Goal: Task Accomplishment & Management: Manage account settings

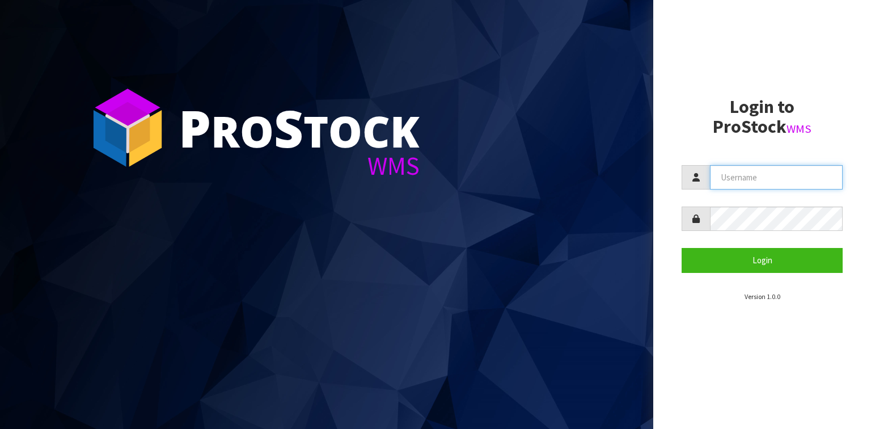
click at [719, 177] on input "text" at bounding box center [776, 177] width 133 height 24
type input "[EMAIL_ADDRESS][DOMAIN_NAME]"
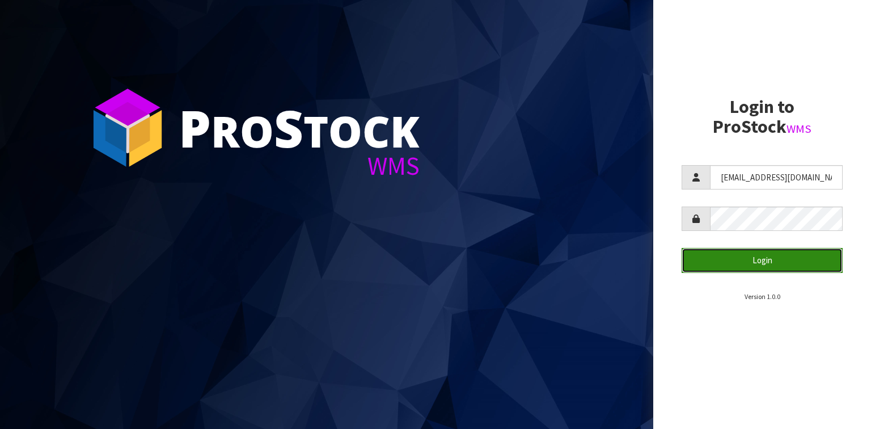
click at [729, 253] on button "Login" at bounding box center [762, 260] width 161 height 24
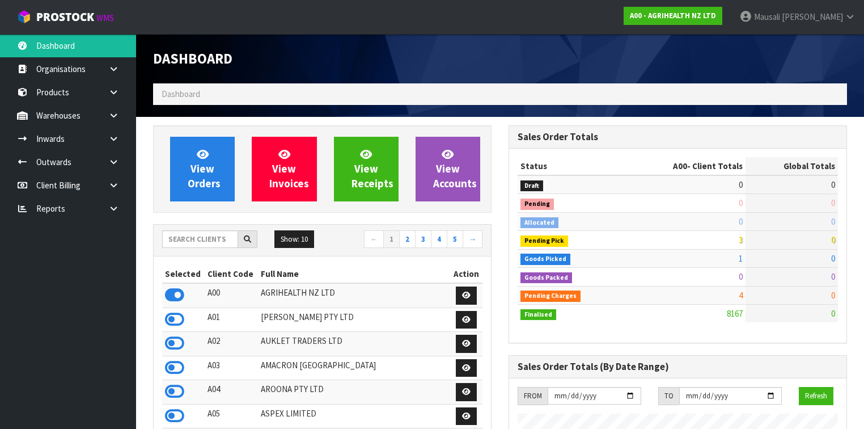
scroll to position [880, 356]
click at [189, 242] on input "text" at bounding box center [200, 239] width 76 height 18
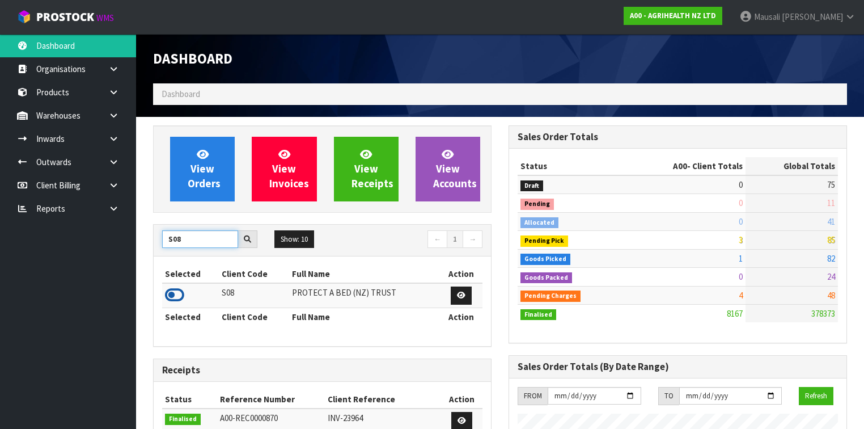
type input "S08"
click at [170, 293] on icon at bounding box center [174, 294] width 19 height 17
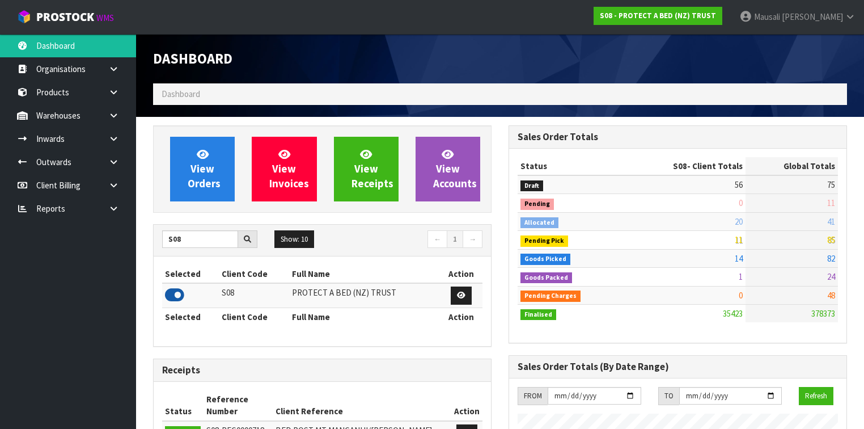
scroll to position [855, 356]
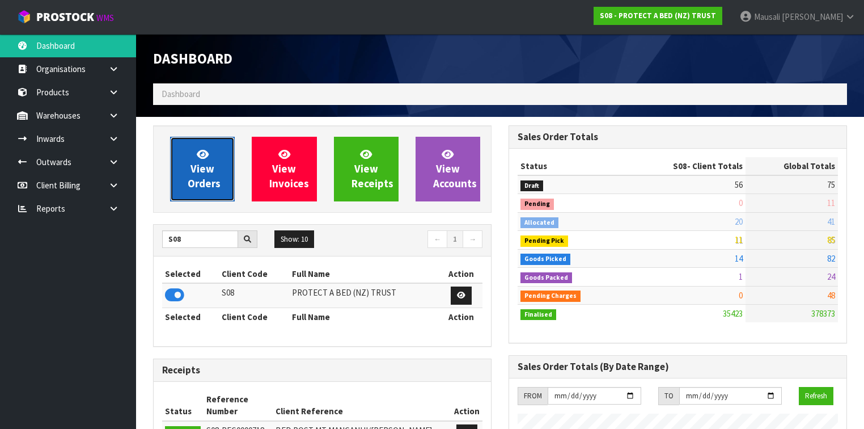
click at [210, 158] on link "View Orders" at bounding box center [202, 169] width 65 height 65
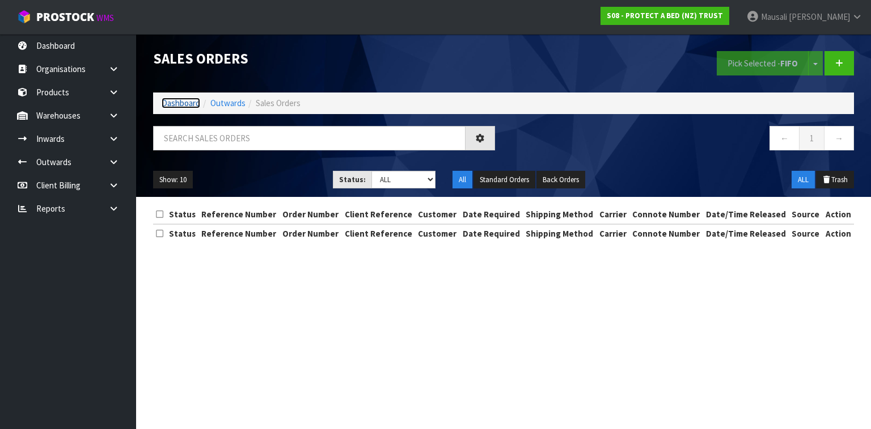
click at [175, 103] on link "Dashboard" at bounding box center [181, 103] width 39 height 11
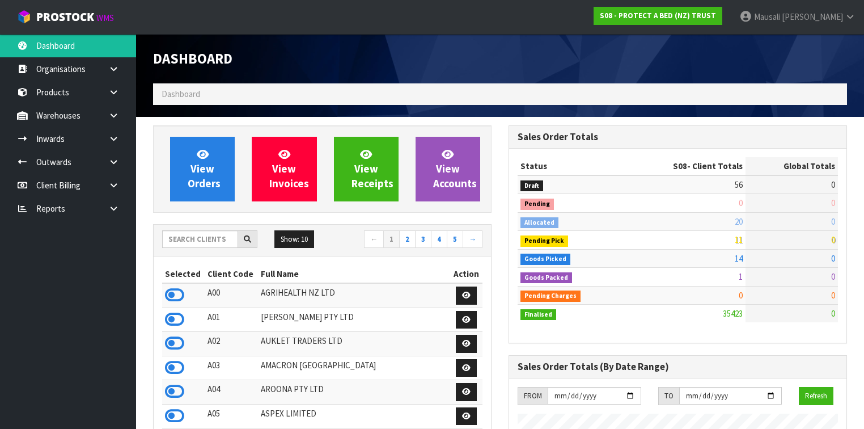
scroll to position [855, 356]
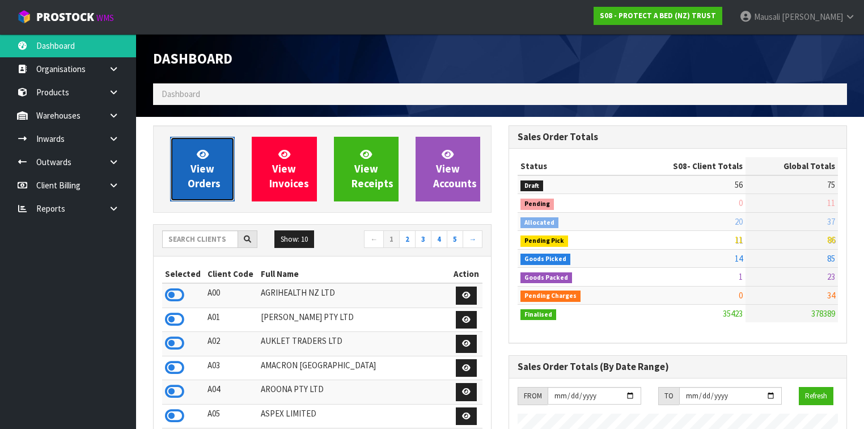
click at [186, 157] on link "View Orders" at bounding box center [202, 169] width 65 height 65
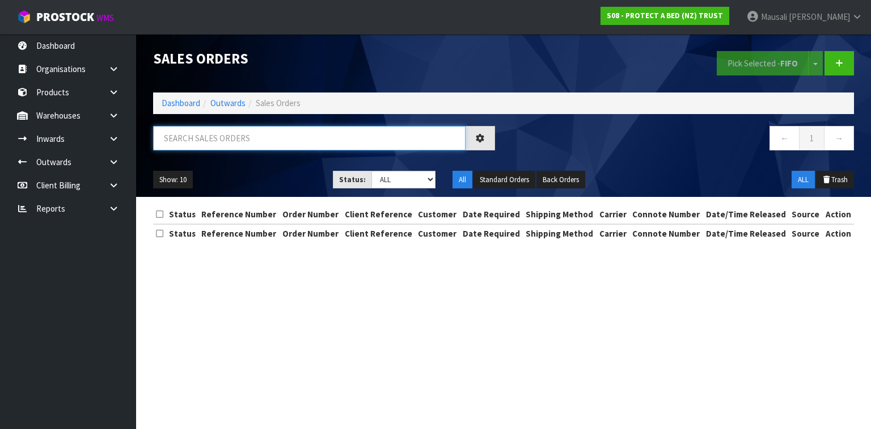
click at [174, 134] on input "text" at bounding box center [309, 138] width 312 height 24
type input "JOB-0409418"
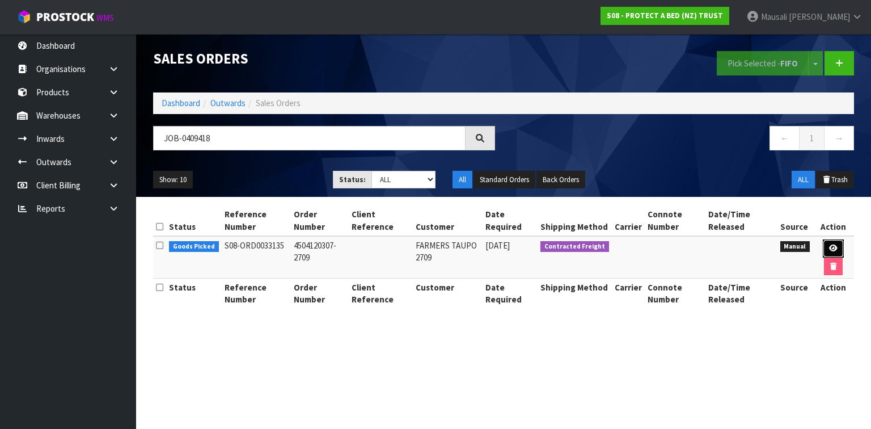
click at [830, 242] on link at bounding box center [833, 248] width 21 height 18
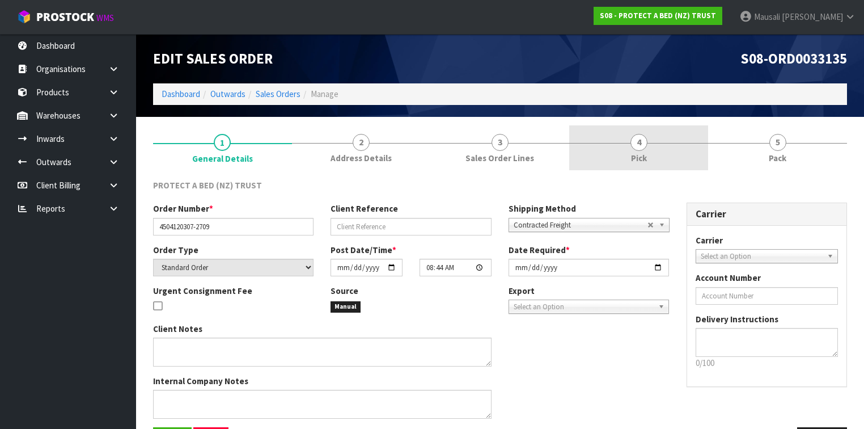
click at [653, 147] on link "4 Pick" at bounding box center [638, 147] width 139 height 45
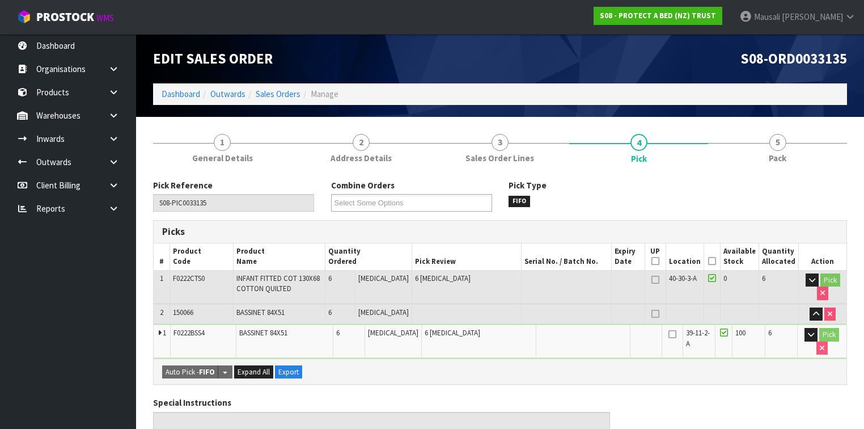
click at [716, 261] on icon at bounding box center [712, 261] width 8 height 1
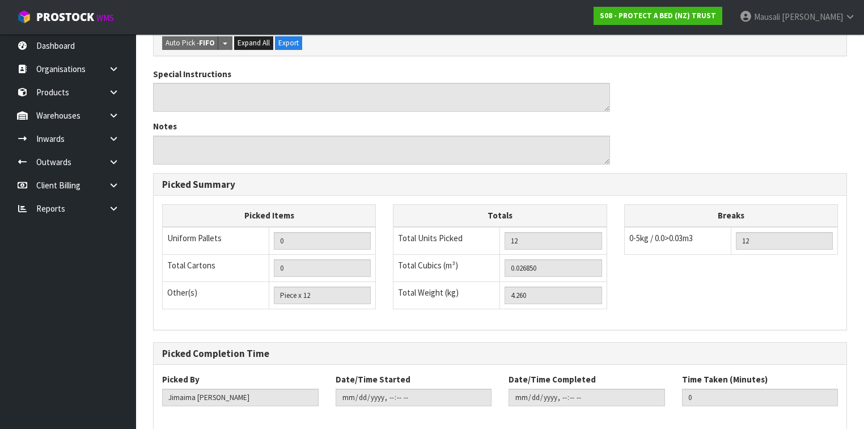
scroll to position [421, 0]
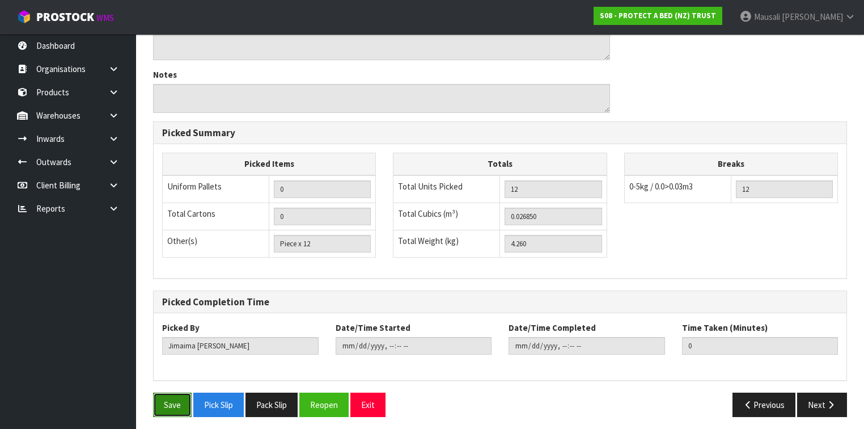
click at [155, 399] on button "Save" at bounding box center [172, 404] width 39 height 24
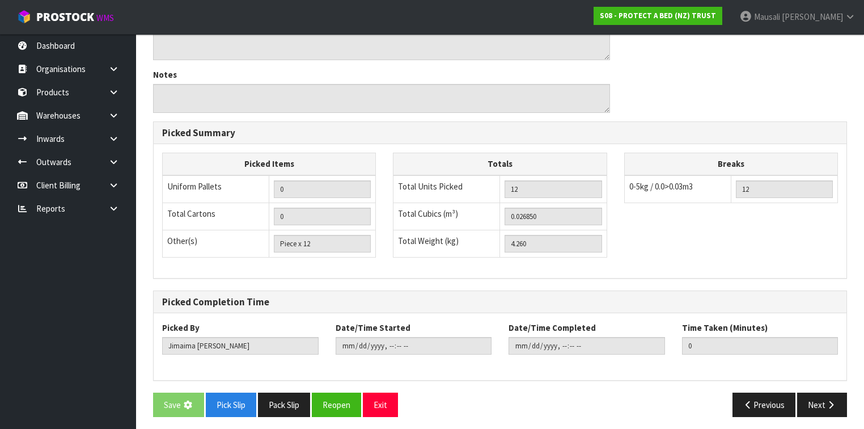
scroll to position [0, 0]
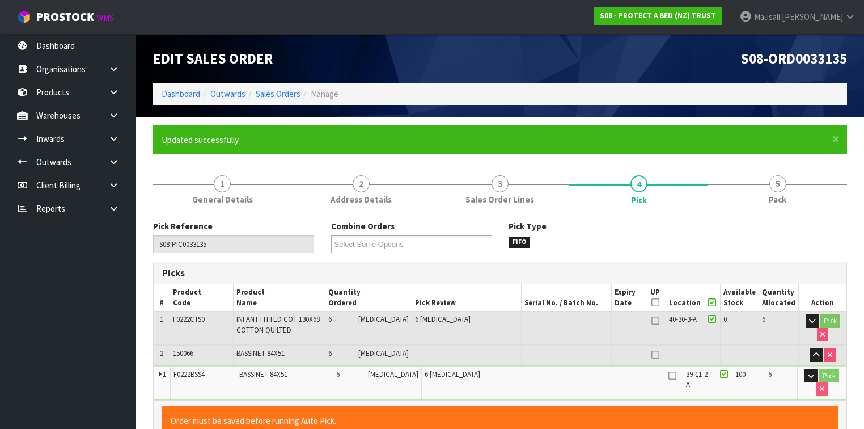
type input "[PERSON_NAME]"
type input "[DATE]T14:56:15"
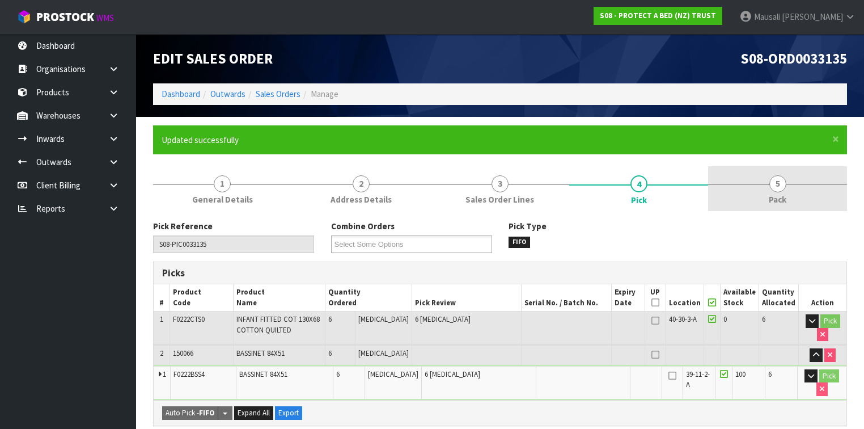
drag, startPoint x: 774, startPoint y: 198, endPoint x: 579, endPoint y: 221, distance: 196.4
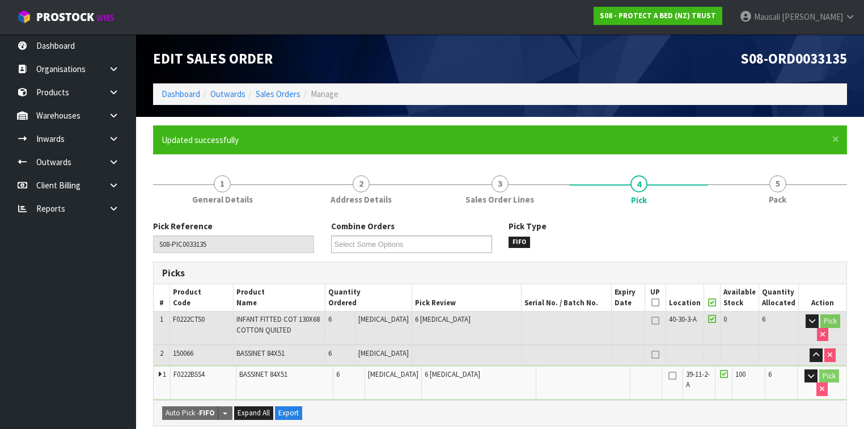
click at [773, 197] on span "Pack" at bounding box center [778, 199] width 18 height 12
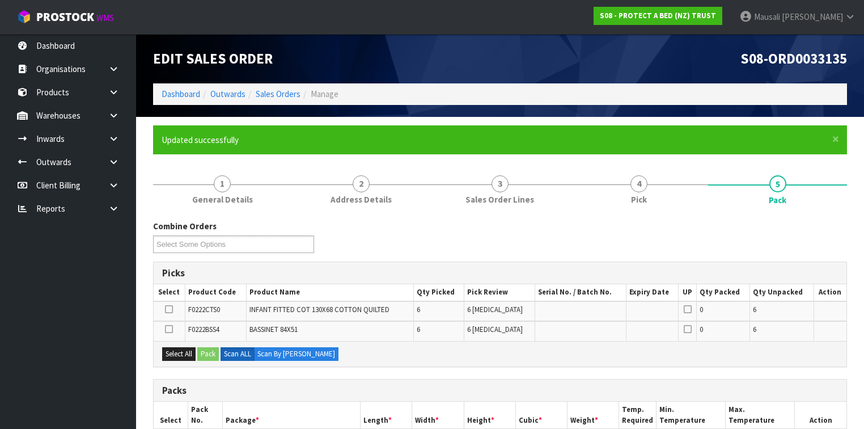
scroll to position [227, 0]
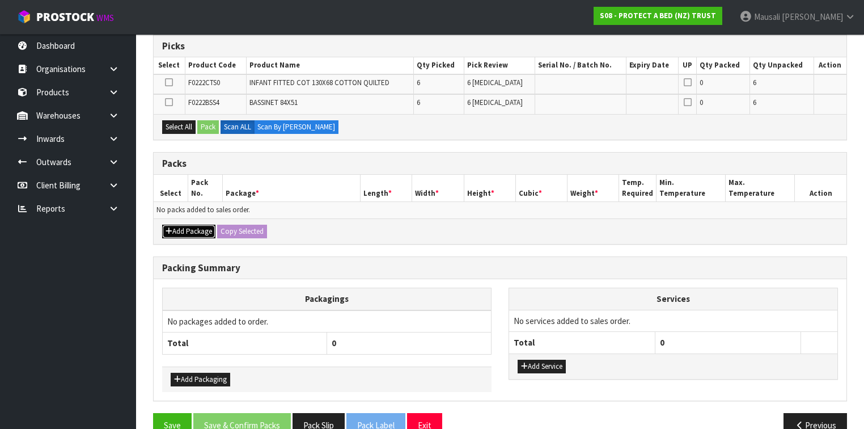
click at [187, 230] on button "Add Package" at bounding box center [188, 232] width 53 height 14
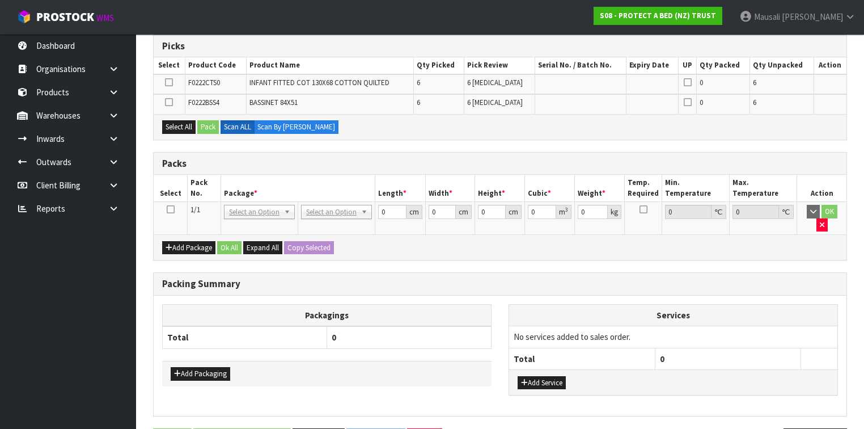
click at [171, 209] on icon at bounding box center [171, 209] width 8 height 1
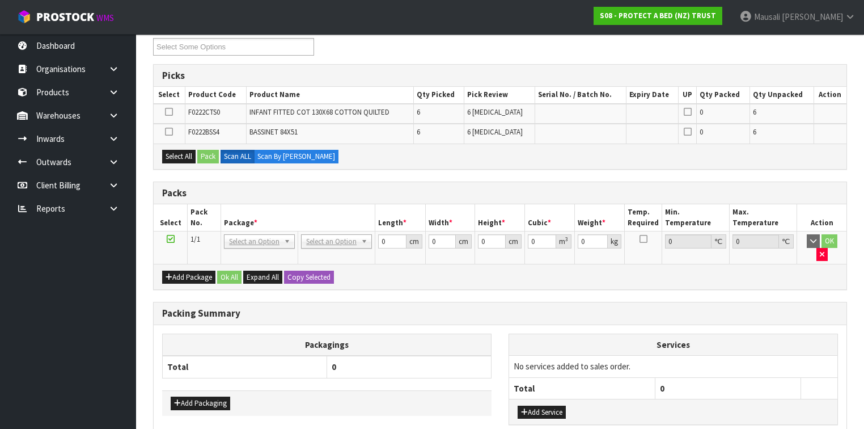
scroll to position [181, 0]
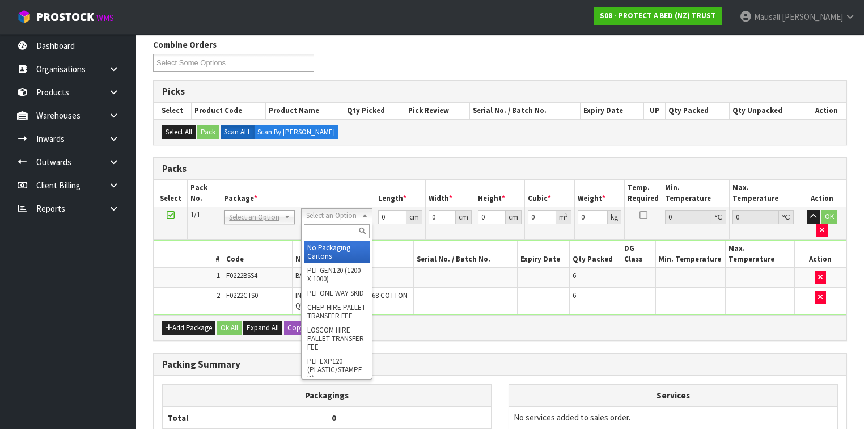
click at [323, 229] on input "text" at bounding box center [336, 231] width 65 height 14
type input "OC"
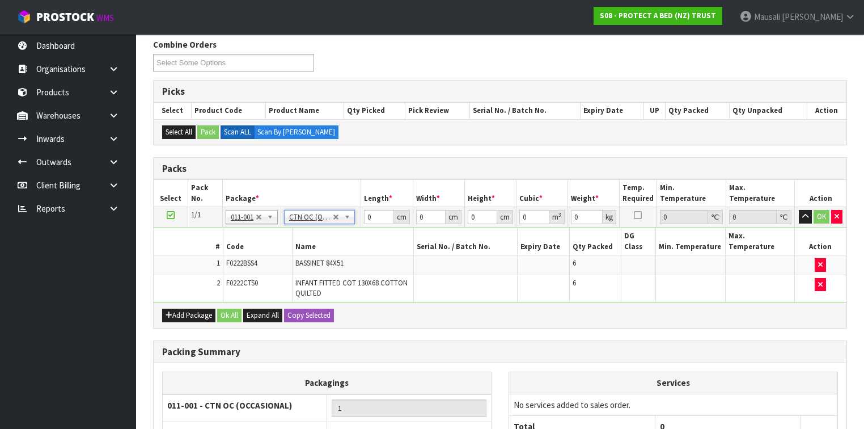
type input "4.26"
drag, startPoint x: 374, startPoint y: 219, endPoint x: 350, endPoint y: 236, distance: 28.8
click at [351, 236] on tbody "1/1 NONE 007-001 007-002 007-004 007-009 007-013 007-014 007-015 007-017 007-01…" at bounding box center [500, 254] width 693 height 95
type input "41"
type input "26"
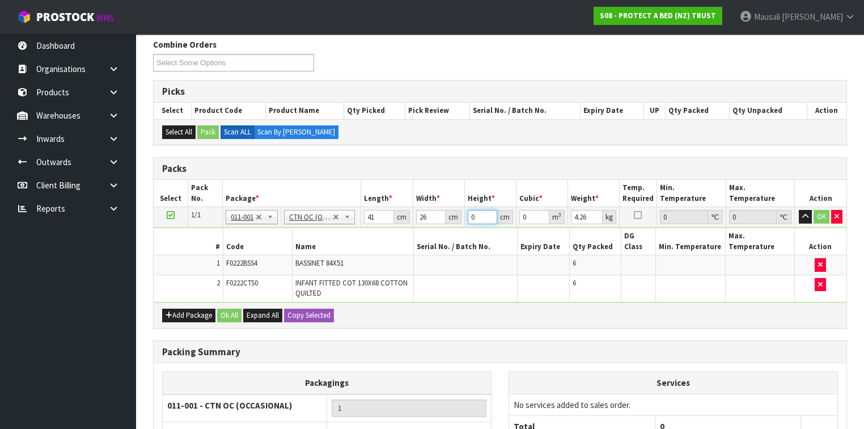
type input "2"
type input "0.002132"
type input "28"
type input "0.029848"
type input "28"
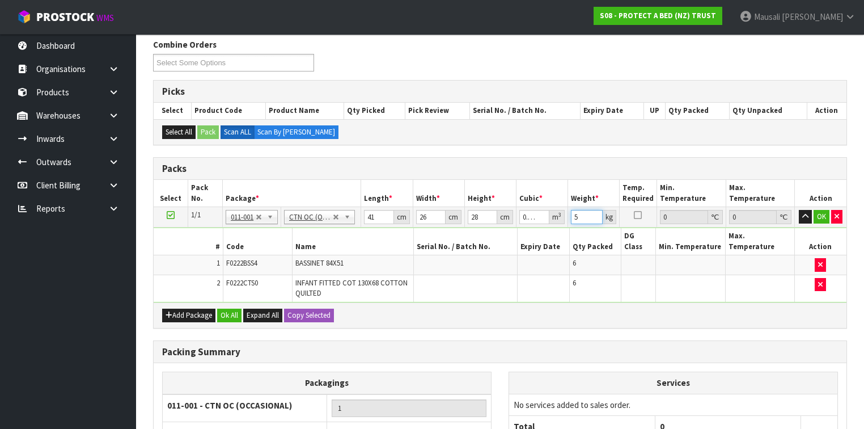
type input "5"
click at [226, 308] on button "Ok All" at bounding box center [229, 315] width 24 height 14
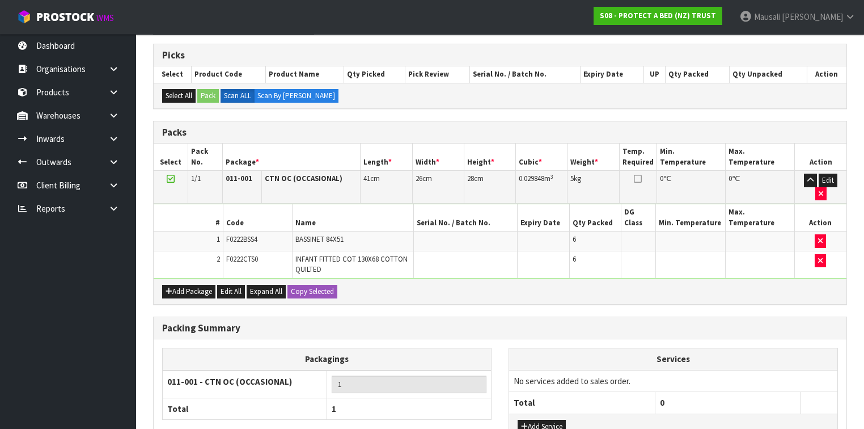
scroll to position [280, 0]
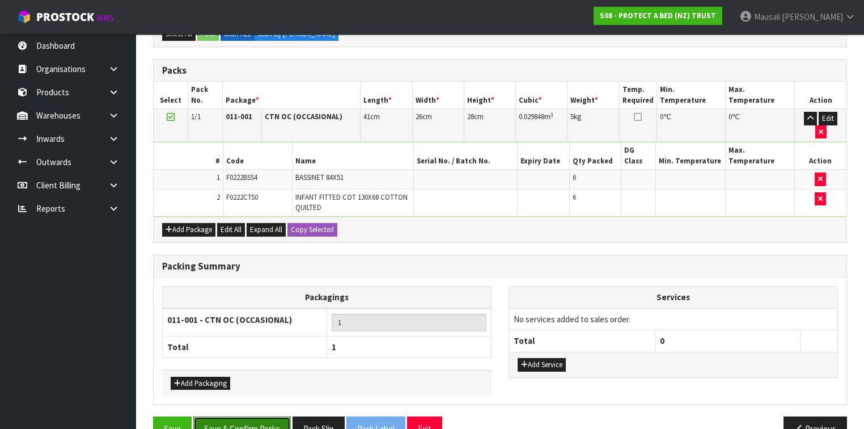
click at [254, 413] on button "Save & Confirm Packs" at bounding box center [242, 428] width 98 height 24
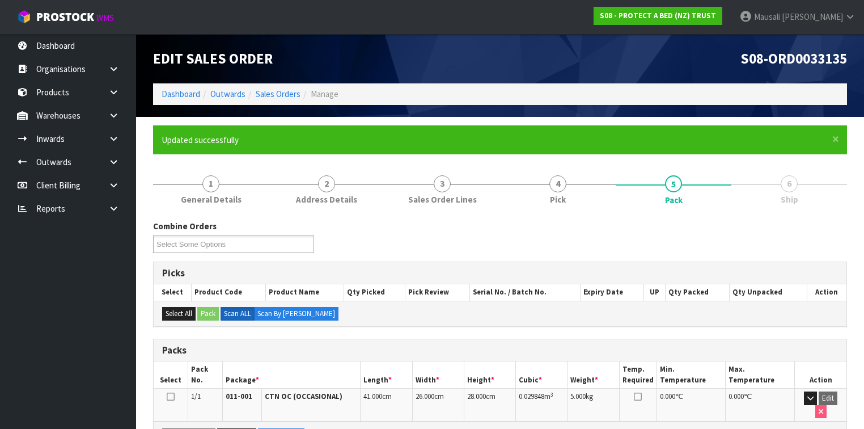
scroll to position [192, 0]
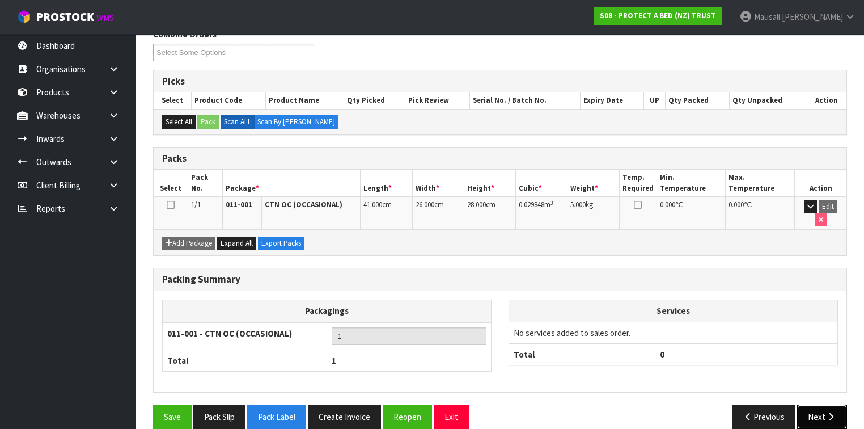
click at [828, 412] on icon "button" at bounding box center [831, 416] width 11 height 9
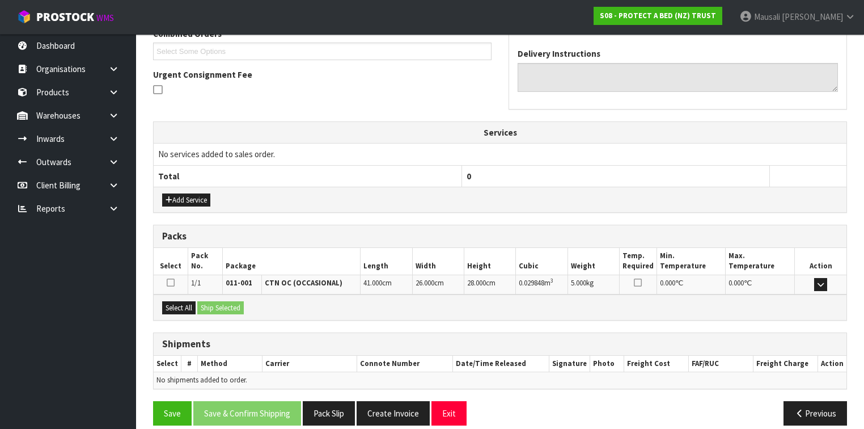
scroll to position [315, 0]
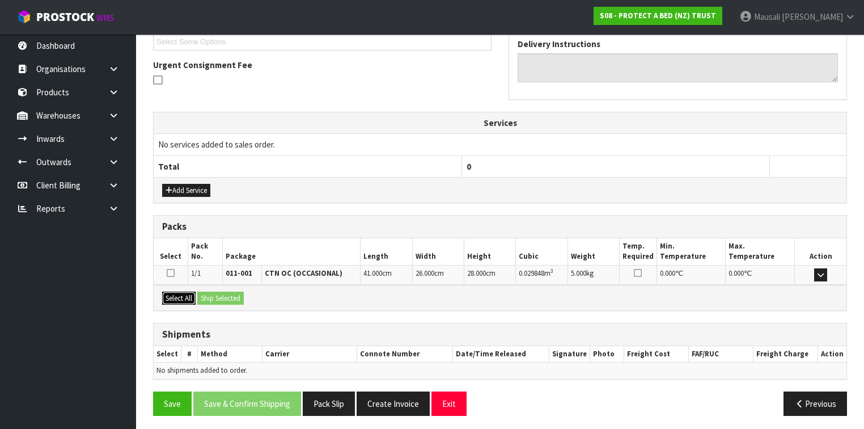
click at [181, 293] on button "Select All" at bounding box center [178, 298] width 33 height 14
drag, startPoint x: 198, startPoint y: 293, endPoint x: 215, endPoint y: 299, distance: 17.6
click at [200, 294] on button "Ship Selected" at bounding box center [220, 298] width 47 height 14
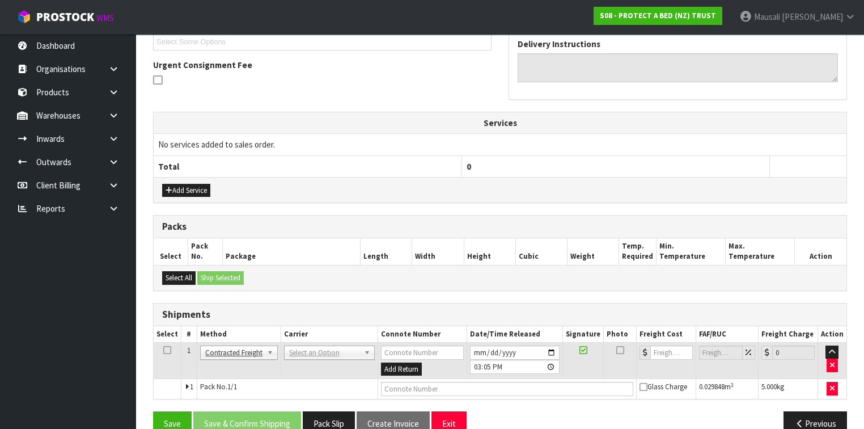
scroll to position [336, 0]
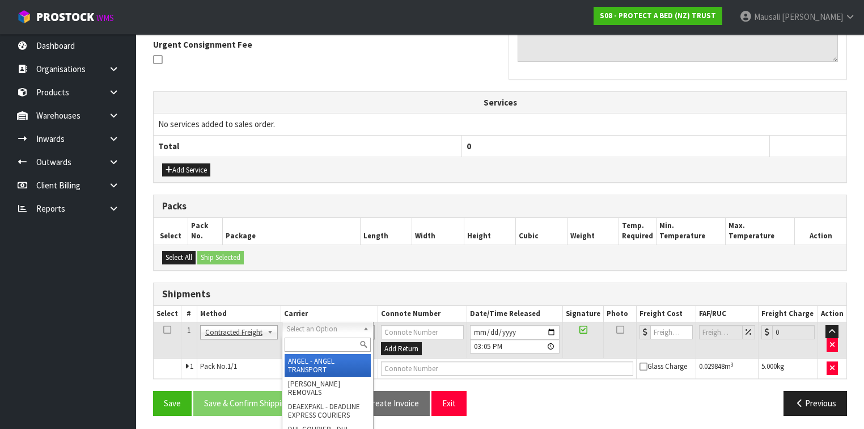
click at [299, 348] on input "text" at bounding box center [328, 344] width 86 height 14
type input "NZP"
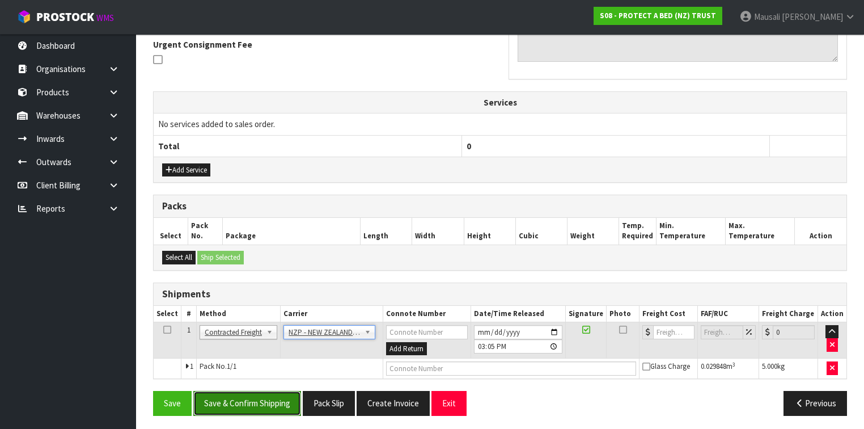
click at [268, 391] on button "Save & Confirm Shipping" at bounding box center [247, 403] width 108 height 24
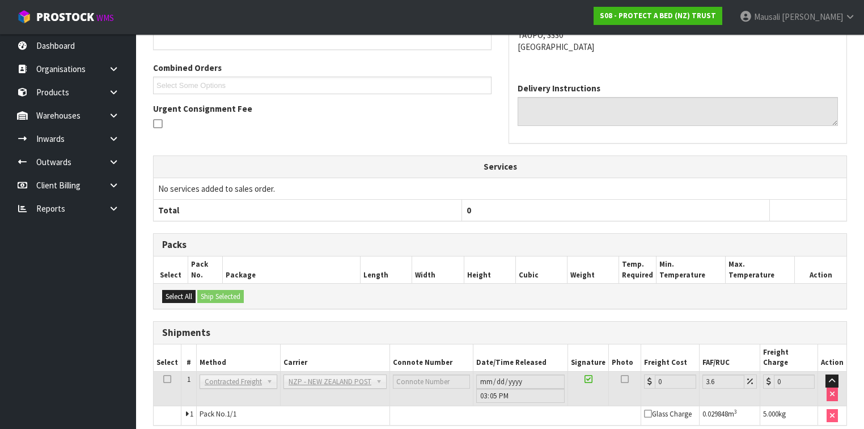
scroll to position [320, 0]
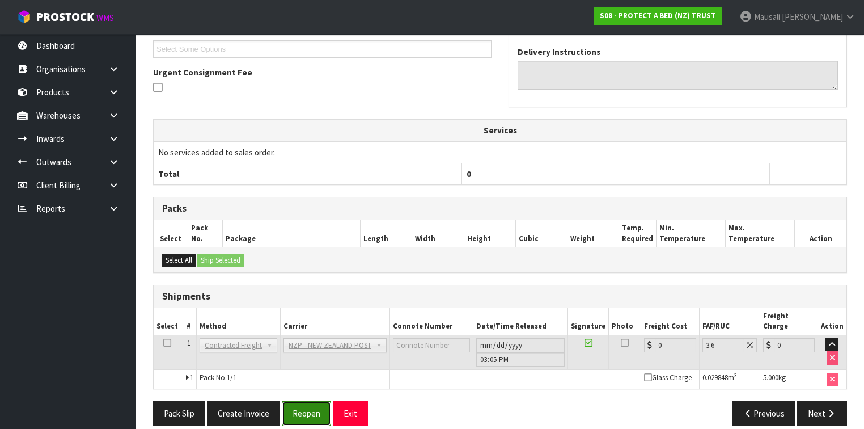
click at [320, 401] on button "Reopen" at bounding box center [306, 413] width 49 height 24
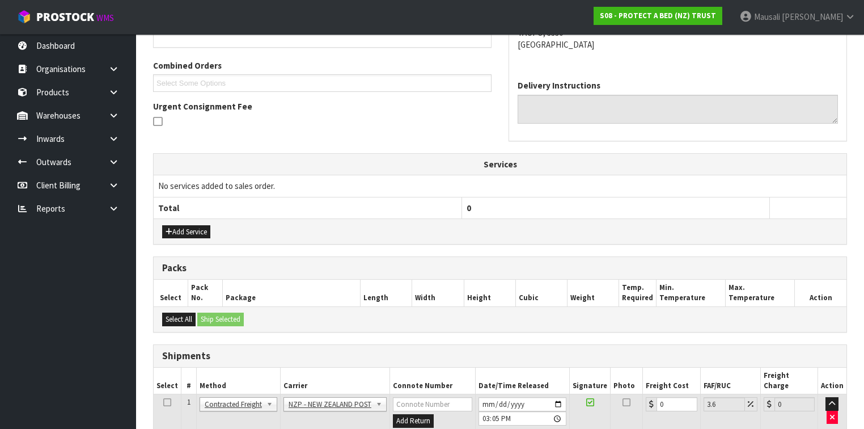
scroll to position [336, 0]
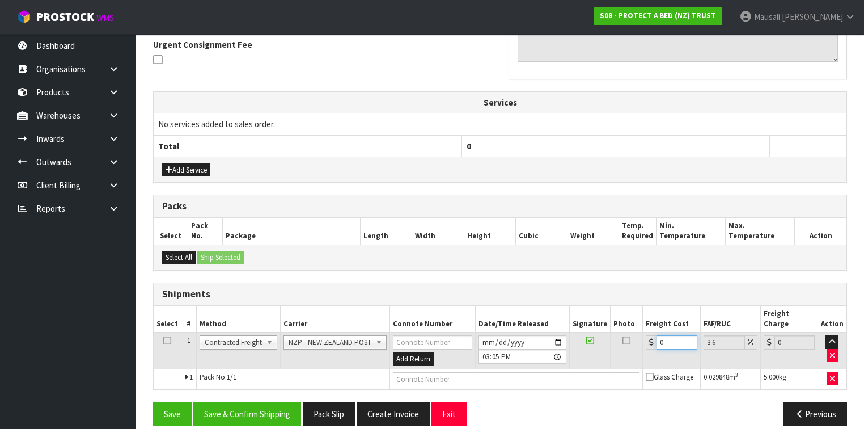
drag, startPoint x: 667, startPoint y: 329, endPoint x: 614, endPoint y: 348, distance: 57.0
click at [614, 348] on tr "1 Client Local Pickup Customer Local Pickup Company Freight Contracted Freight …" at bounding box center [500, 350] width 693 height 37
type input "8"
type input "8.29"
type input "8.4"
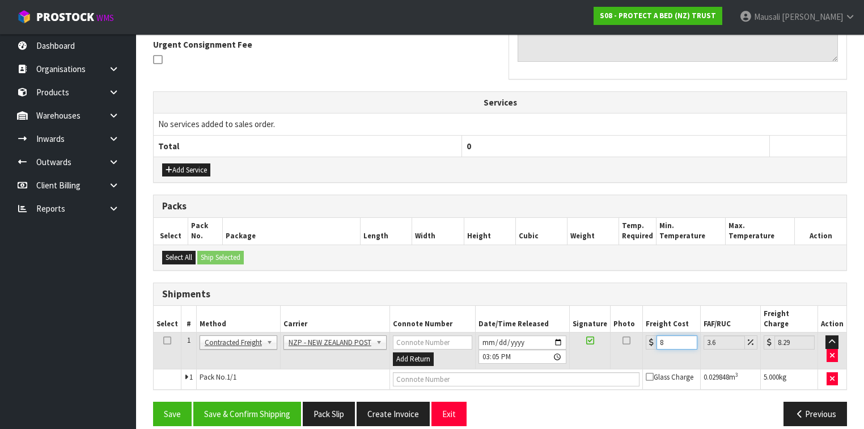
type input "8.7"
type input "8.45"
type input "8.75"
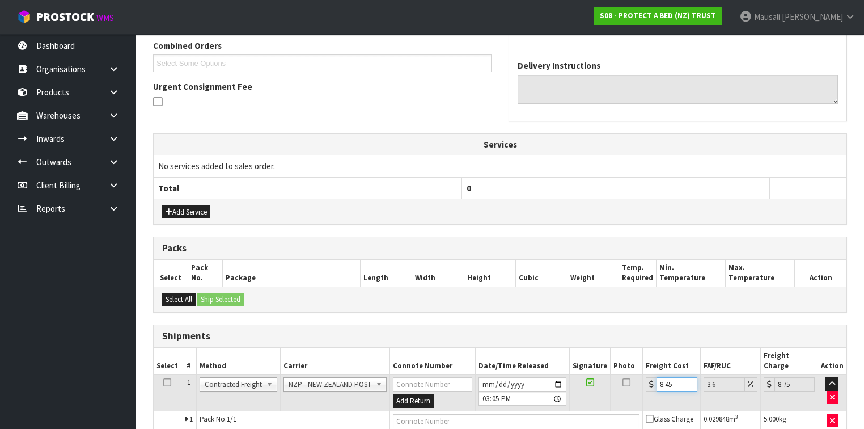
scroll to position [245, 0]
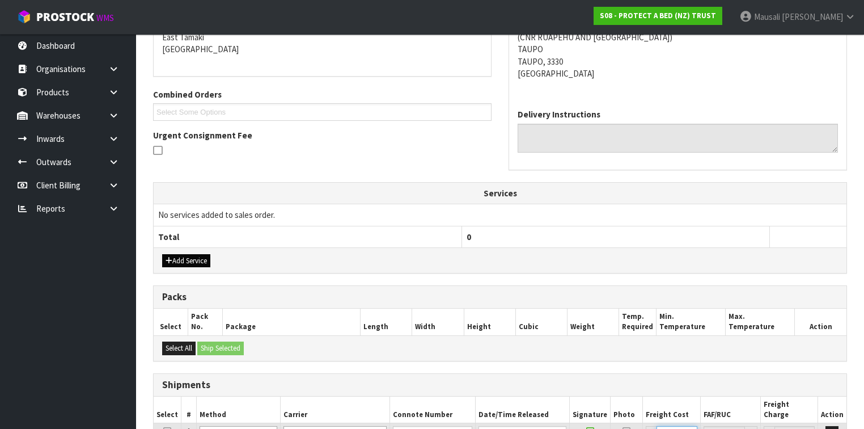
type input "8.45"
click at [204, 256] on button "Add Service" at bounding box center [186, 261] width 48 height 14
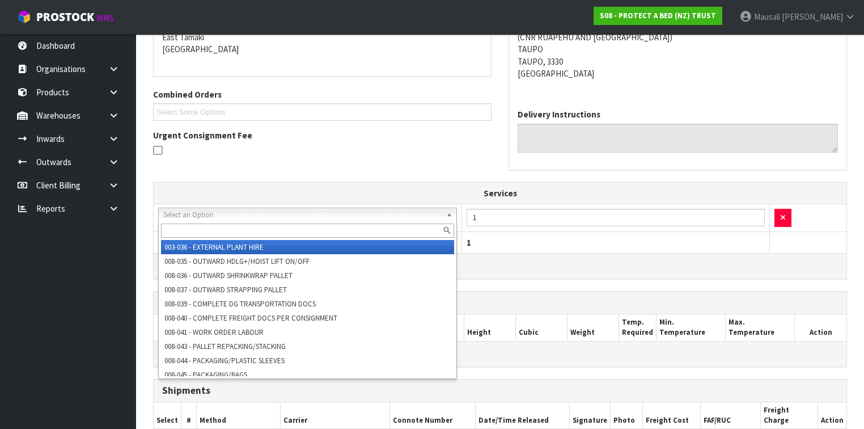
click at [194, 226] on input "text" at bounding box center [307, 230] width 293 height 14
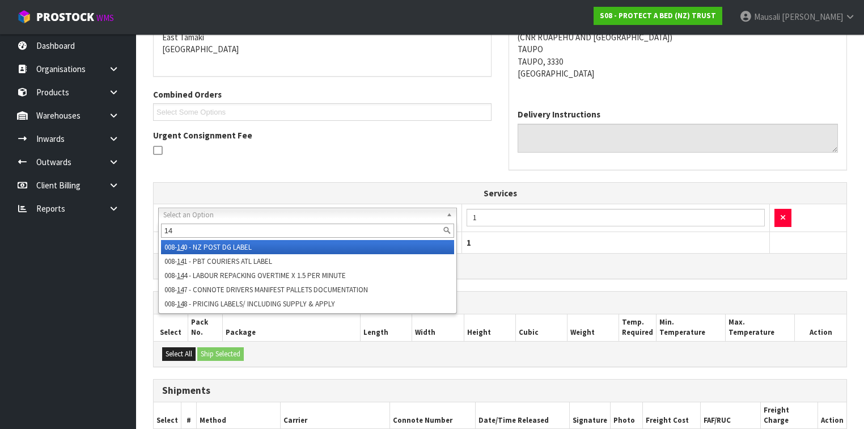
type input "1"
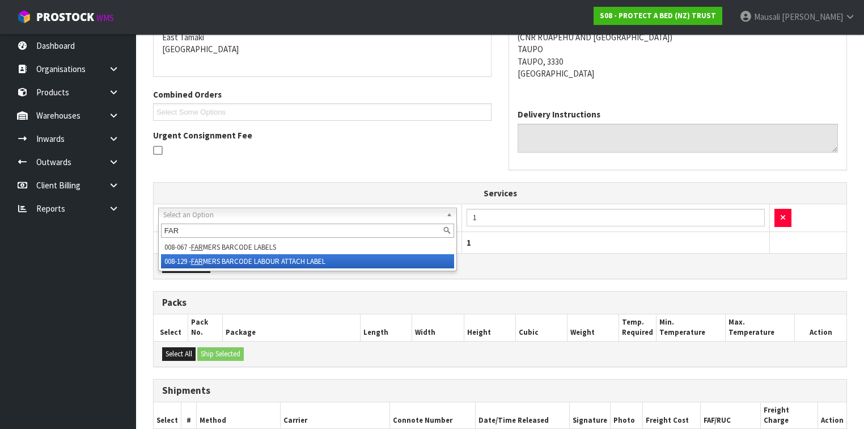
type input "FAR"
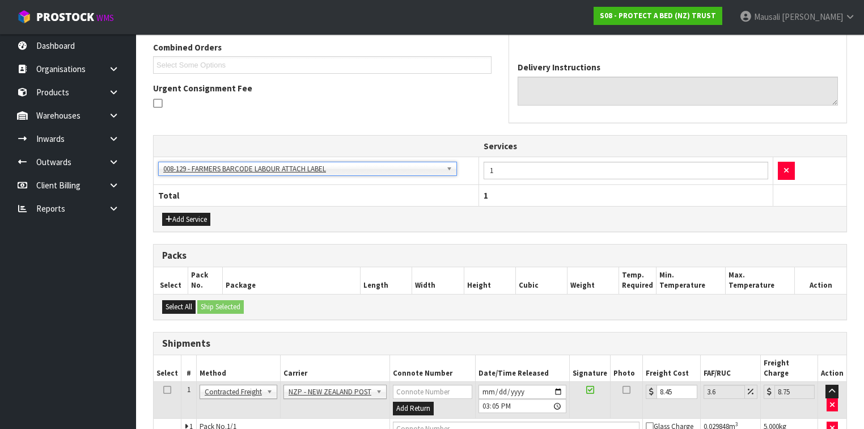
scroll to position [341, 0]
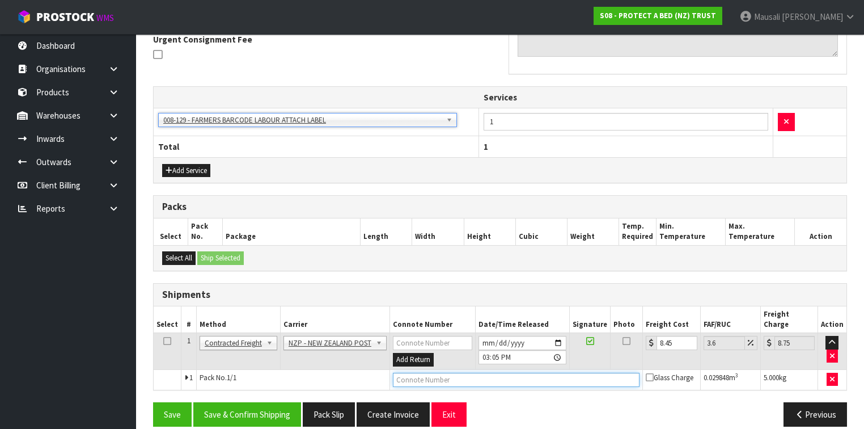
click at [422, 373] on input "text" at bounding box center [516, 380] width 247 height 14
type input "00894210379943204647"
click at [153, 402] on button "Save" at bounding box center [172, 414] width 39 height 24
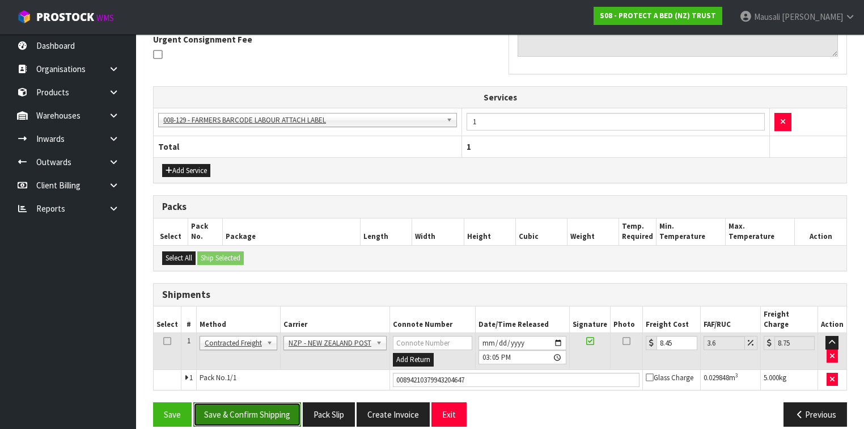
click at [273, 402] on button "Save & Confirm Shipping" at bounding box center [247, 414] width 108 height 24
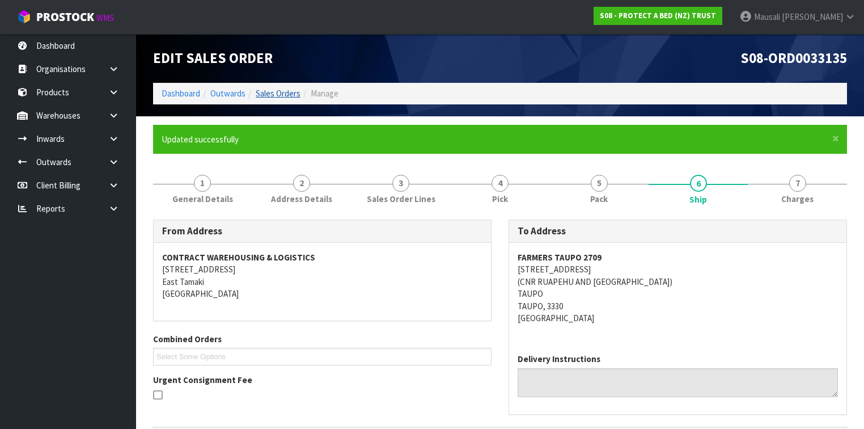
scroll to position [0, 0]
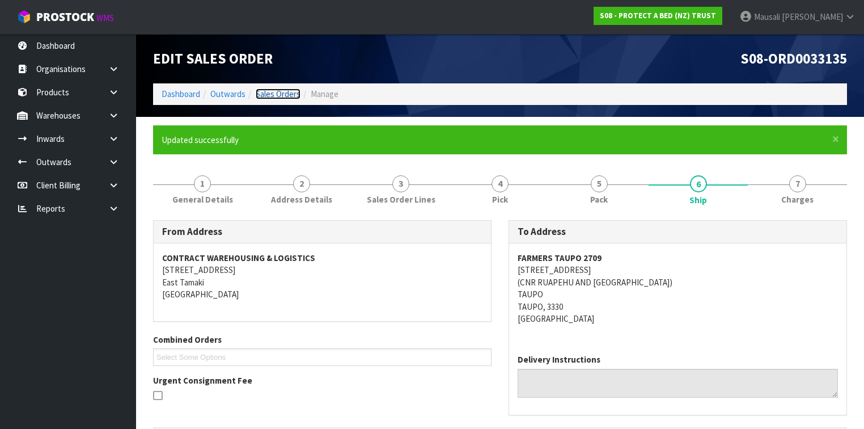
click at [281, 95] on link "Sales Orders" at bounding box center [278, 93] width 45 height 11
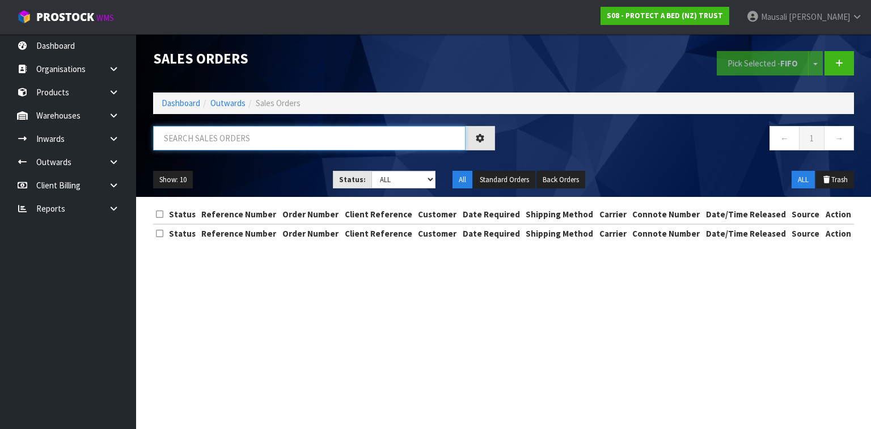
click at [183, 137] on input "text" at bounding box center [309, 138] width 312 height 24
type input "JOB-0409422"
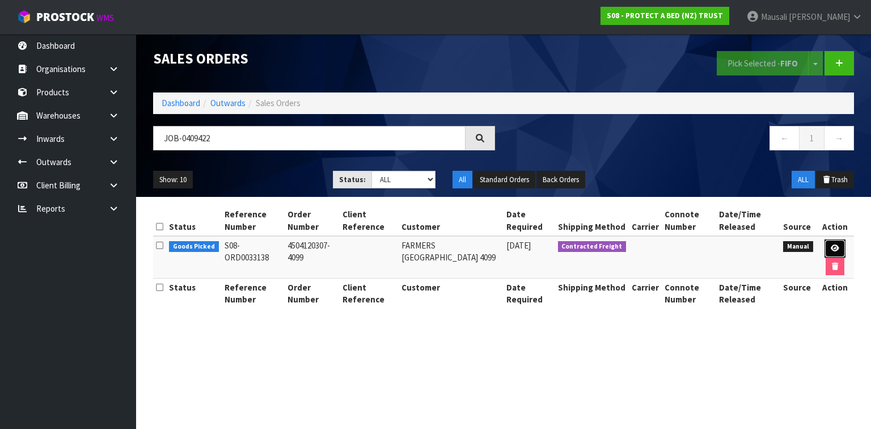
click at [834, 246] on icon at bounding box center [835, 247] width 9 height 7
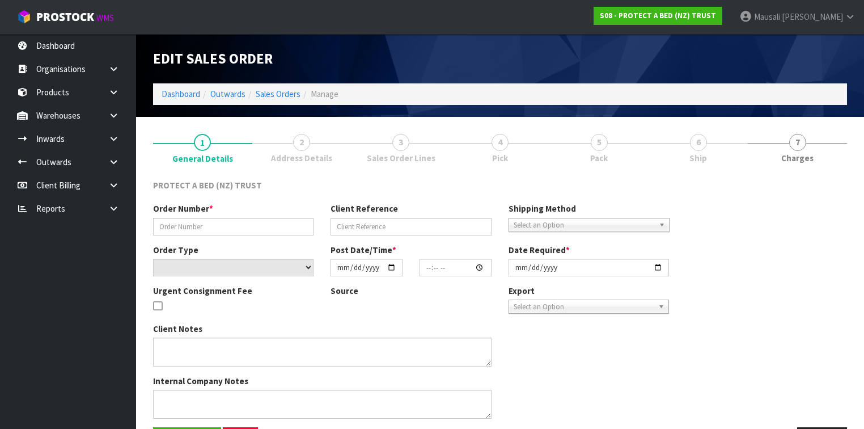
type input "4504120307-4099"
select select "number:0"
type input "[DATE]"
type input "08:45:00.000"
type input "[DATE]"
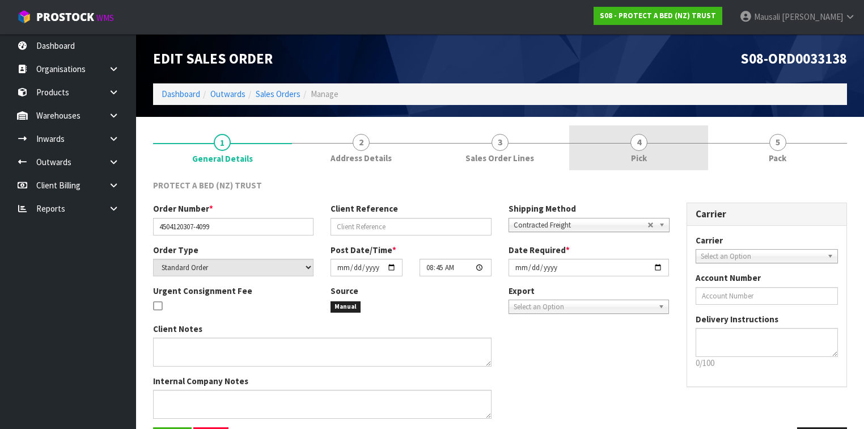
click at [658, 157] on link "4 Pick" at bounding box center [638, 147] width 139 height 45
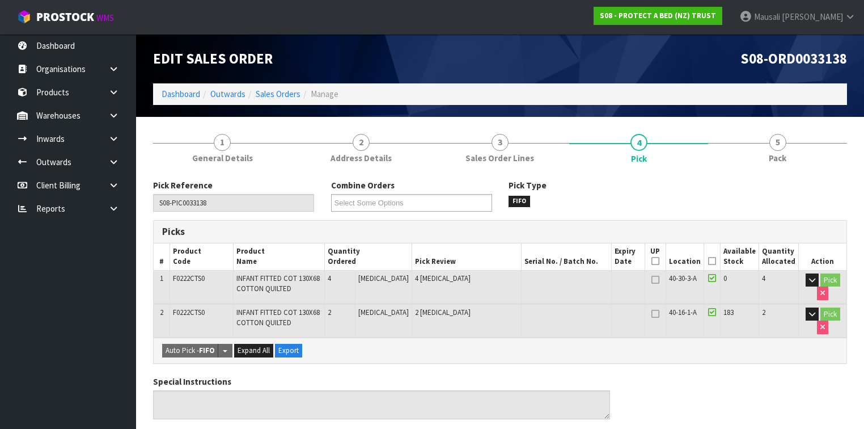
click at [712, 261] on icon at bounding box center [712, 261] width 8 height 1
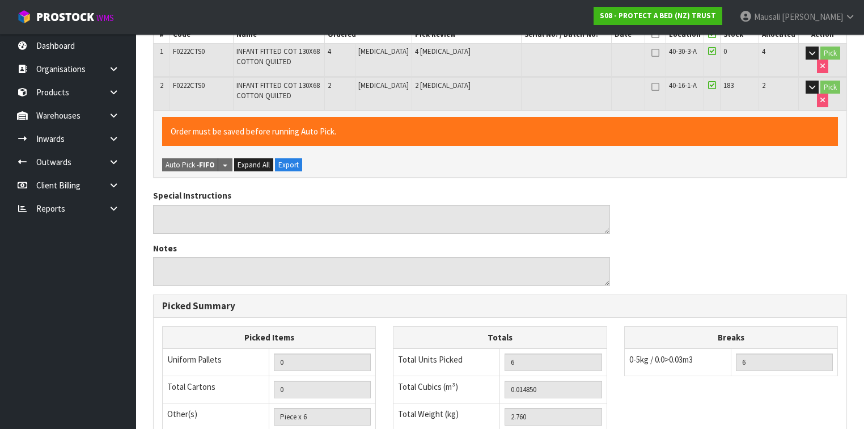
scroll to position [400, 0]
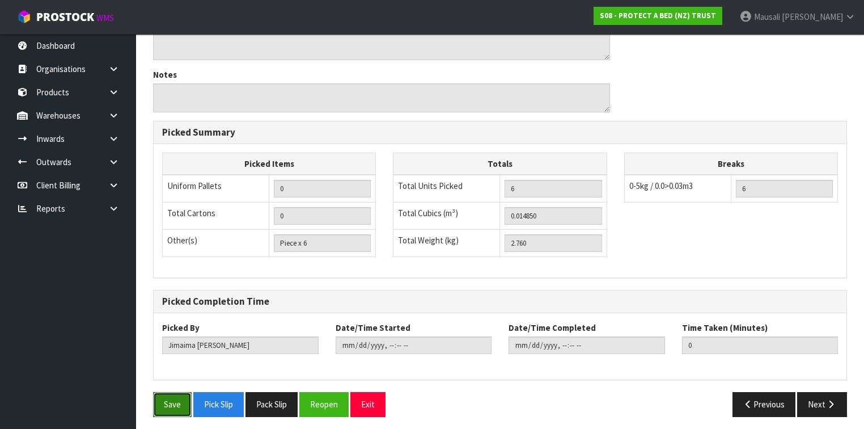
drag, startPoint x: 179, startPoint y: 394, endPoint x: 320, endPoint y: 354, distance: 146.8
click at [179, 394] on button "Save" at bounding box center [172, 404] width 39 height 24
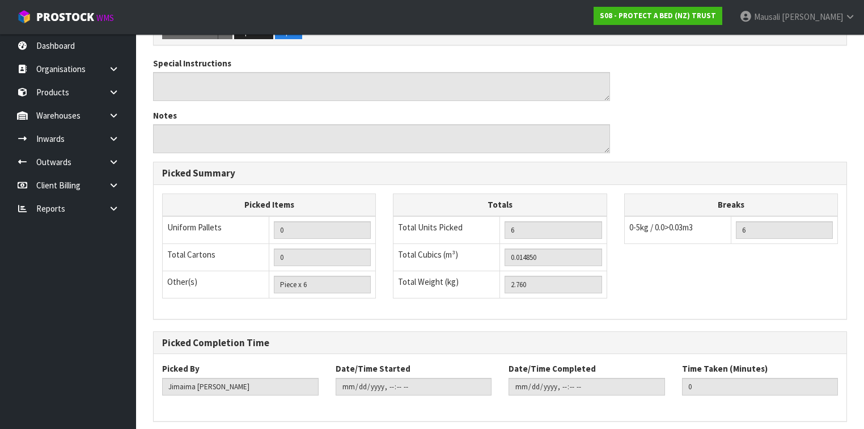
scroll to position [0, 0]
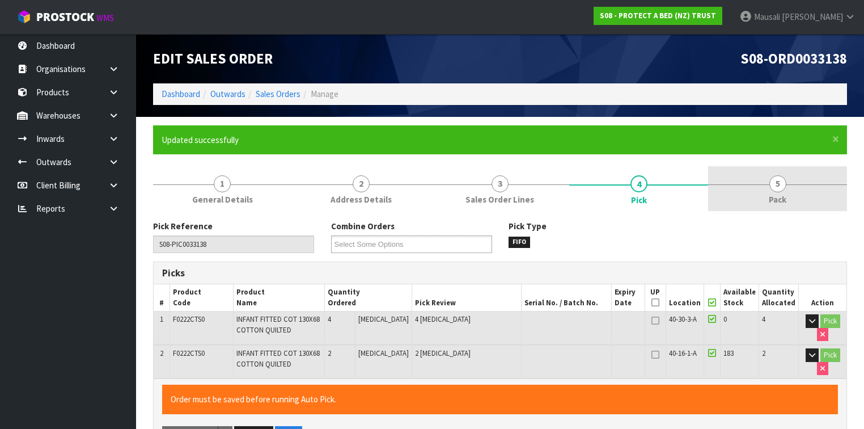
type input "[PERSON_NAME]"
type input "[DATE]T15:09:44"
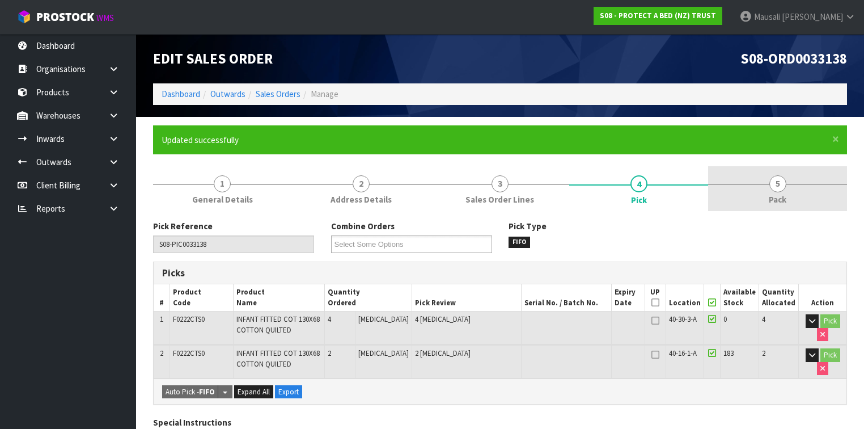
click at [783, 202] on span "Pack" at bounding box center [778, 199] width 18 height 12
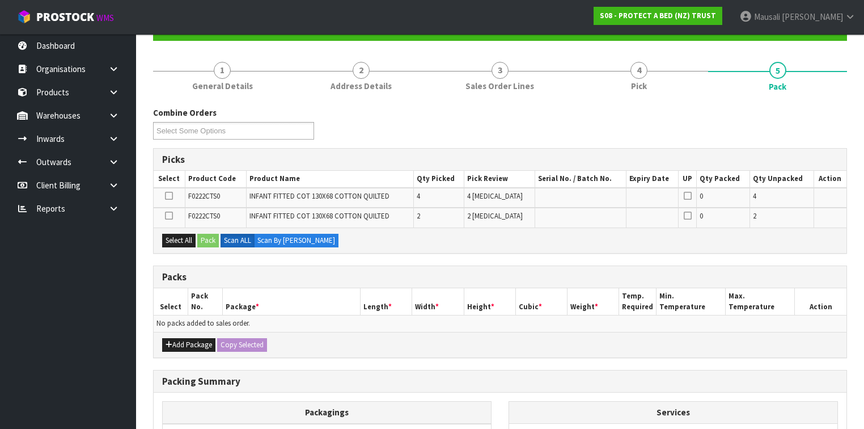
scroll to position [181, 0]
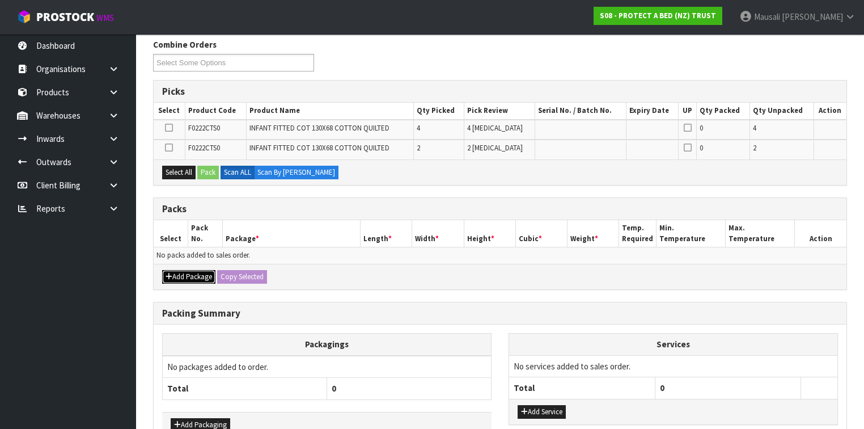
click at [177, 270] on button "Add Package" at bounding box center [188, 277] width 53 height 14
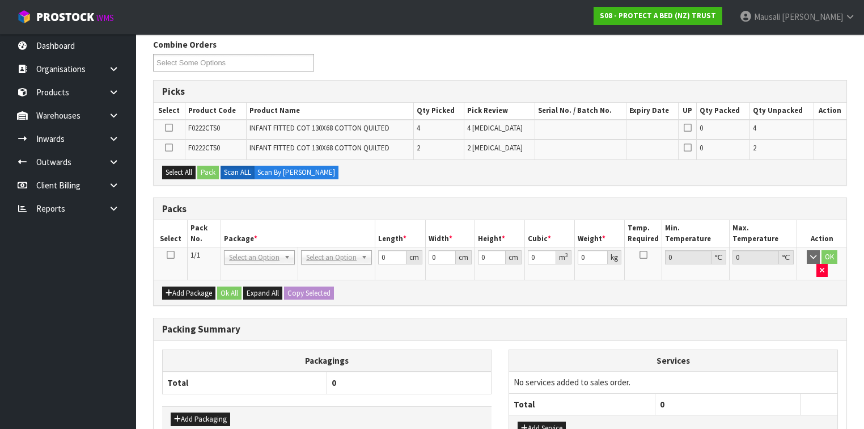
click at [168, 255] on icon at bounding box center [171, 255] width 8 height 1
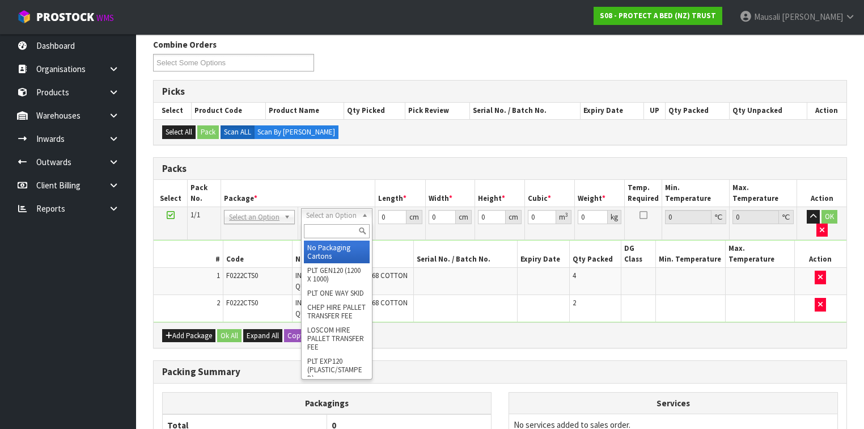
click at [324, 228] on input "text" at bounding box center [336, 231] width 65 height 14
type input "A4"
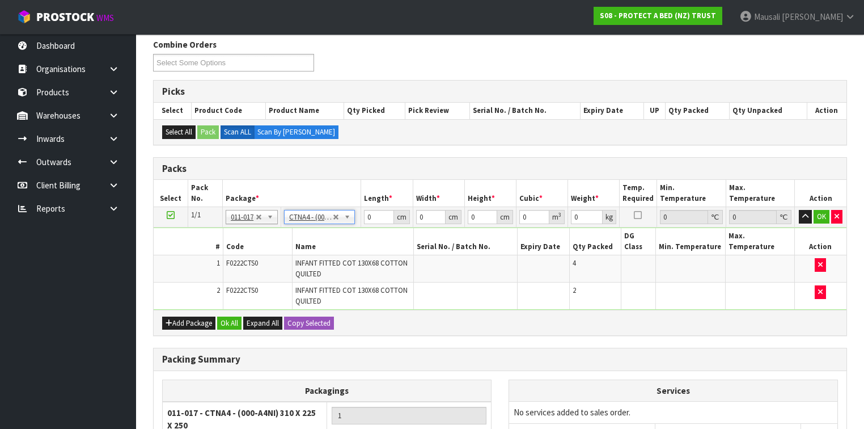
type input "31"
type input "22.5"
type input "25"
type input "0.017438"
type input "2.96"
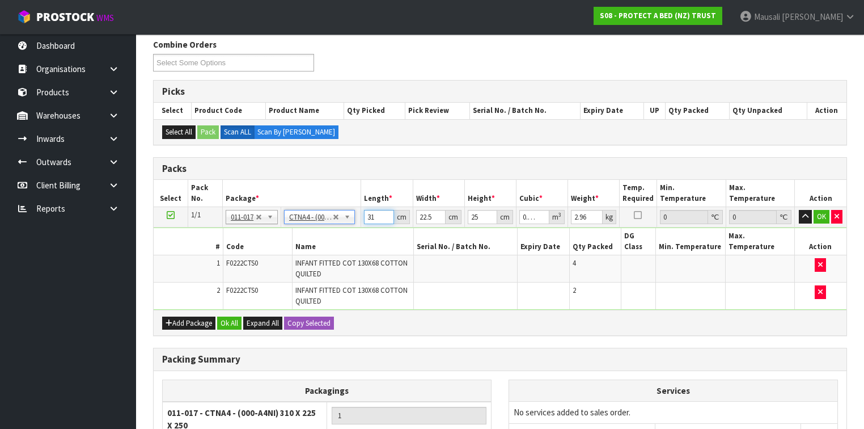
drag, startPoint x: 378, startPoint y: 218, endPoint x: 354, endPoint y: 225, distance: 24.9
click at [354, 225] on tbody "1/1 NONE 007-001 007-002 007-004 007-009 007-013 007-014 007-015 007-017 007-01…" at bounding box center [500, 258] width 693 height 103
type input "3"
type input "0.001687"
type input "32"
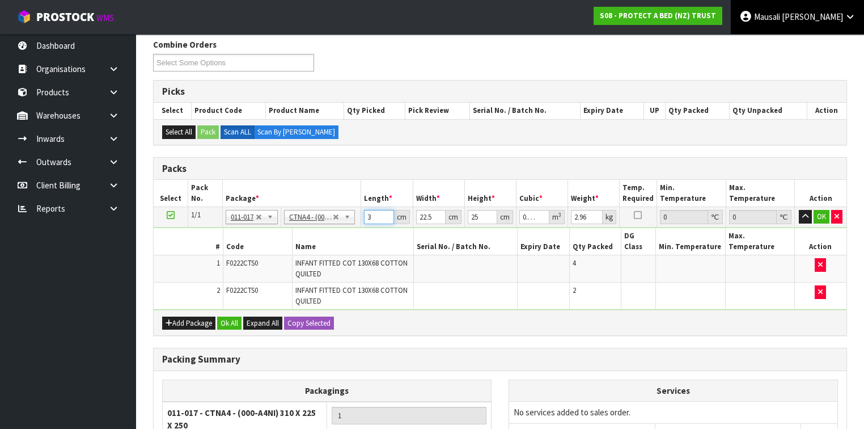
type input "0.018"
type input "32"
type input "2"
type input "0.0016"
type input "24"
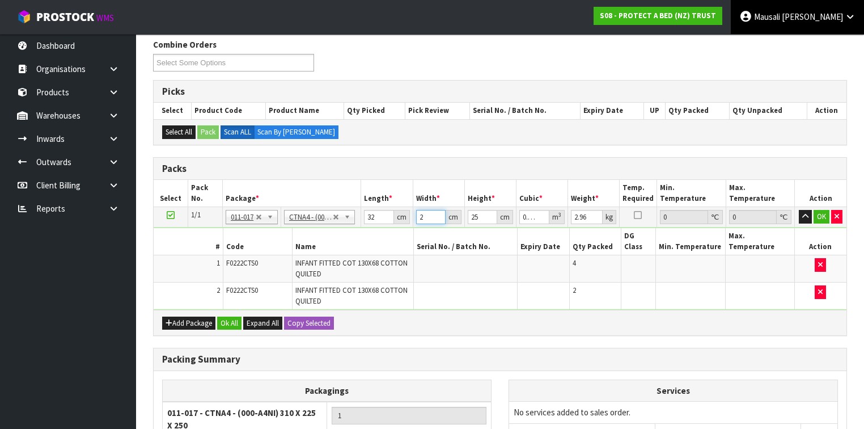
type input "0.0192"
type input "24"
type input "2"
type input "0.001536"
type input "27"
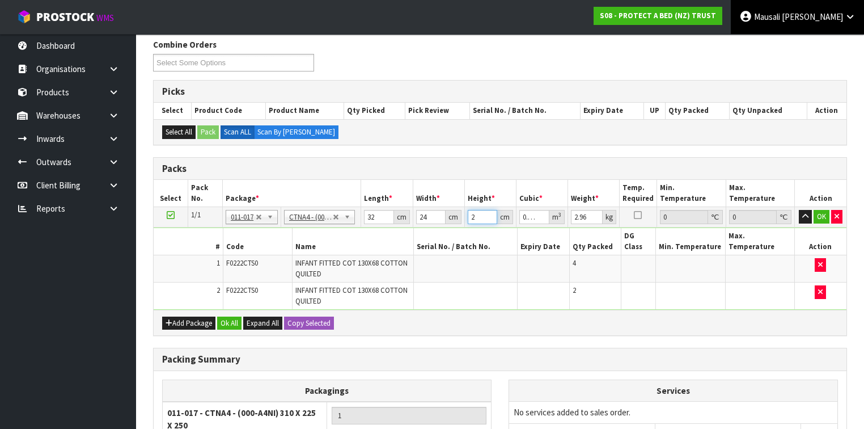
type input "0.020736"
type input "27"
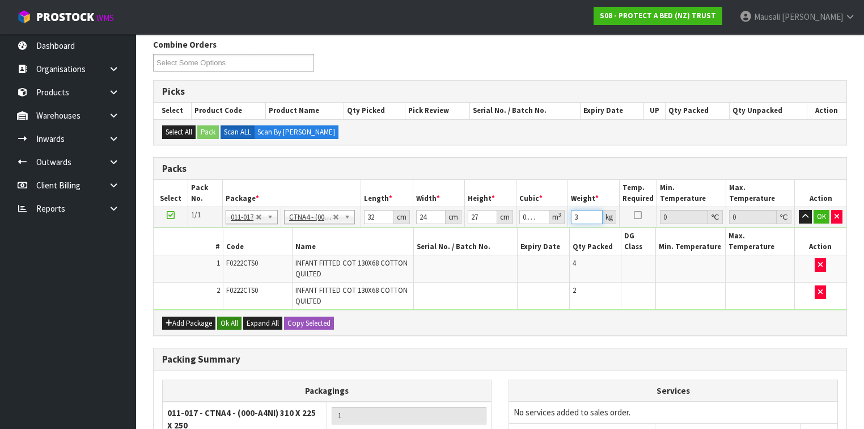
type input "3"
click at [225, 316] on button "Ok All" at bounding box center [229, 323] width 24 height 14
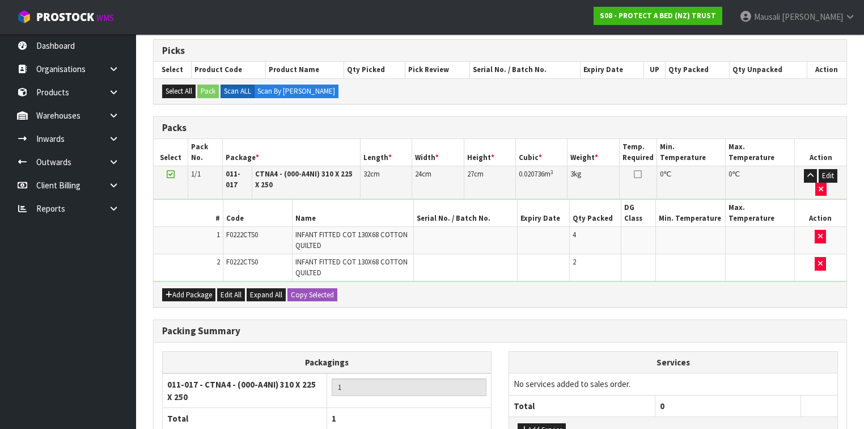
scroll to position [302, 0]
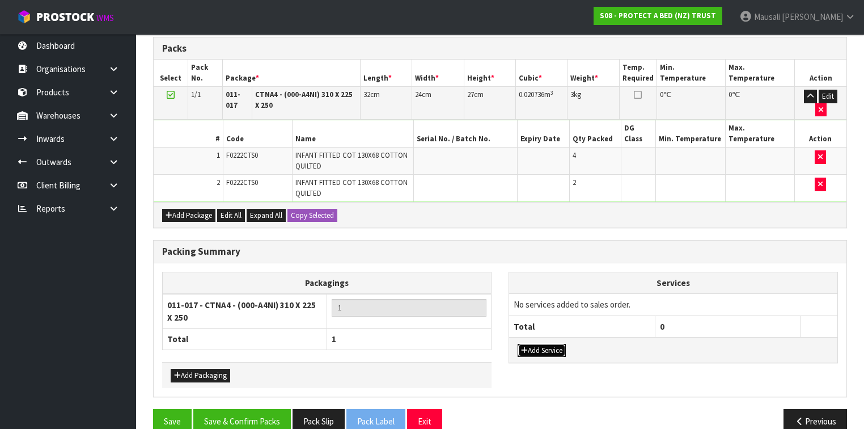
click at [548, 344] on button "Add Service" at bounding box center [542, 351] width 48 height 14
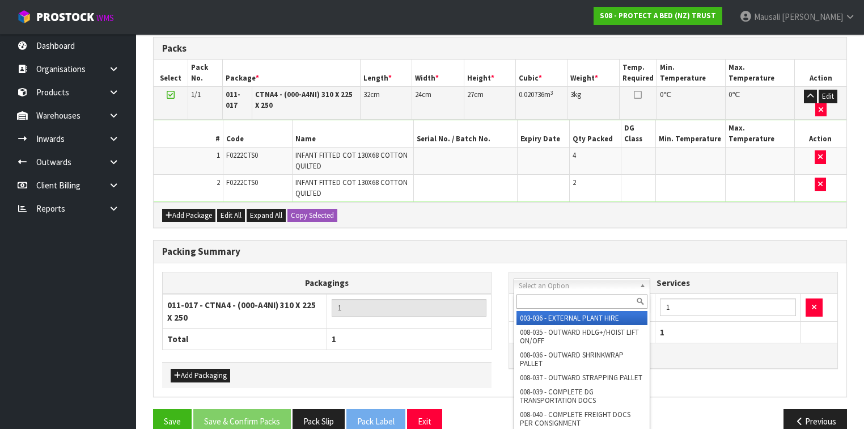
click at [542, 302] on input "text" at bounding box center [582, 301] width 131 height 14
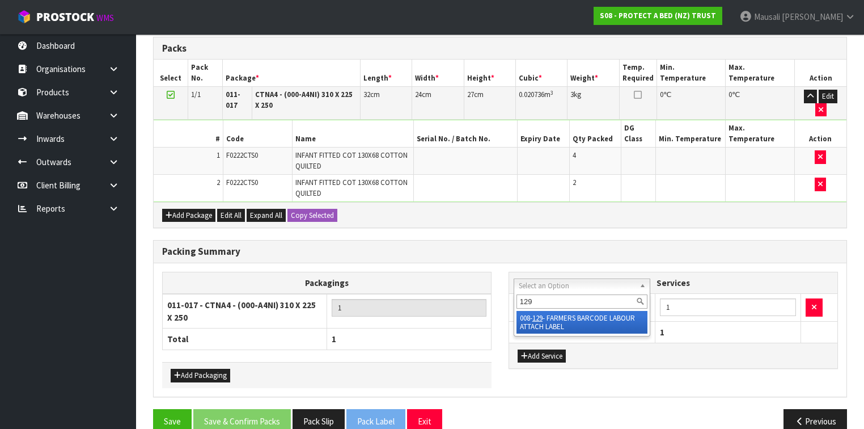
type input "129"
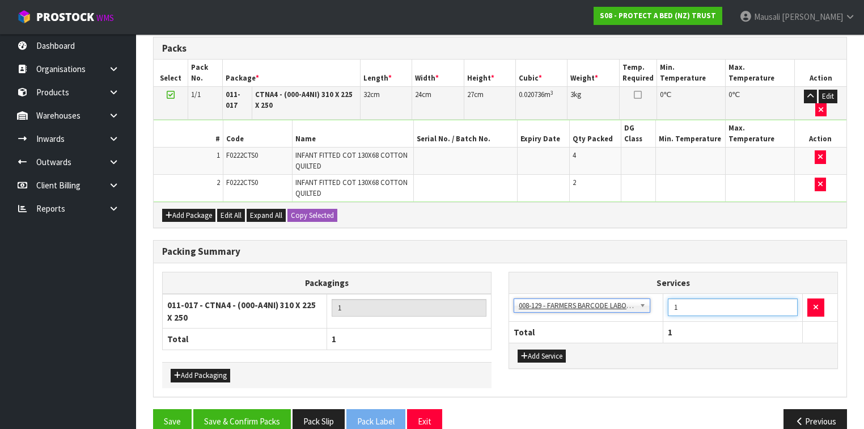
drag, startPoint x: 684, startPoint y: 284, endPoint x: 653, endPoint y: 297, distance: 33.5
click at [653, 297] on tr "003-036 - EXTERNAL PLANT HIRE 008-035 - OUTWARD HDLG+/HOIST LIFT ON/OFF 008-036…" at bounding box center [673, 308] width 328 height 28
type input "6"
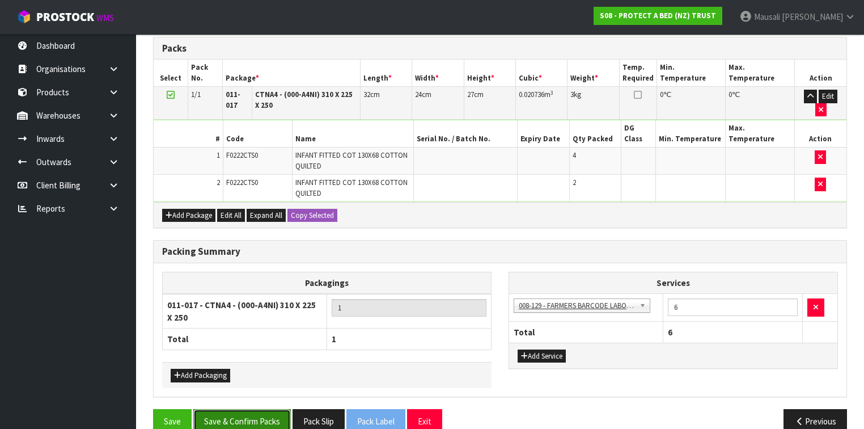
drag, startPoint x: 240, startPoint y: 394, endPoint x: 302, endPoint y: 367, distance: 68.1
click at [239, 409] on button "Save & Confirm Packs" at bounding box center [242, 421] width 98 height 24
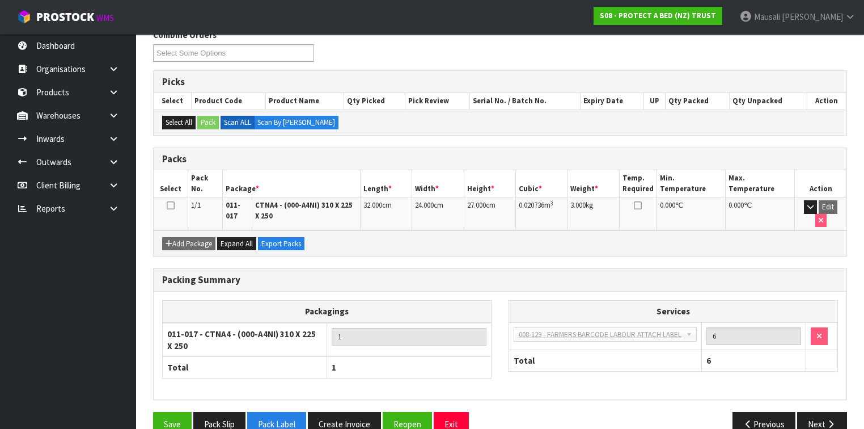
scroll to position [206, 0]
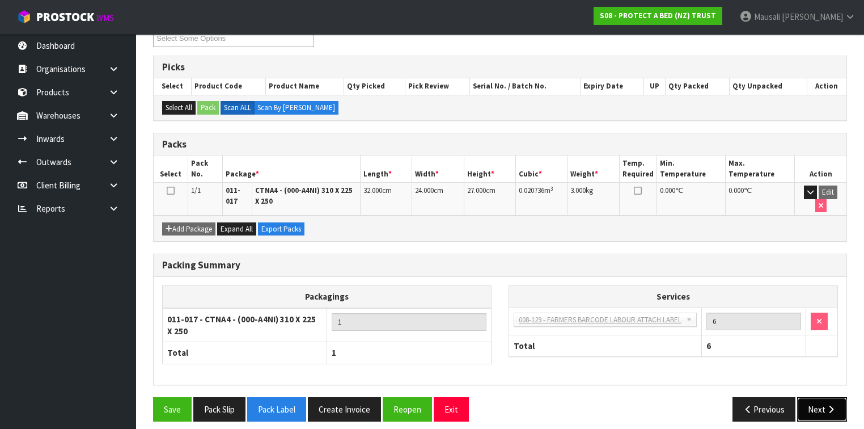
click at [830, 405] on icon "button" at bounding box center [831, 409] width 11 height 9
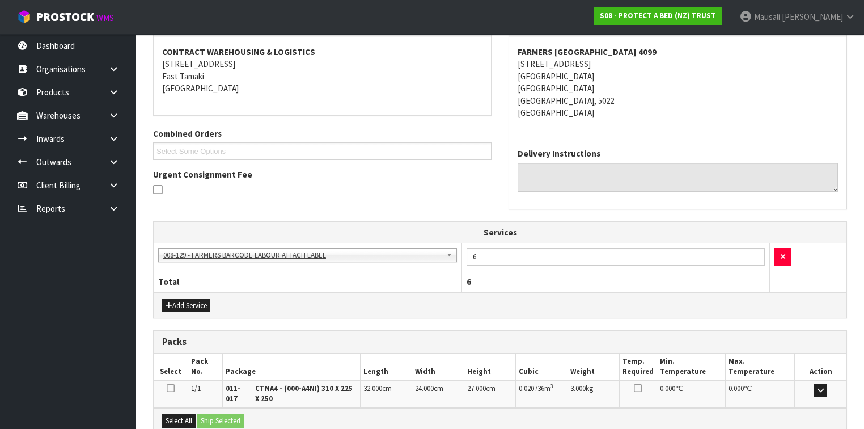
scroll to position [328, 0]
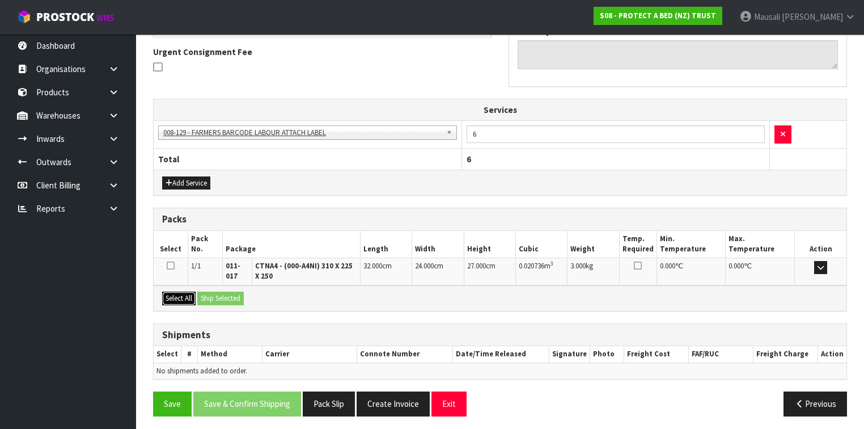
drag, startPoint x: 184, startPoint y: 292, endPoint x: 210, endPoint y: 293, distance: 26.1
click at [185, 292] on button "Select All" at bounding box center [178, 298] width 33 height 14
click at [222, 292] on button "Ship Selected" at bounding box center [220, 298] width 47 height 14
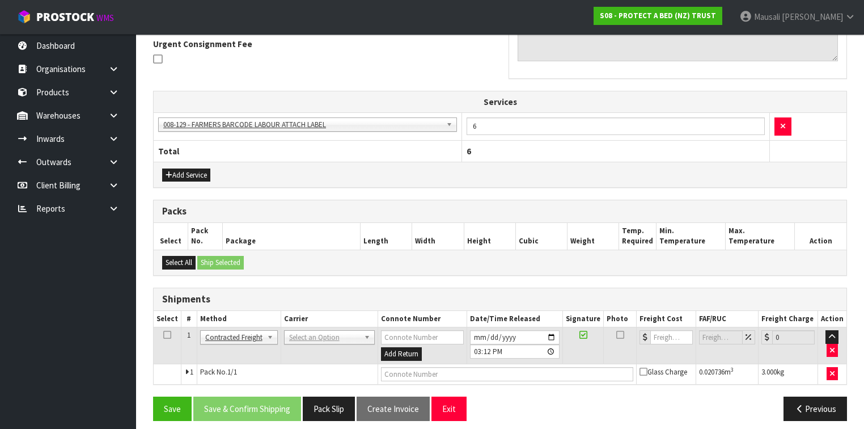
scroll to position [341, 0]
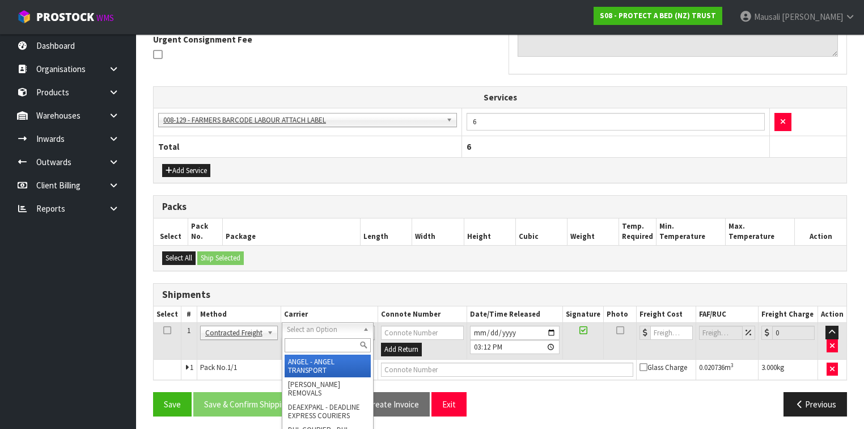
click at [302, 345] on input "text" at bounding box center [328, 345] width 86 height 14
type input "NZP"
drag, startPoint x: 314, startPoint y: 362, endPoint x: 308, endPoint y: 375, distance: 15.0
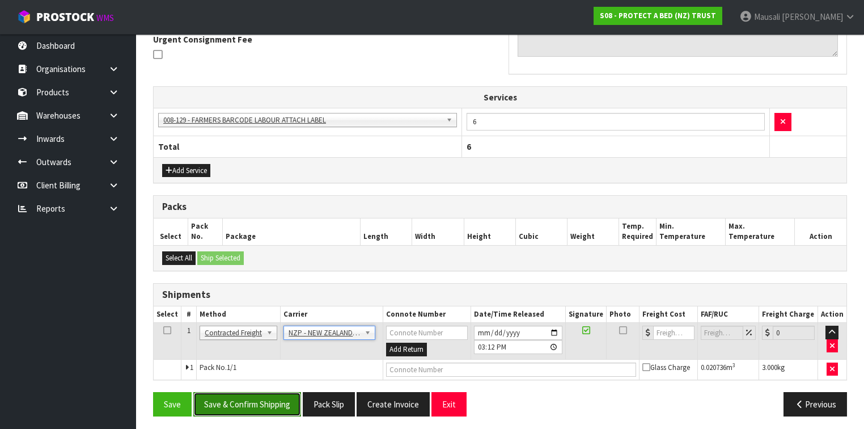
click at [266, 403] on button "Save & Confirm Shipping" at bounding box center [247, 404] width 108 height 24
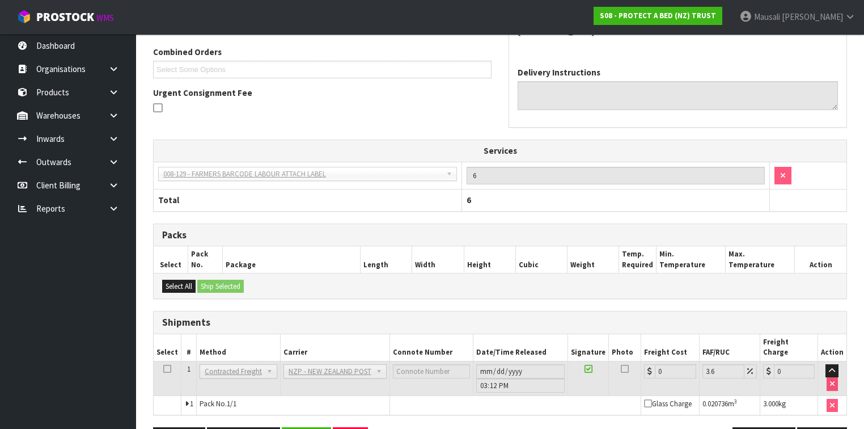
scroll to position [326, 0]
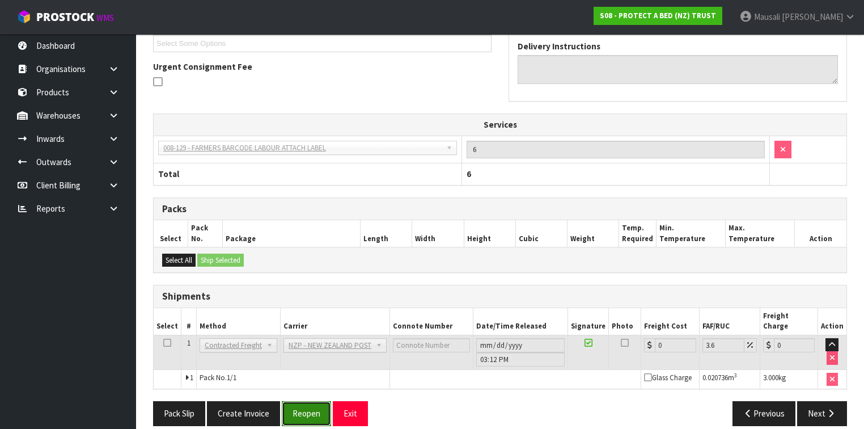
click at [300, 401] on button "Reopen" at bounding box center [306, 413] width 49 height 24
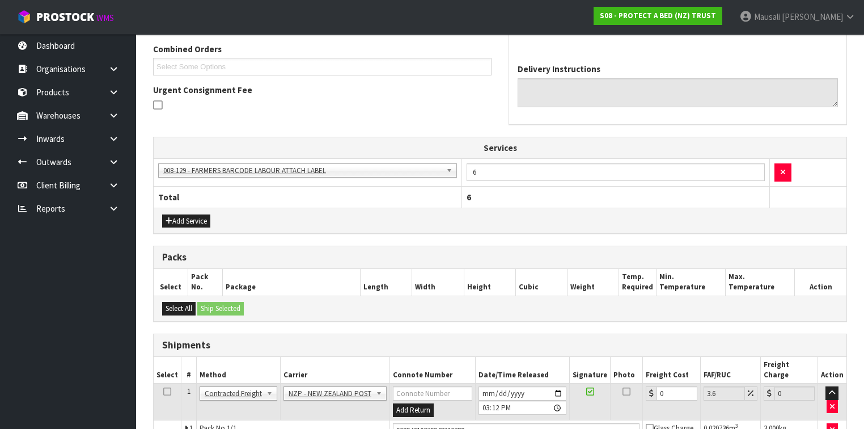
scroll to position [352, 0]
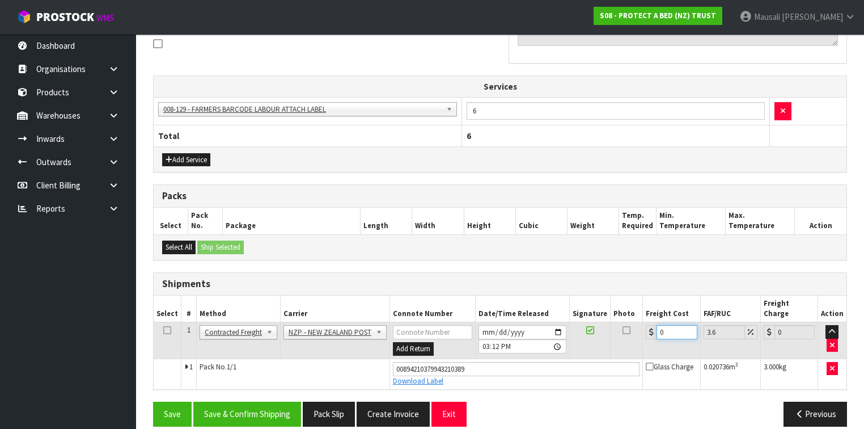
drag, startPoint x: 669, startPoint y: 316, endPoint x: 648, endPoint y: 328, distance: 24.9
click at [648, 328] on td "0" at bounding box center [671, 340] width 57 height 37
type input "8"
type input "8.29"
type input "8.4"
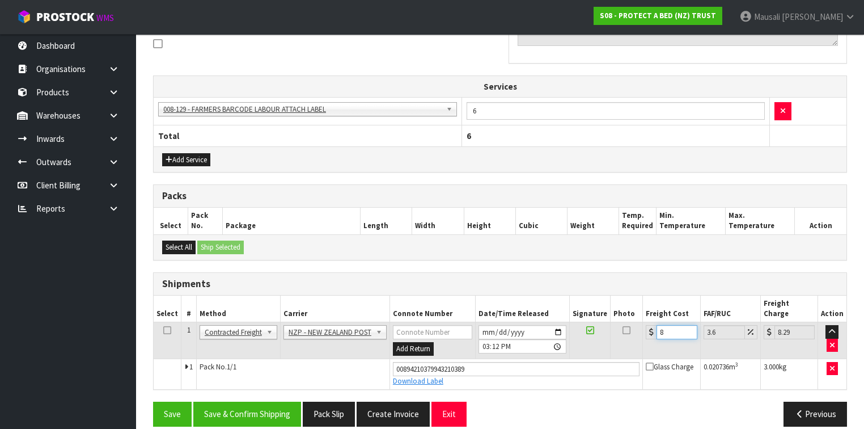
type input "8.7"
type input "8.45"
type input "8.75"
type input "8.45"
click at [273, 401] on button "Save & Confirm Shipping" at bounding box center [247, 413] width 108 height 24
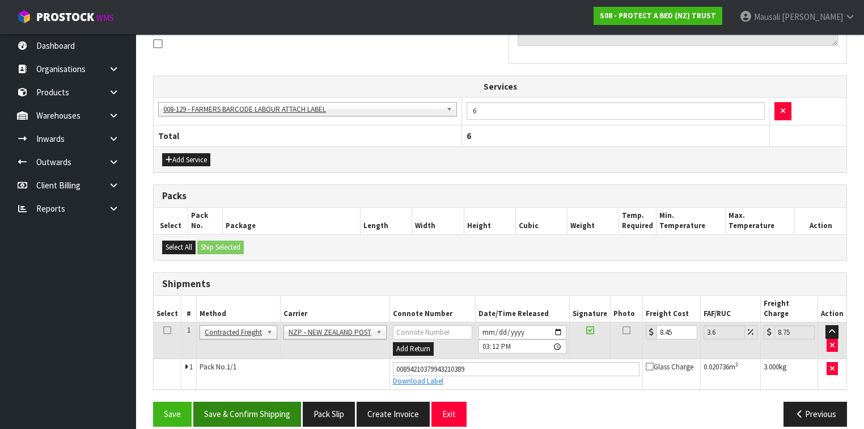
scroll to position [0, 0]
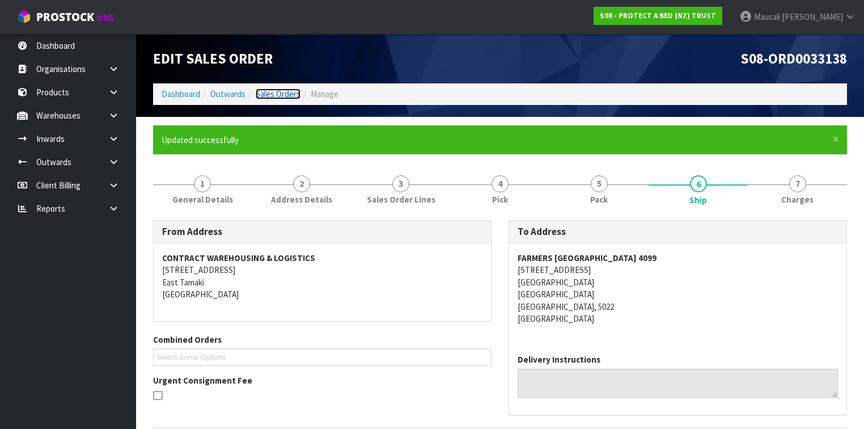
click at [277, 92] on link "Sales Orders" at bounding box center [278, 93] width 45 height 11
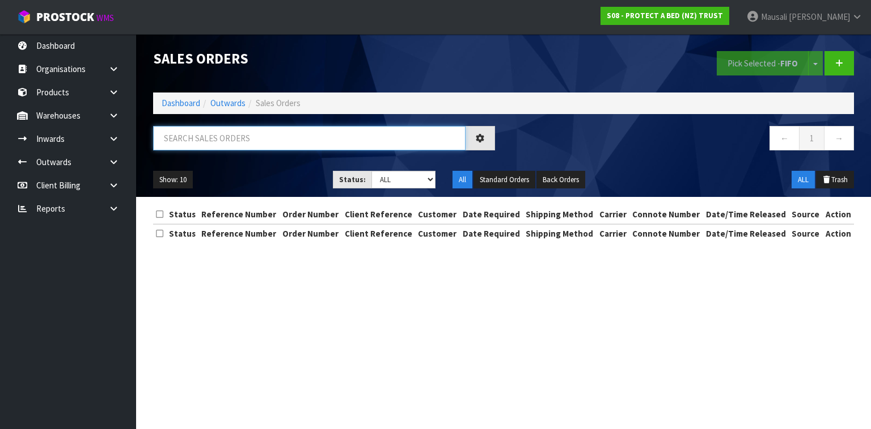
click at [181, 143] on input "text" at bounding box center [309, 138] width 312 height 24
type input "JOB-0409418"
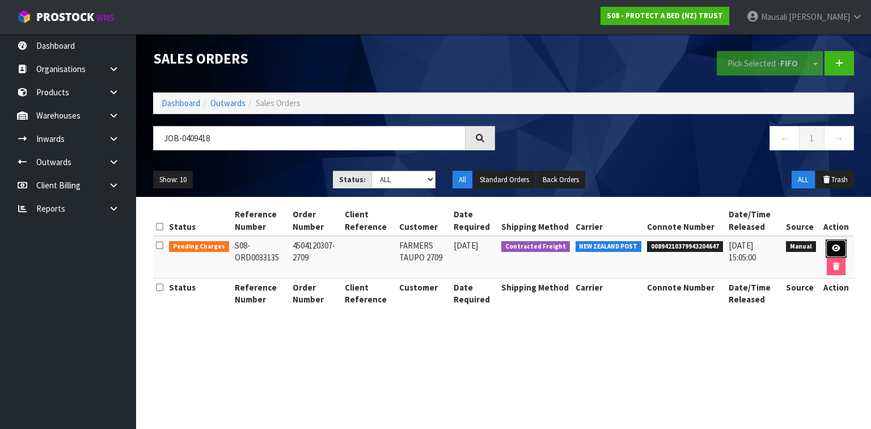
click at [830, 244] on link at bounding box center [836, 248] width 21 height 18
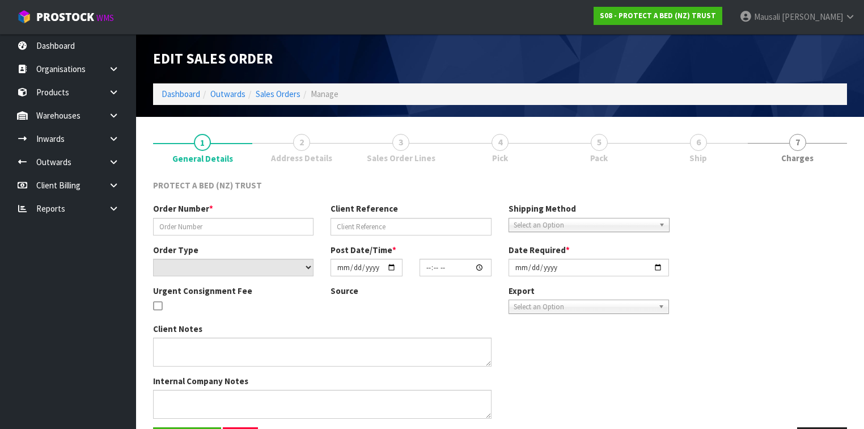
type input "4504120307-2709"
select select "number:0"
type input "[DATE]"
type input "08:44:00.000"
type input "[DATE]"
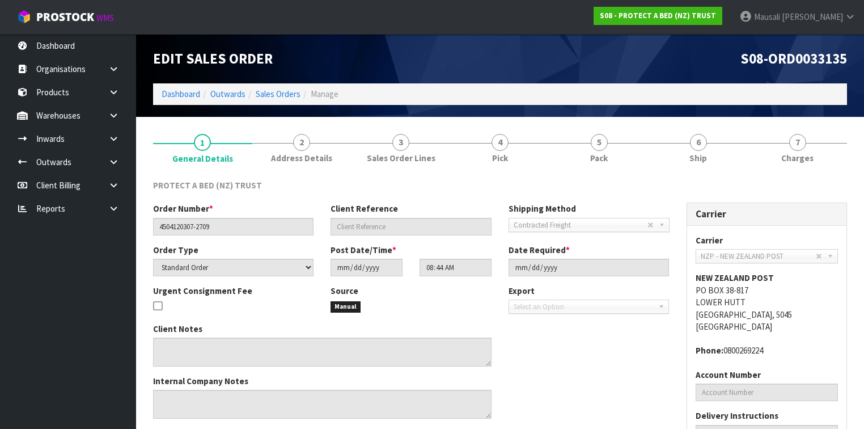
scroll to position [107, 0]
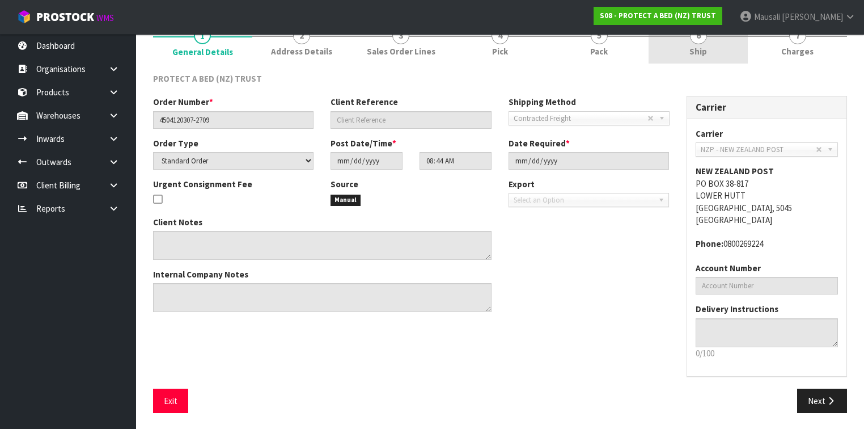
click at [717, 47] on link "6 Ship" at bounding box center [698, 41] width 99 height 45
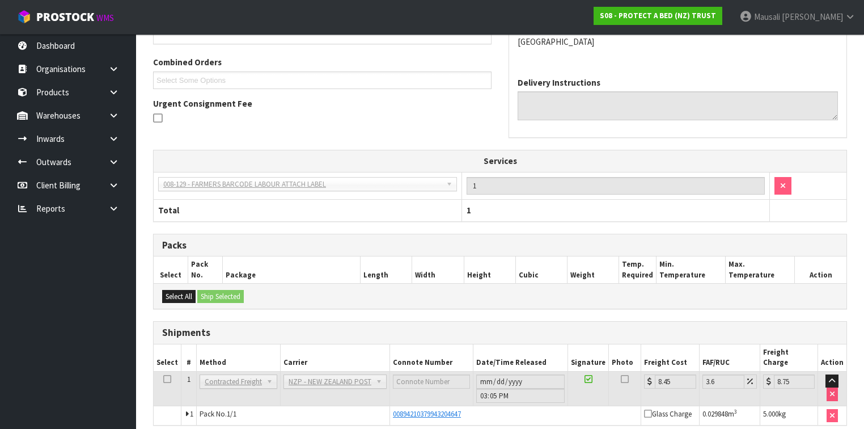
scroll to position [272, 0]
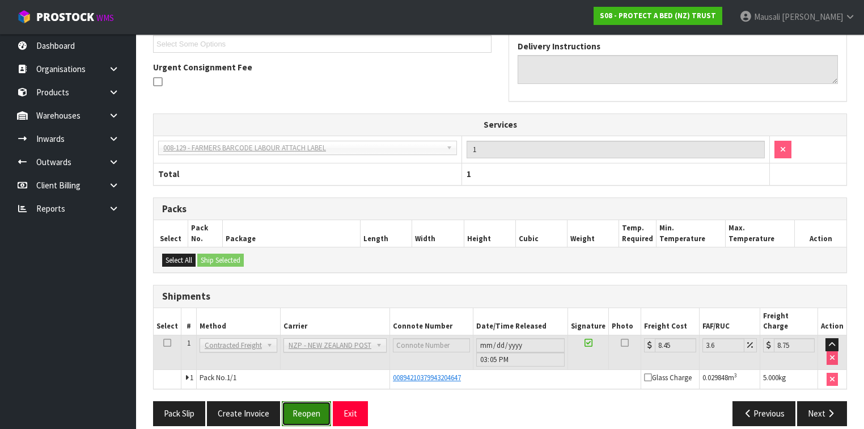
click at [301, 403] on button "Reopen" at bounding box center [306, 413] width 49 height 24
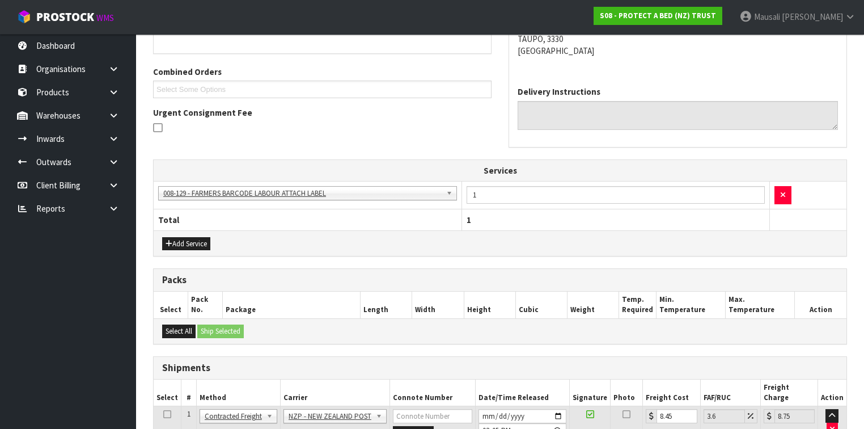
scroll to position [341, 0]
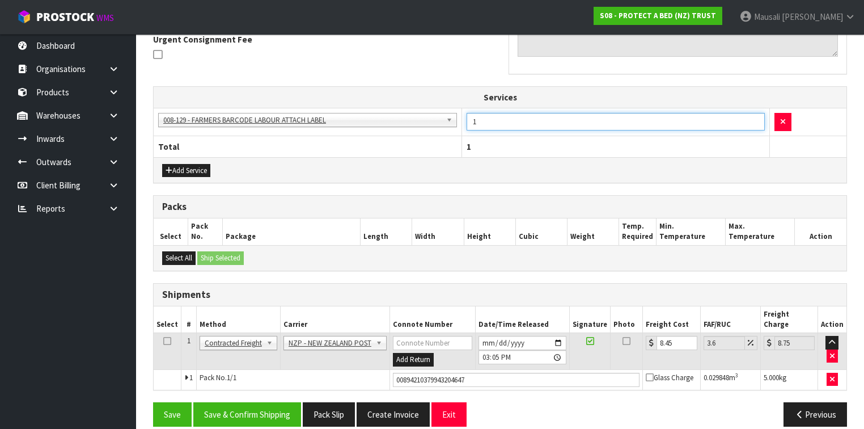
drag, startPoint x: 487, startPoint y: 124, endPoint x: 481, endPoint y: 131, distance: 9.2
click at [481, 131] on td "1" at bounding box center [616, 122] width 308 height 28
drag, startPoint x: 480, startPoint y: 121, endPoint x: 472, endPoint y: 125, distance: 8.9
click at [472, 125] on input "1" at bounding box center [616, 122] width 298 height 18
type input "12"
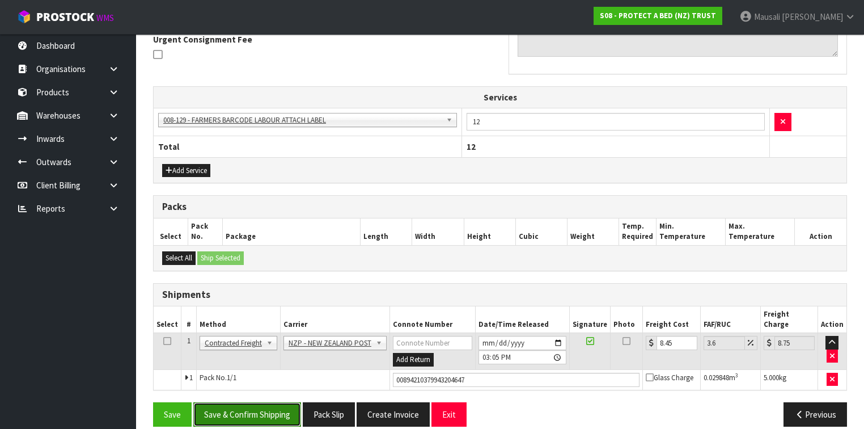
click at [239, 402] on button "Save & Confirm Shipping" at bounding box center [247, 414] width 108 height 24
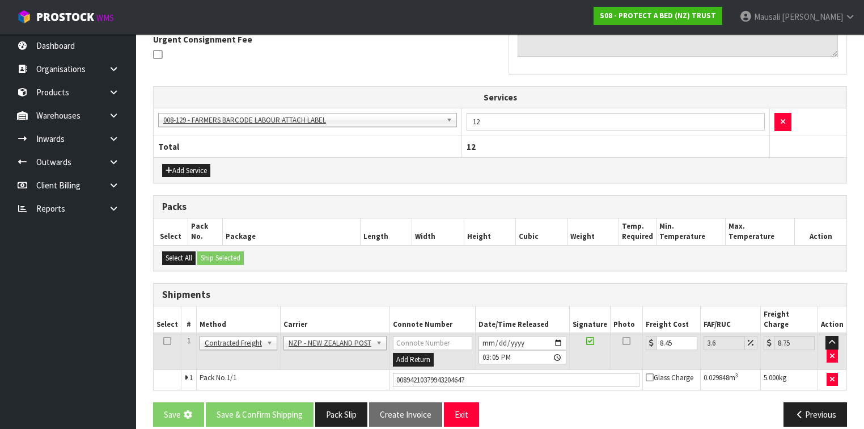
scroll to position [0, 0]
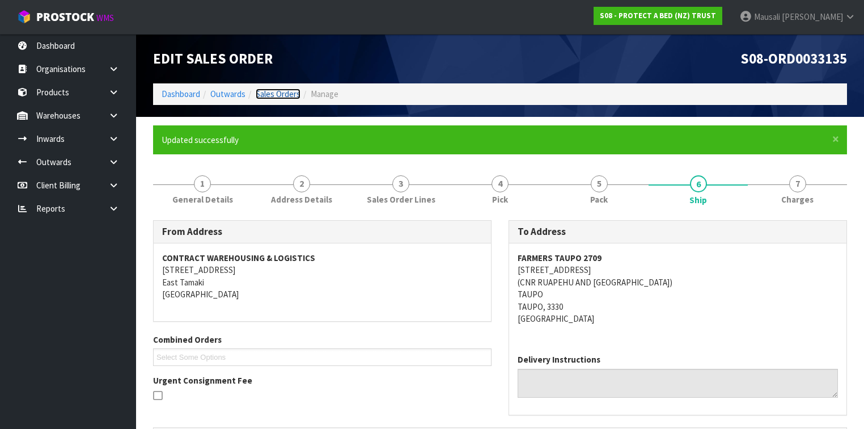
click at [272, 89] on link "Sales Orders" at bounding box center [278, 93] width 45 height 11
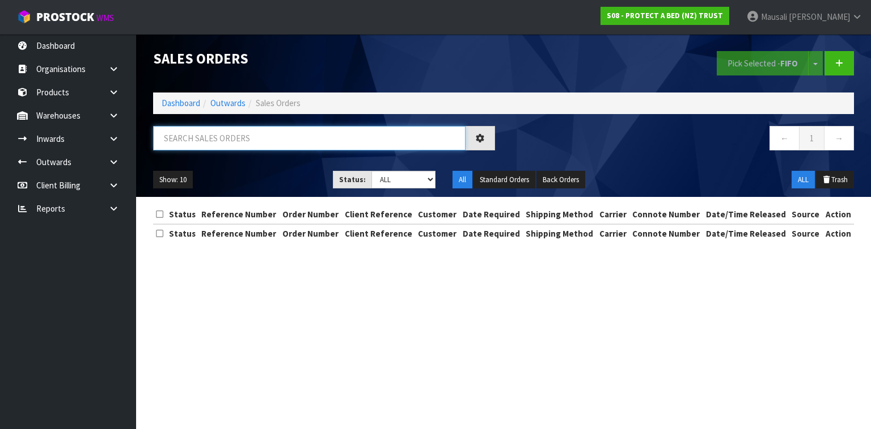
click at [171, 141] on input "text" at bounding box center [309, 138] width 312 height 24
type input "JOB-0409427"
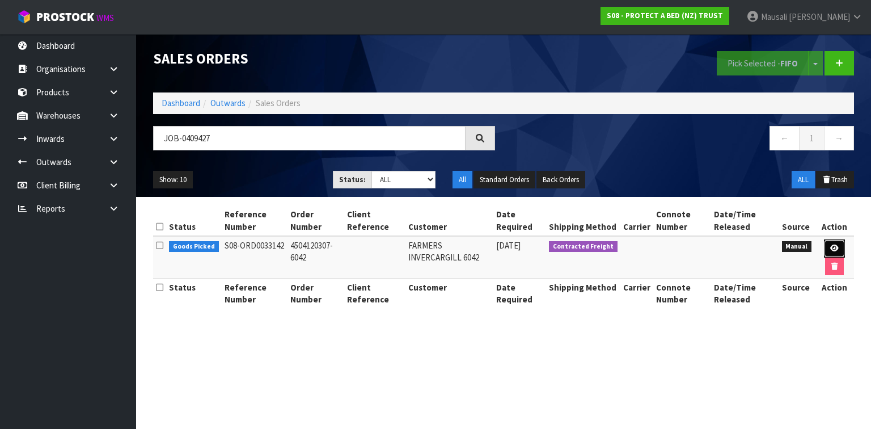
click at [833, 246] on icon at bounding box center [834, 247] width 9 height 7
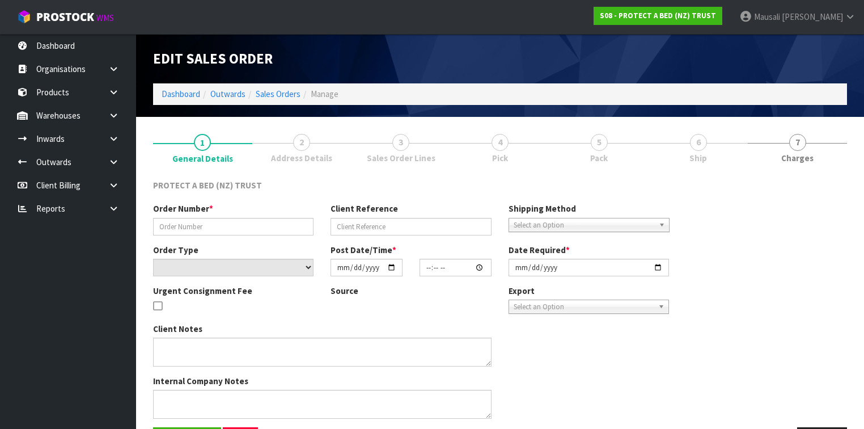
type input "4504120307-6042"
select select "number:0"
type input "[DATE]"
type input "08:48:00.000"
type input "[DATE]"
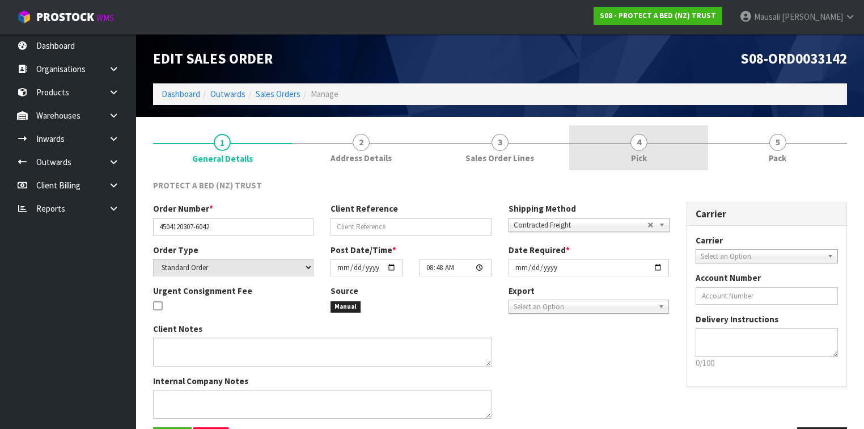
click at [663, 159] on link "4 Pick" at bounding box center [638, 147] width 139 height 45
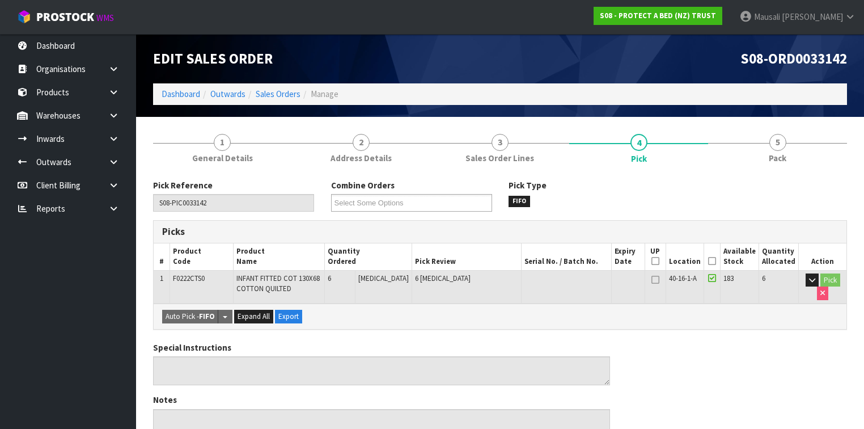
click at [716, 261] on icon at bounding box center [712, 261] width 8 height 1
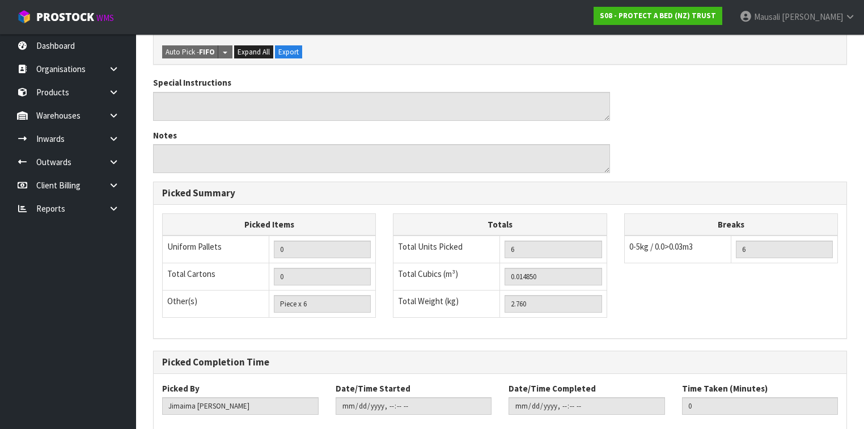
scroll to position [367, 0]
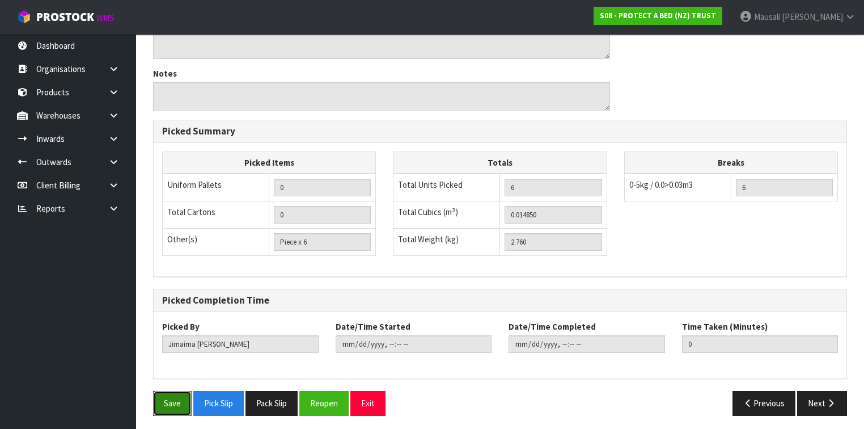
click at [166, 401] on button "Save" at bounding box center [172, 403] width 39 height 24
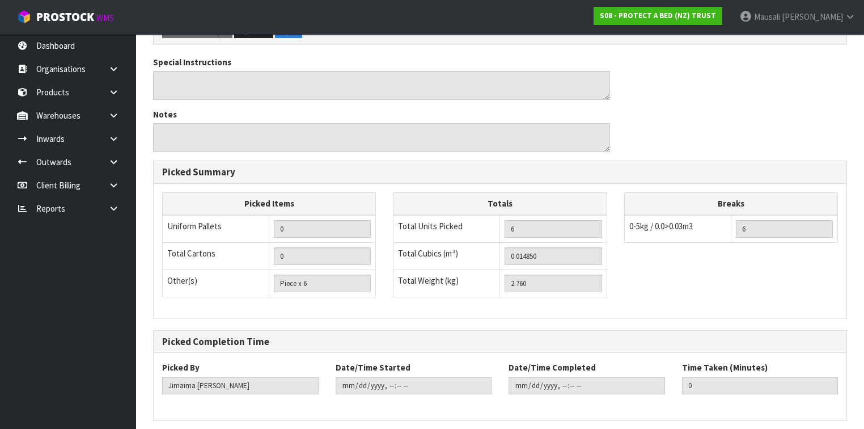
scroll to position [0, 0]
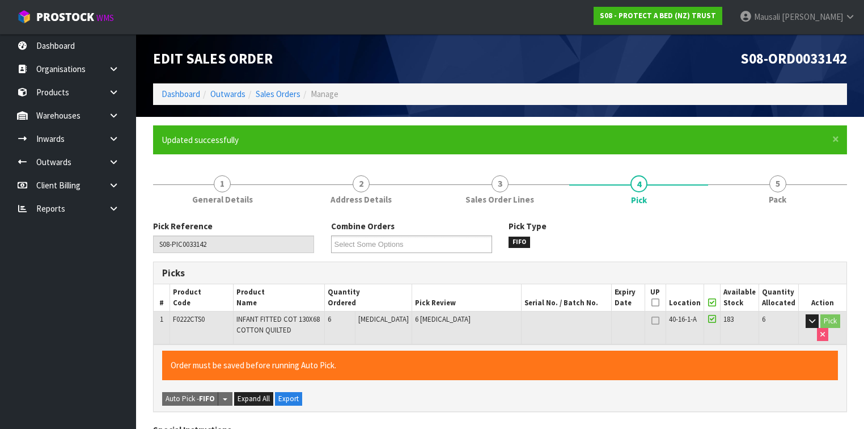
type input "[PERSON_NAME]"
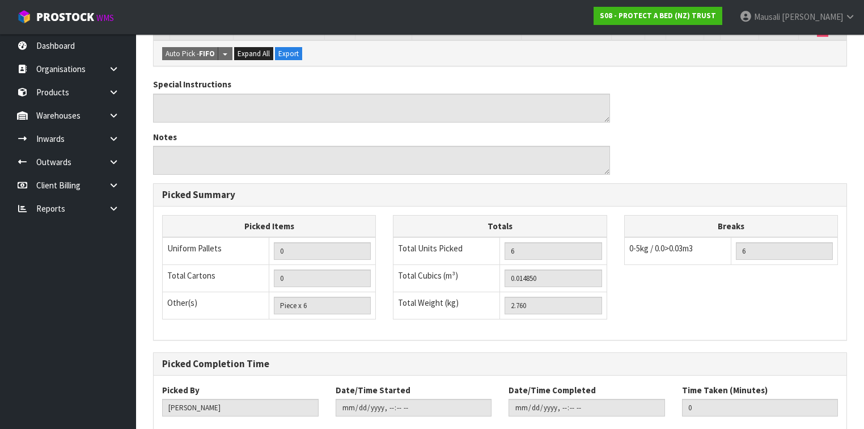
scroll to position [367, 0]
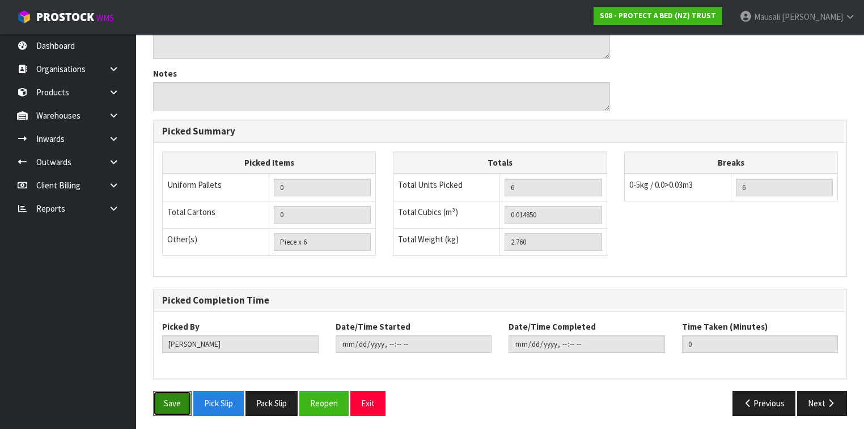
click at [175, 398] on button "Save" at bounding box center [172, 403] width 39 height 24
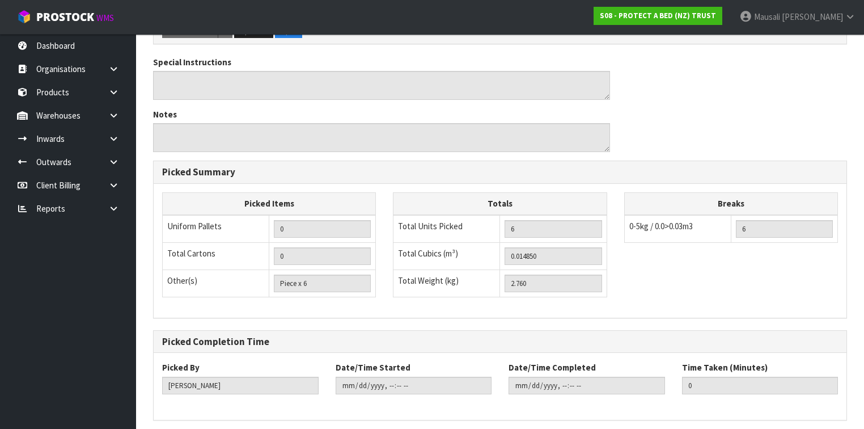
scroll to position [0, 0]
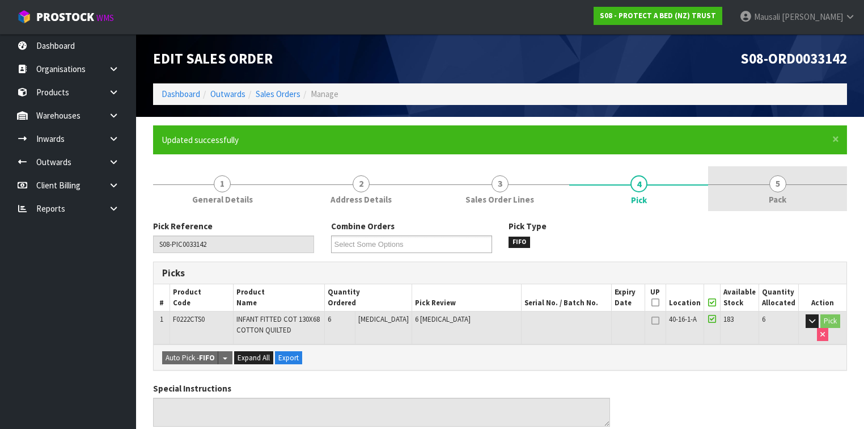
type input "[DATE]T15:16:13"
click at [776, 193] on span "Pack" at bounding box center [778, 199] width 18 height 12
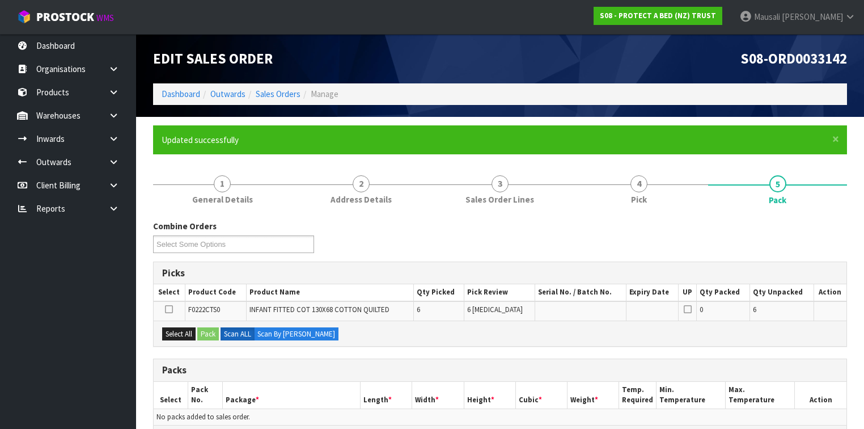
scroll to position [181, 0]
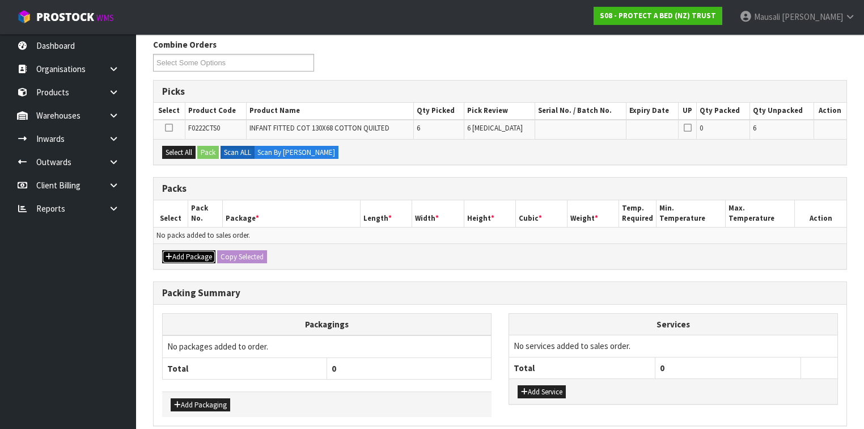
click at [191, 250] on button "Add Package" at bounding box center [188, 257] width 53 height 14
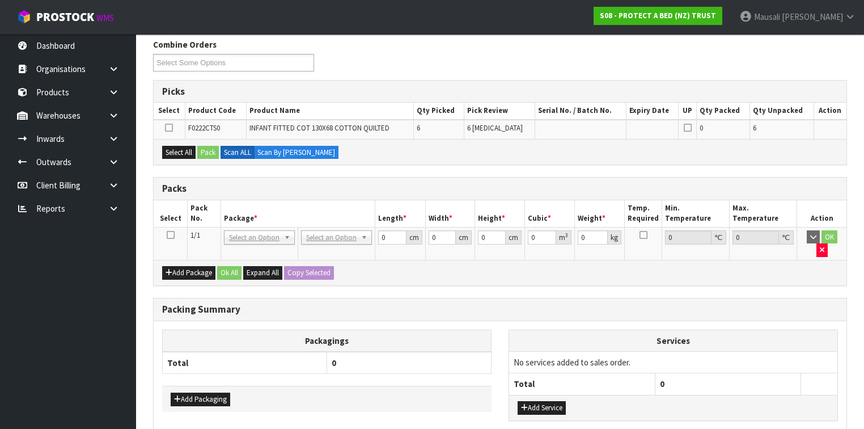
click at [170, 235] on icon at bounding box center [171, 235] width 8 height 1
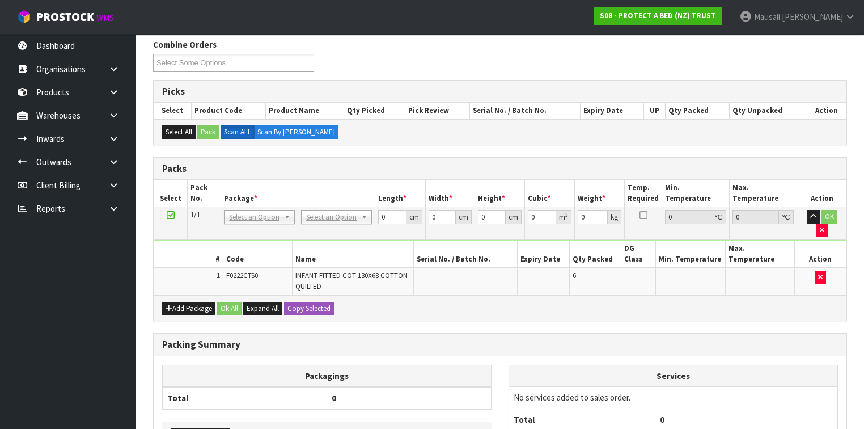
drag, startPoint x: 335, startPoint y: 215, endPoint x: 329, endPoint y: 230, distance: 15.3
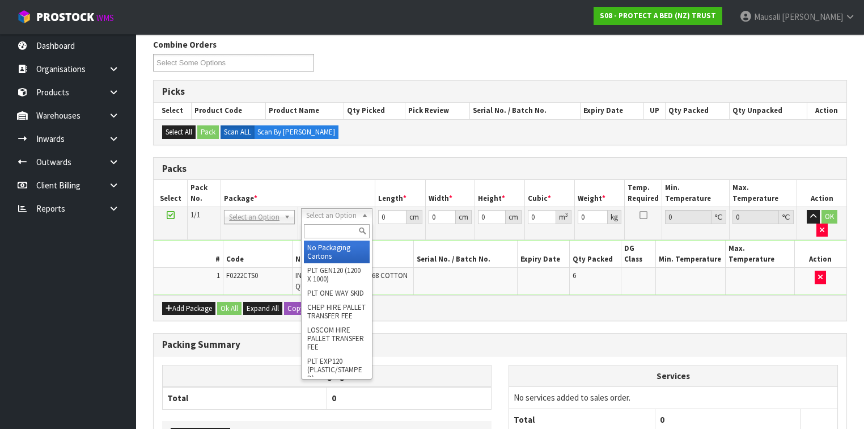
click at [318, 234] on input "text" at bounding box center [336, 231] width 65 height 14
type input "A4"
drag, startPoint x: 318, startPoint y: 247, endPoint x: 324, endPoint y: 245, distance: 6.6
type input "31"
type input "22.5"
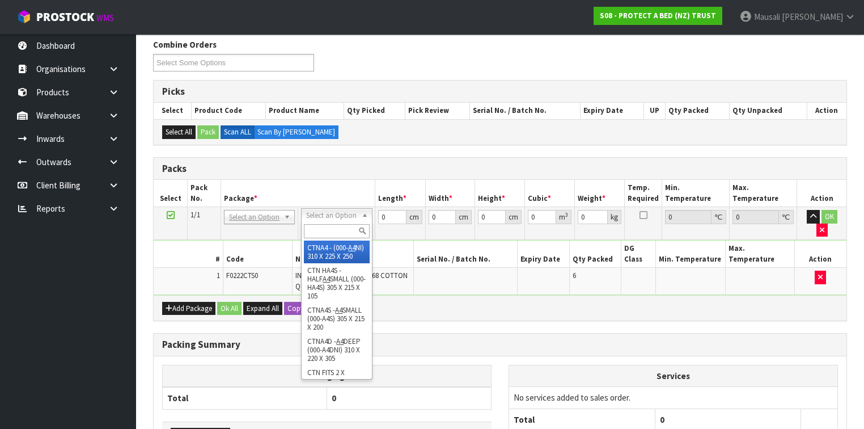
type input "25"
type input "0.017438"
type input "2.96"
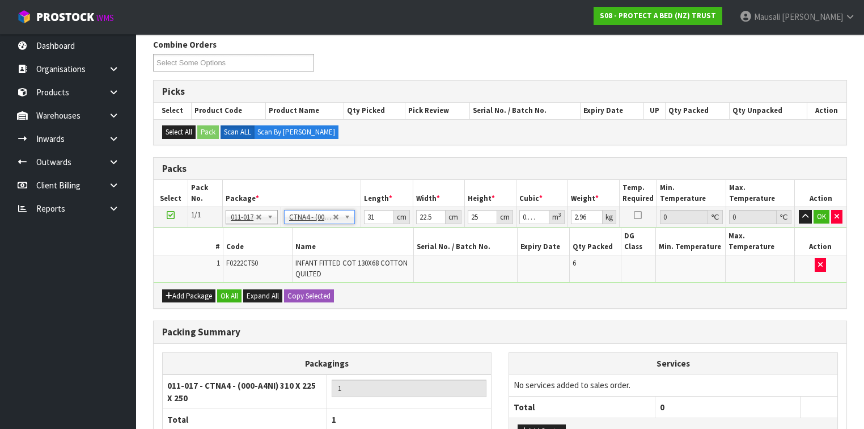
scroll to position [268, 0]
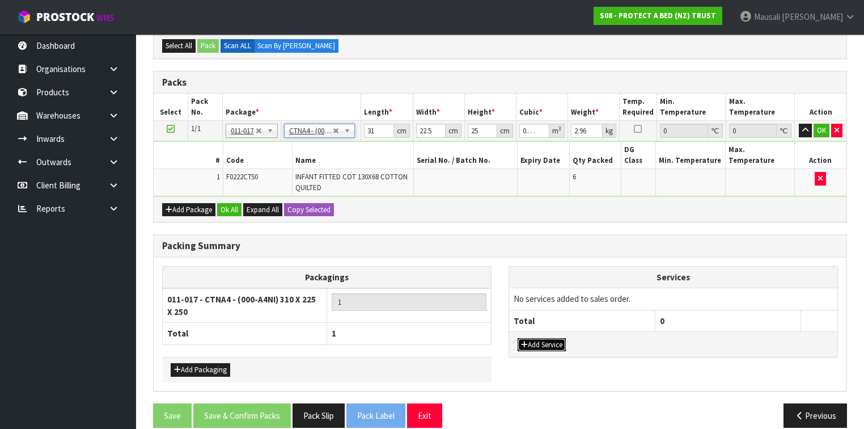
click at [534, 338] on button "Add Service" at bounding box center [542, 345] width 48 height 14
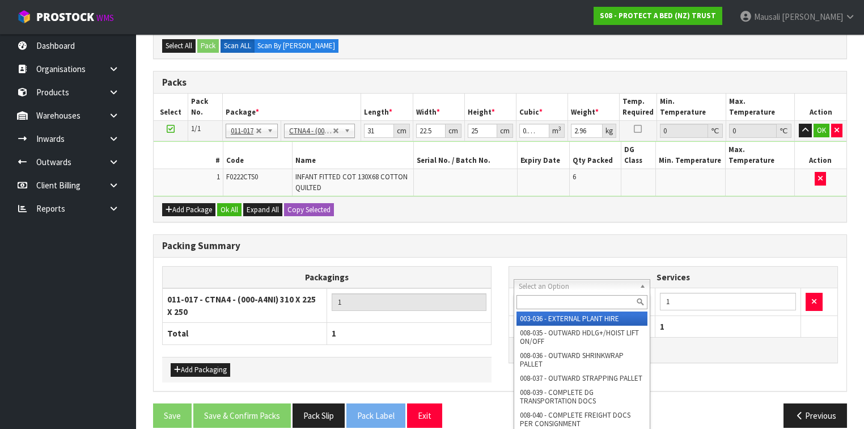
drag, startPoint x: 542, startPoint y: 289, endPoint x: 535, endPoint y: 293, distance: 7.9
click at [529, 299] on input "text" at bounding box center [582, 302] width 131 height 14
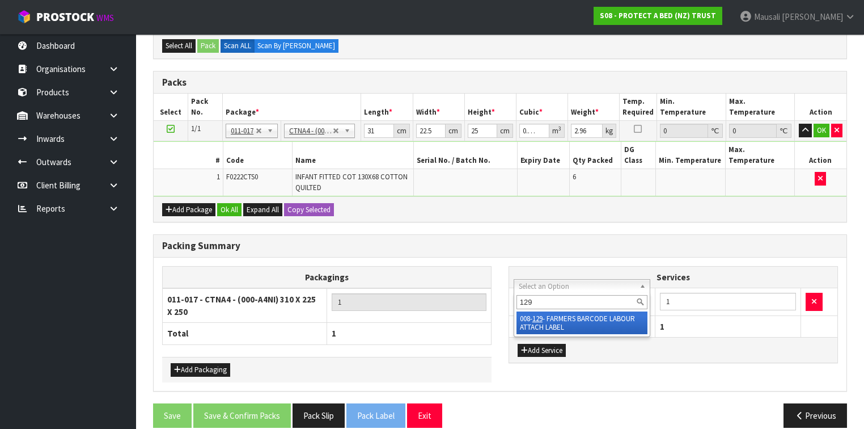
type input "129"
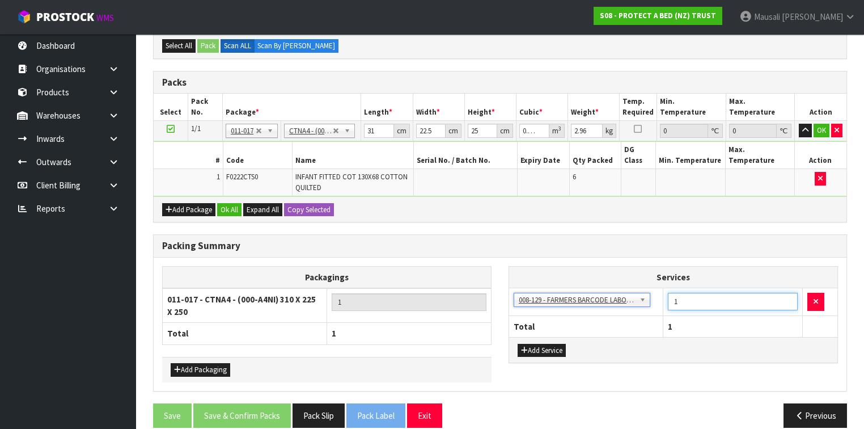
drag, startPoint x: 687, startPoint y: 291, endPoint x: 671, endPoint y: 297, distance: 16.9
click at [671, 297] on td "1" at bounding box center [733, 302] width 140 height 28
type input "6"
drag, startPoint x: 377, startPoint y: 129, endPoint x: 370, endPoint y: 134, distance: 8.2
click at [370, 134] on input "31" at bounding box center [378, 131] width 29 height 14
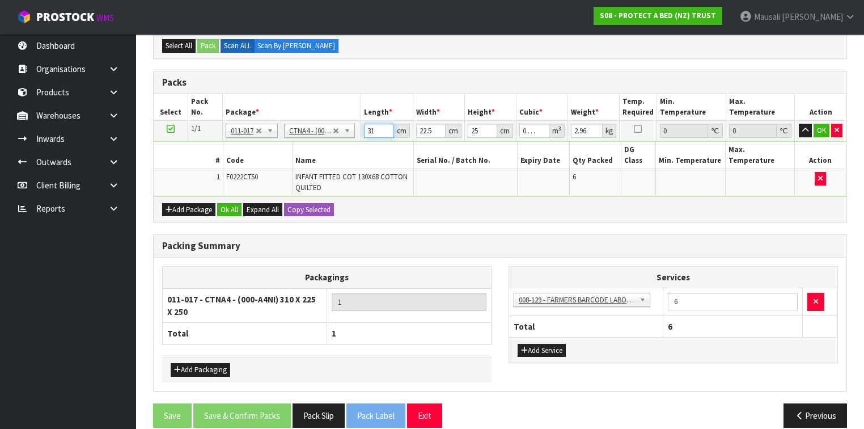
type input "3"
type input "0.001687"
type input "0"
type input "3"
type input "0.001687"
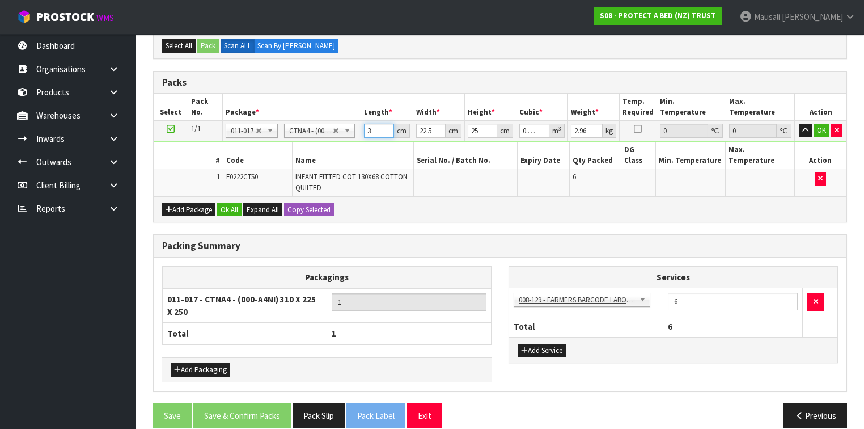
type input "32"
type input "0.018"
type input "32"
type input "2"
type input "0.0016"
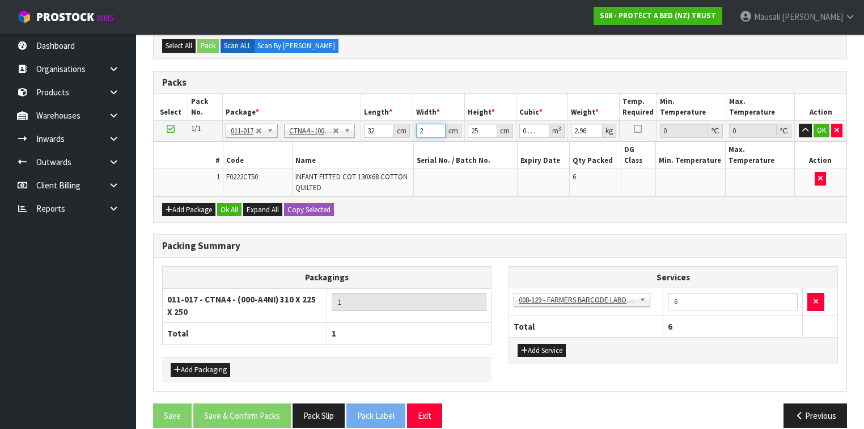
type input "24"
type input "0.0192"
type input "24"
type input "2"
type input "0.001536"
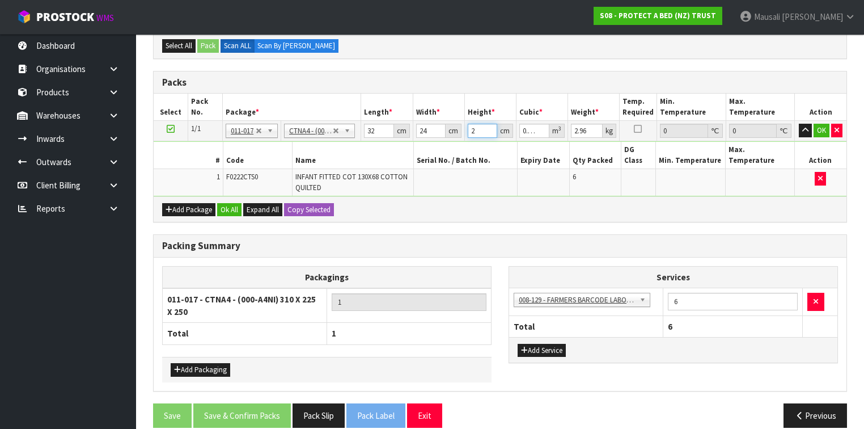
type input "27"
type input "0.020736"
type input "27"
type input "3"
click at [231, 203] on button "Ok All" at bounding box center [229, 210] width 24 height 14
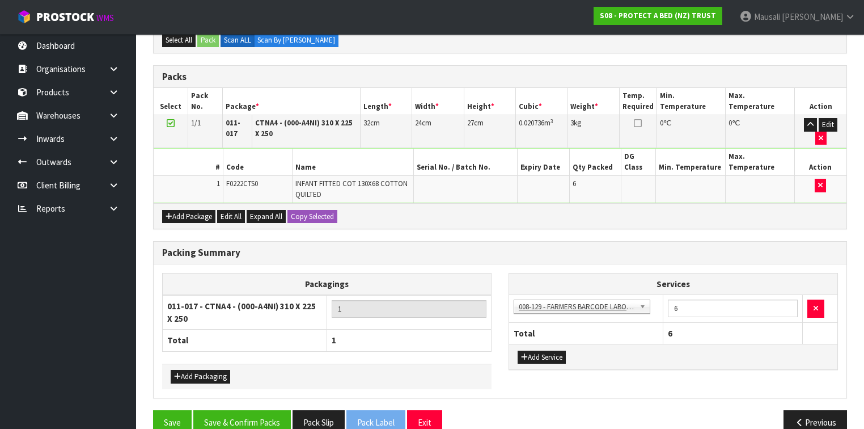
scroll to position [274, 0]
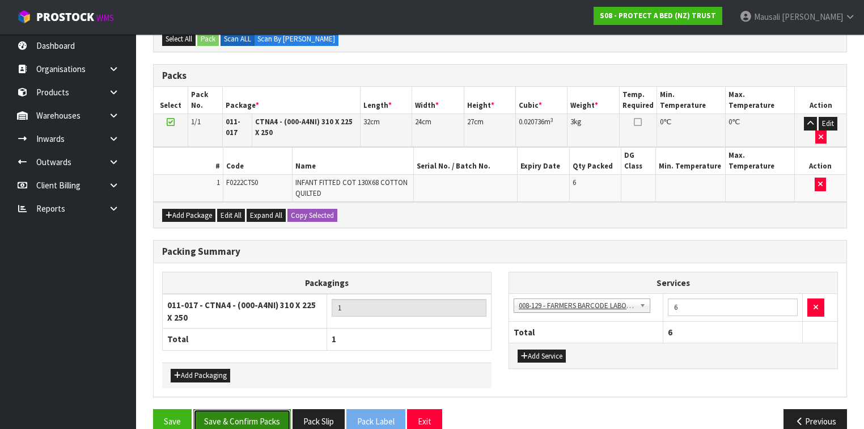
click at [230, 409] on button "Save & Confirm Packs" at bounding box center [242, 421] width 98 height 24
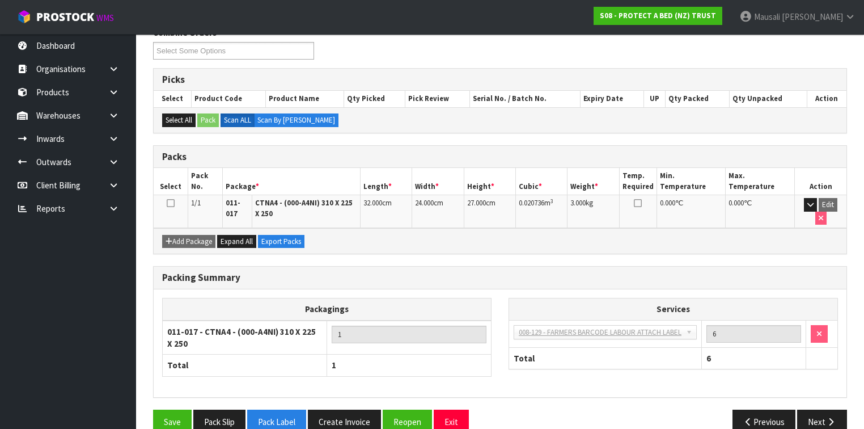
scroll to position [206, 0]
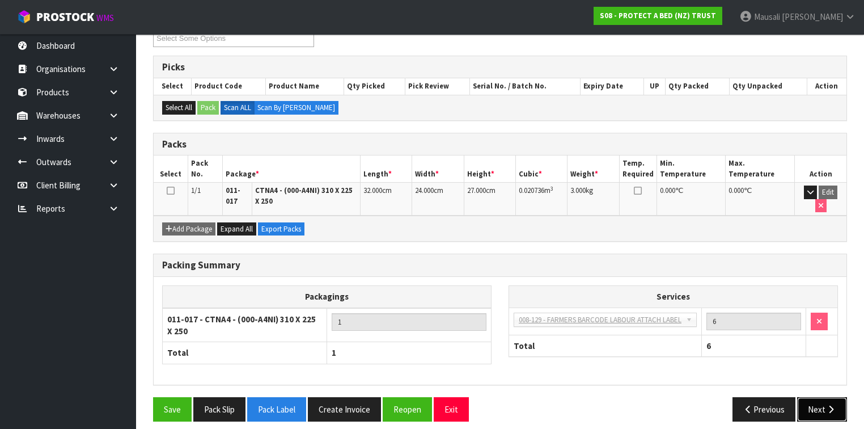
click at [823, 402] on button "Next" at bounding box center [822, 409] width 50 height 24
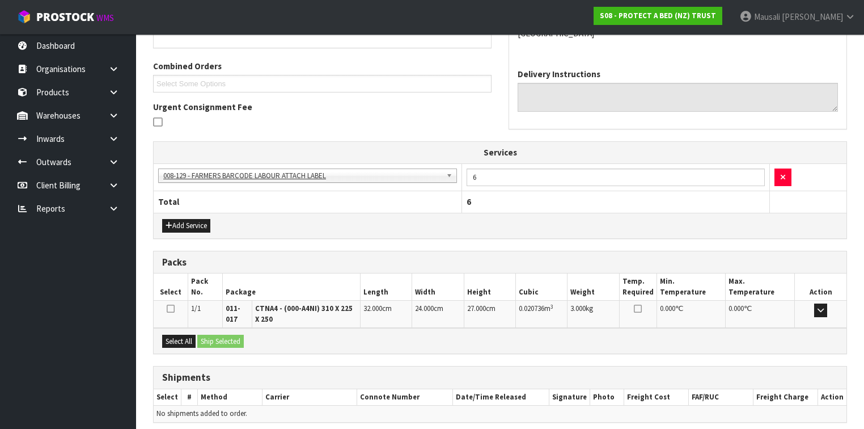
scroll to position [316, 0]
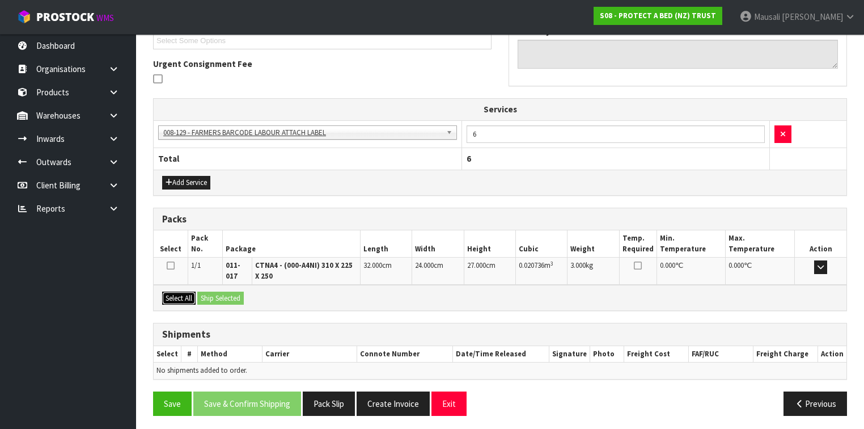
click at [188, 293] on button "Select All" at bounding box center [178, 298] width 33 height 14
click at [207, 292] on button "Ship Selected" at bounding box center [220, 298] width 47 height 14
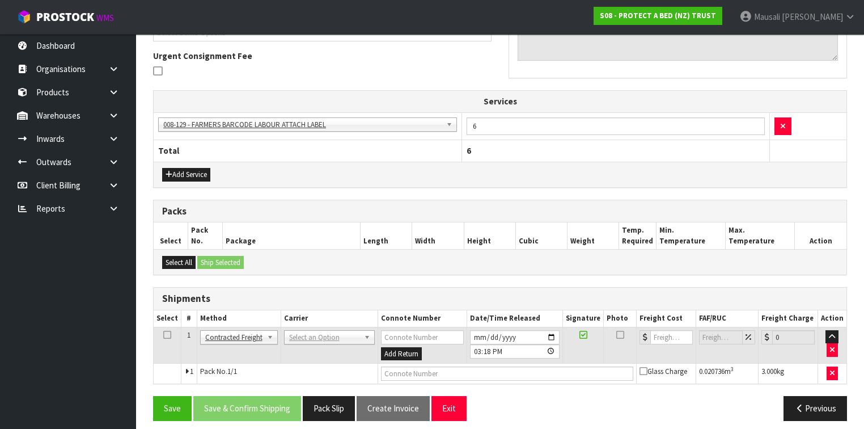
scroll to position [329, 0]
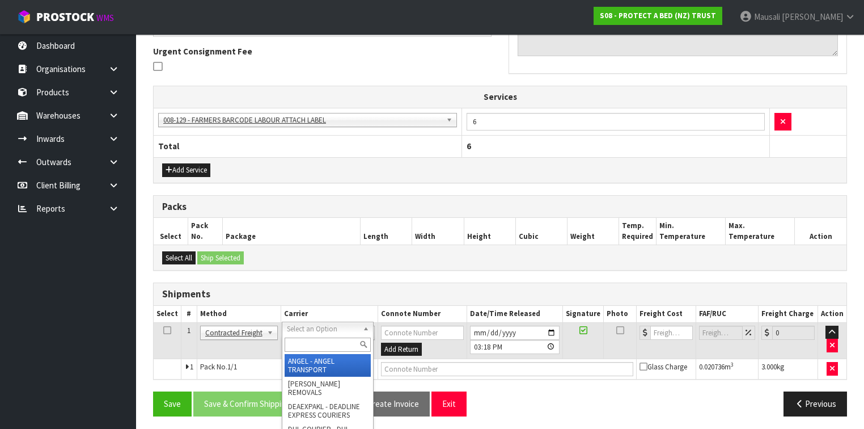
click at [304, 341] on input "text" at bounding box center [328, 344] width 86 height 14
type input "NZP"
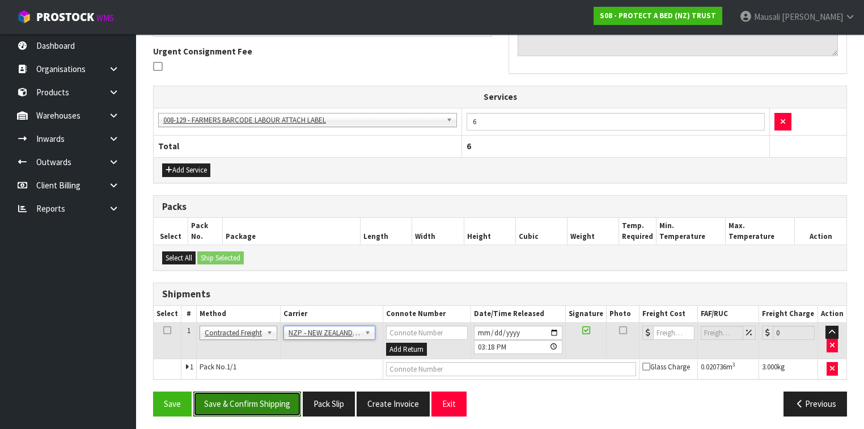
click at [273, 391] on button "Save & Confirm Shipping" at bounding box center [247, 403] width 108 height 24
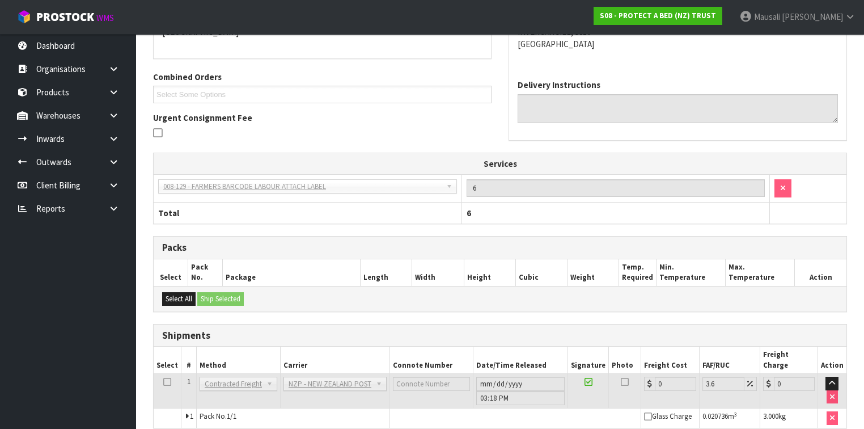
scroll to position [313, 0]
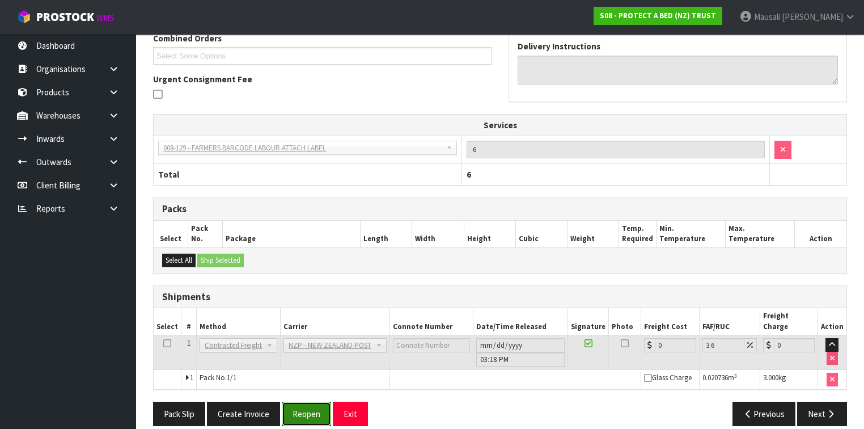
click at [297, 401] on button "Reopen" at bounding box center [306, 413] width 49 height 24
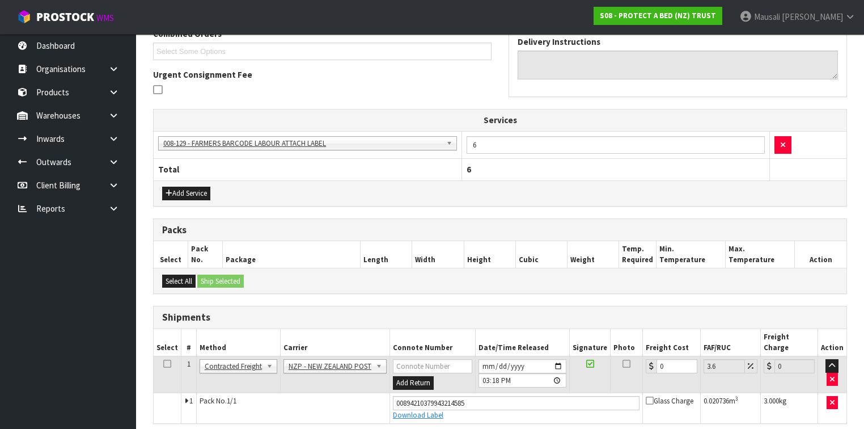
scroll to position [339, 0]
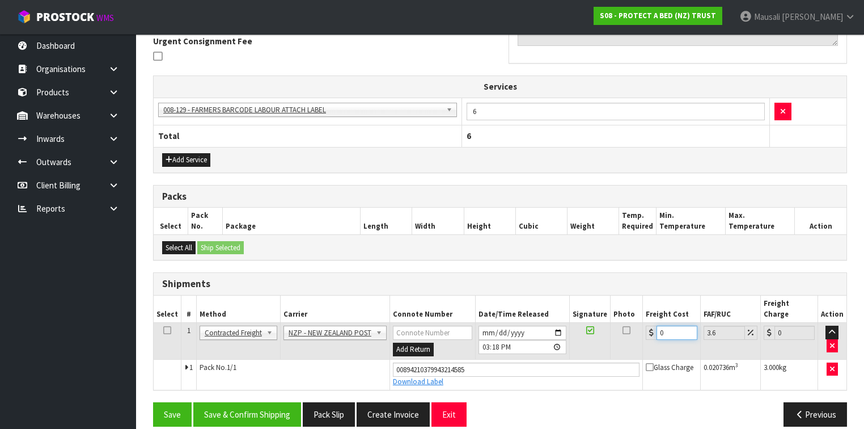
drag, startPoint x: 667, startPoint y: 322, endPoint x: 636, endPoint y: 338, distance: 35.0
click at [636, 338] on tr "1 Client Local Pickup Customer Local Pickup Company Freight Contracted Freight …" at bounding box center [500, 341] width 693 height 37
type input "1"
type input "1.04"
type input "11"
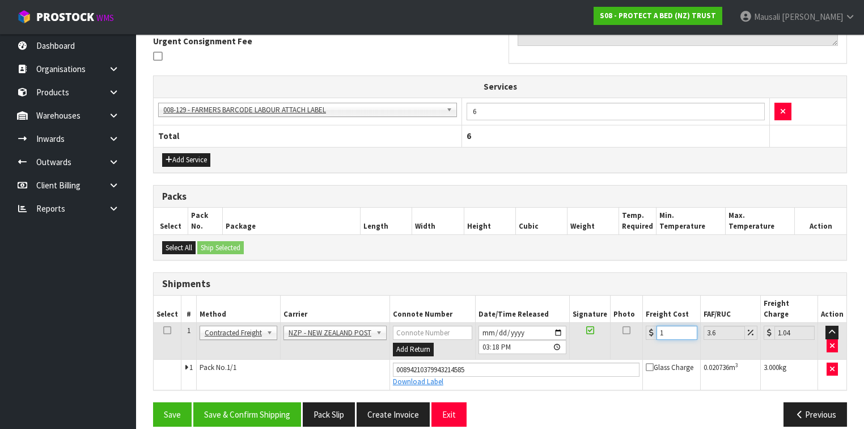
type input "11.4"
type input "11.6"
type input "12.02"
type input "11.61"
type input "12.03"
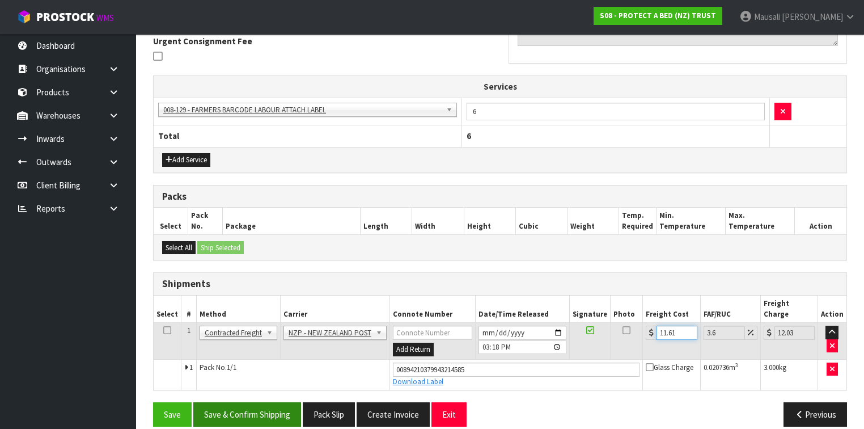
type input "11.61"
click at [264, 402] on button "Save & Confirm Shipping" at bounding box center [247, 414] width 108 height 24
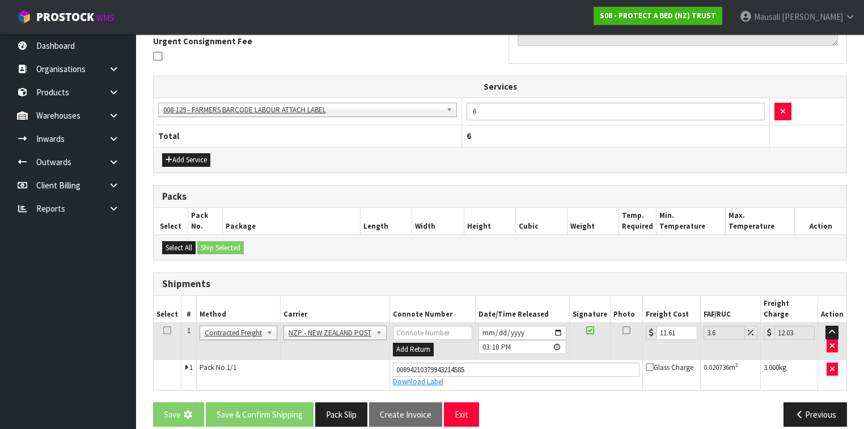
scroll to position [0, 0]
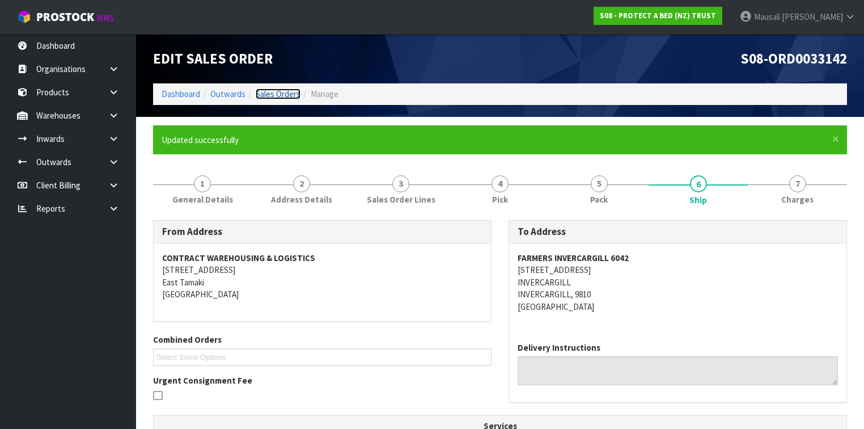
click at [272, 88] on link "Sales Orders" at bounding box center [278, 93] width 45 height 11
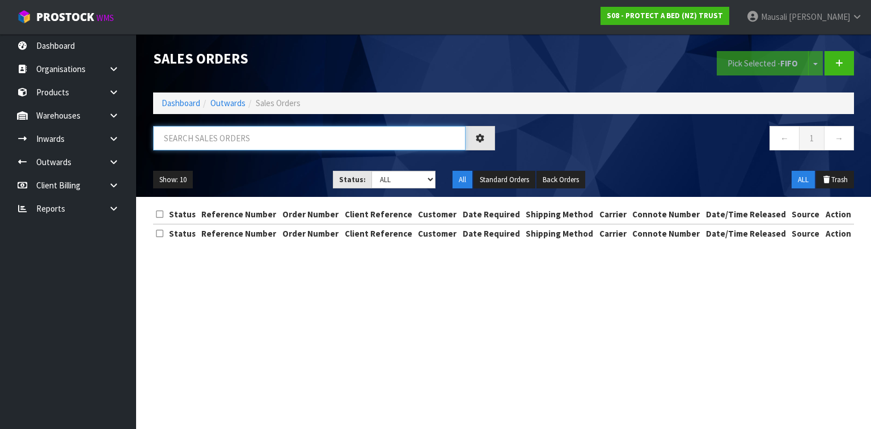
click at [169, 133] on input "text" at bounding box center [309, 138] width 312 height 24
type input "JOB-0409425"
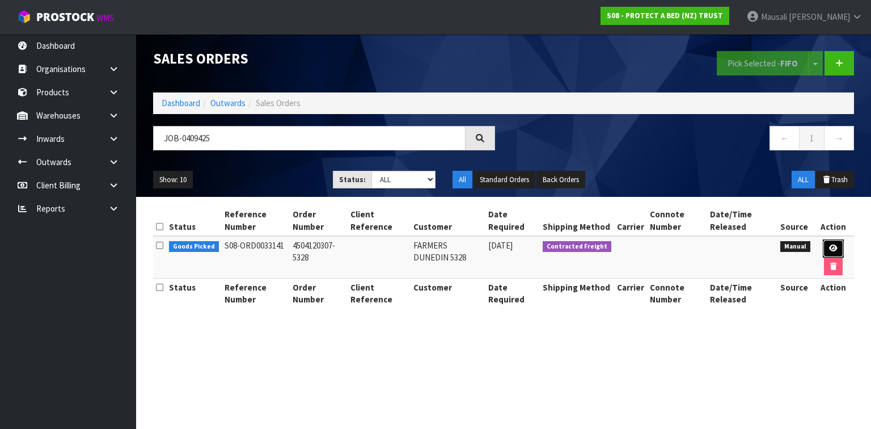
click at [832, 243] on link at bounding box center [833, 248] width 21 height 18
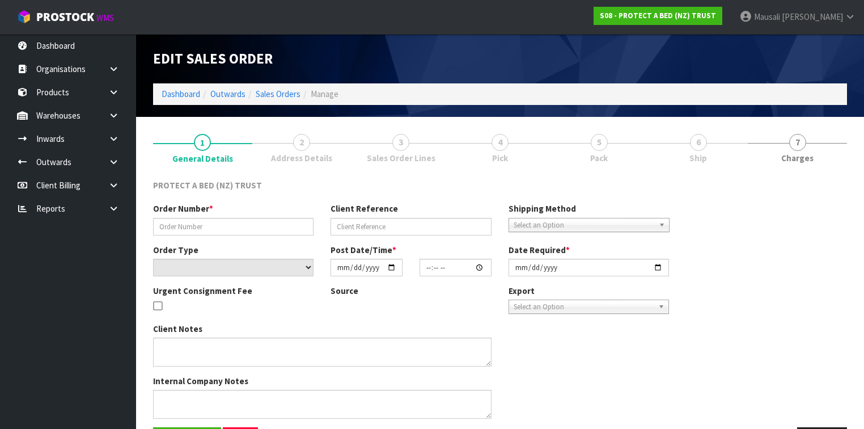
type input "4504120307-5328"
select select "number:0"
type input "[DATE]"
type input "08:47:00.000"
type input "[DATE]"
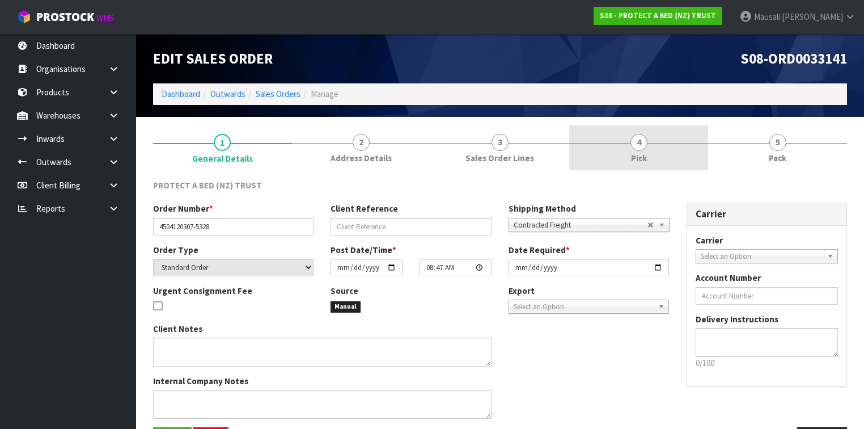
click at [665, 153] on link "4 Pick" at bounding box center [638, 147] width 139 height 45
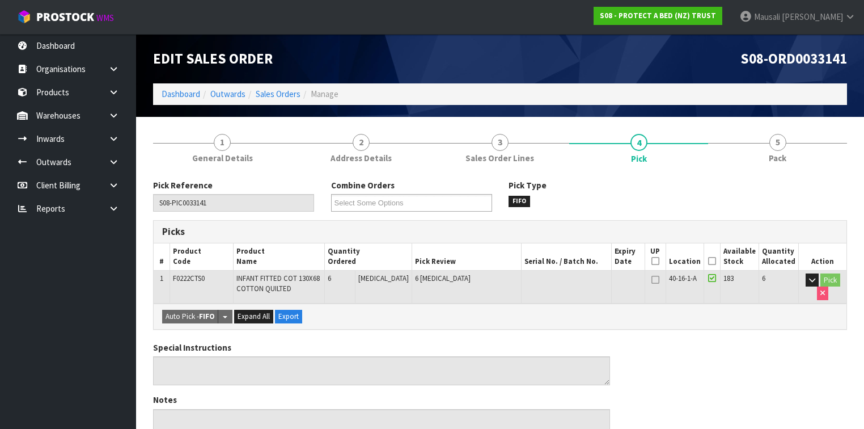
click at [713, 261] on icon at bounding box center [712, 261] width 8 height 1
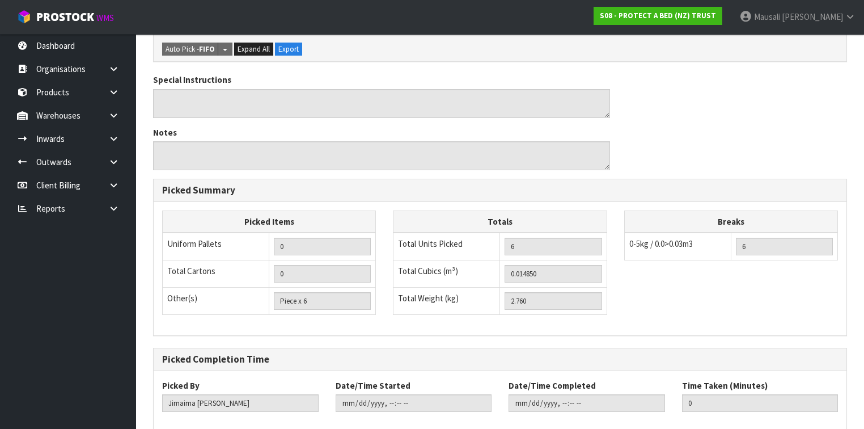
scroll to position [363, 0]
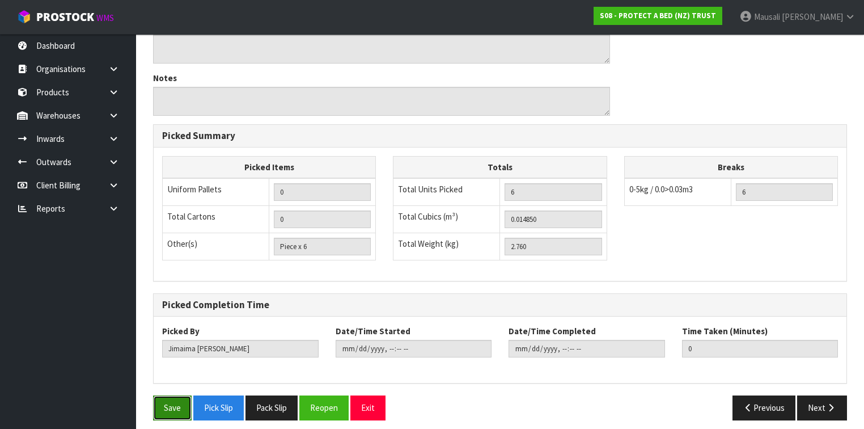
click at [167, 403] on button "Save" at bounding box center [172, 407] width 39 height 24
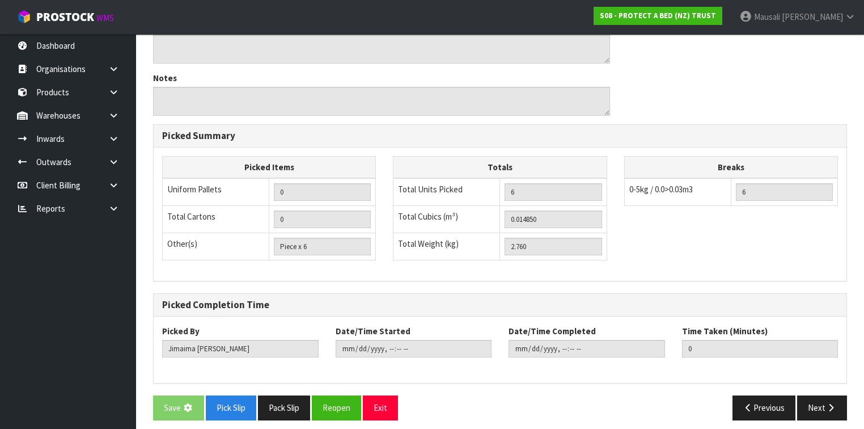
scroll to position [0, 0]
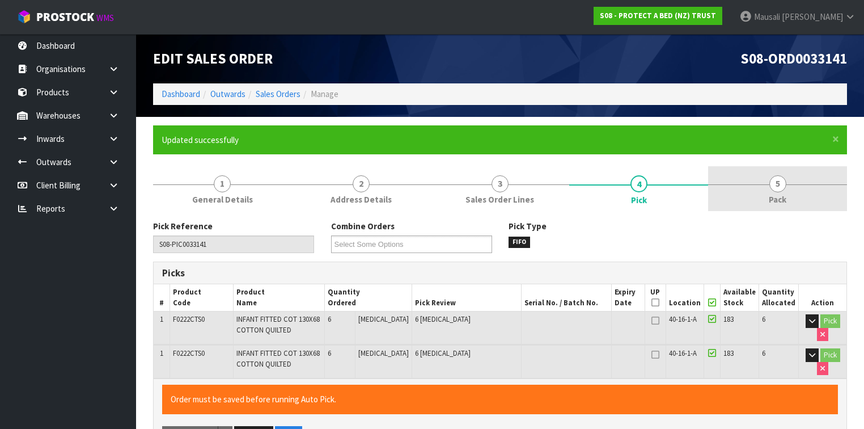
type input "[PERSON_NAME]"
type input "[DATE]T15:22:45"
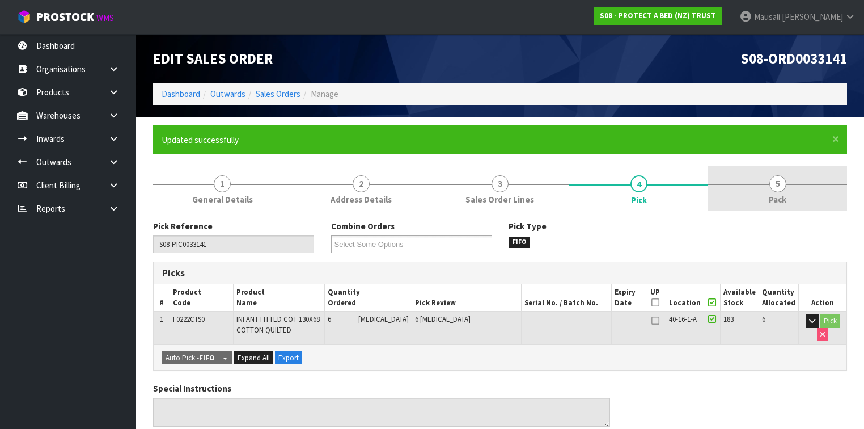
click at [750, 190] on link "5 Pack" at bounding box center [777, 188] width 139 height 45
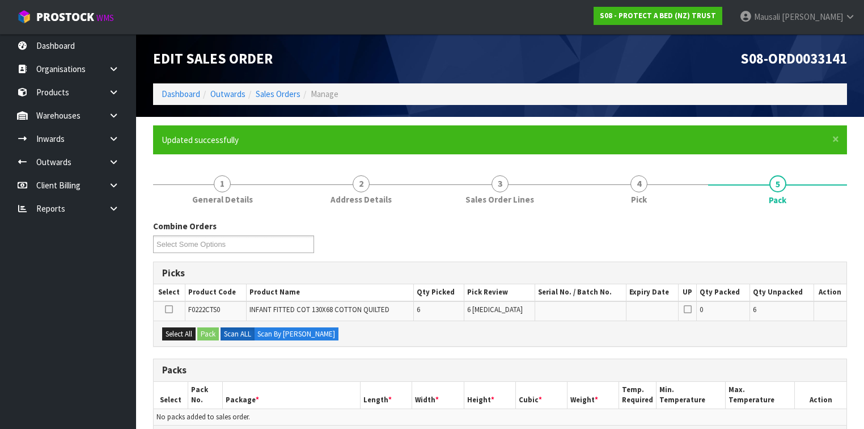
scroll to position [181, 0]
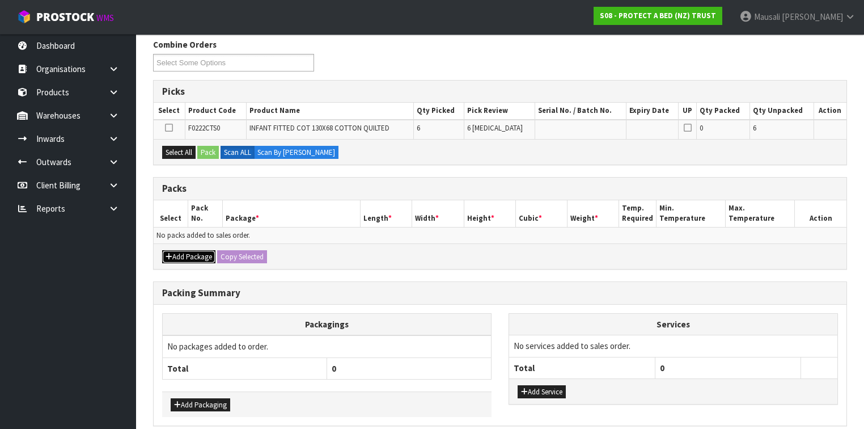
click at [179, 252] on button "Add Package" at bounding box center [188, 257] width 53 height 14
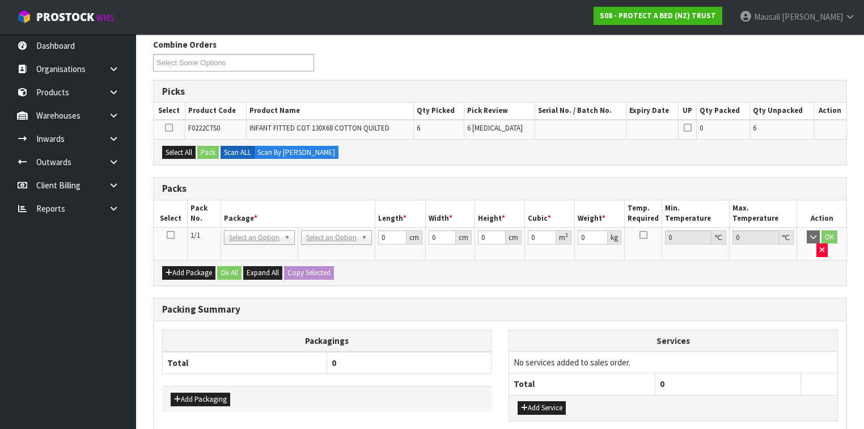
click at [170, 235] on icon at bounding box center [171, 235] width 8 height 1
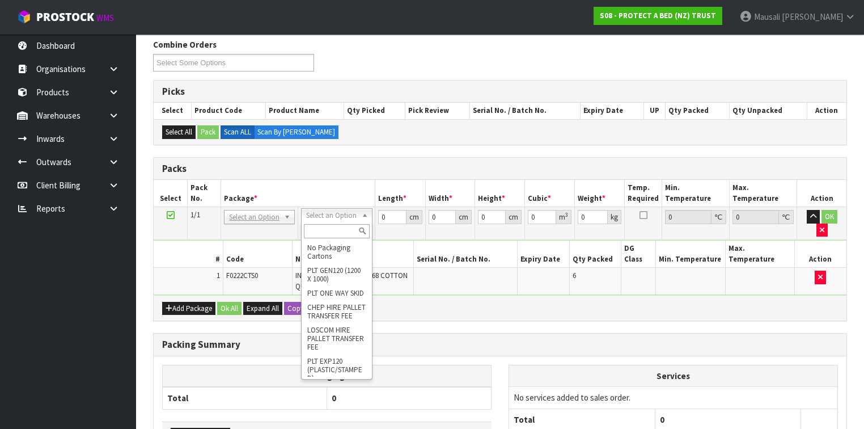
scroll to position [256, 0]
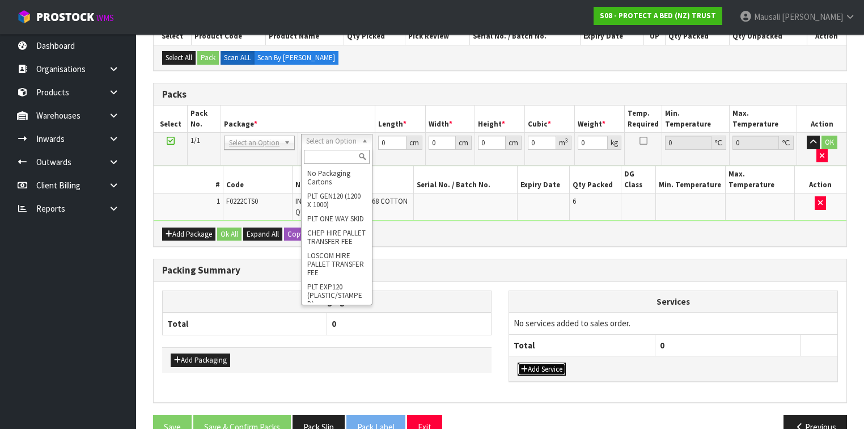
click at [549, 362] on button "Add Service" at bounding box center [542, 369] width 48 height 14
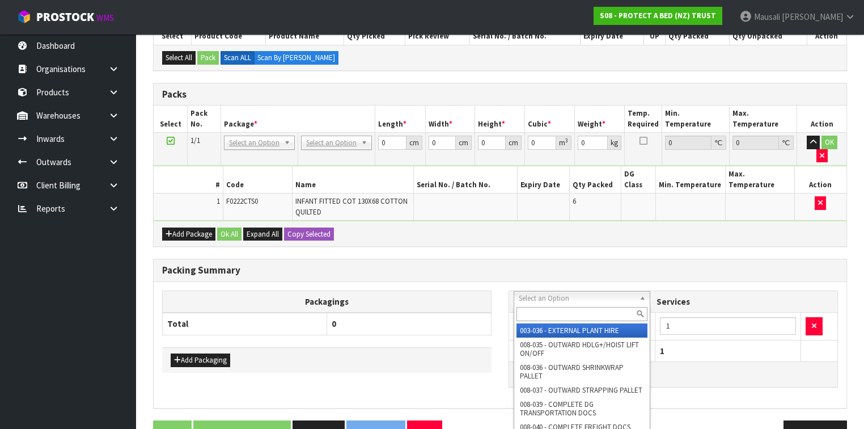
click at [535, 314] on input "text" at bounding box center [582, 314] width 131 height 14
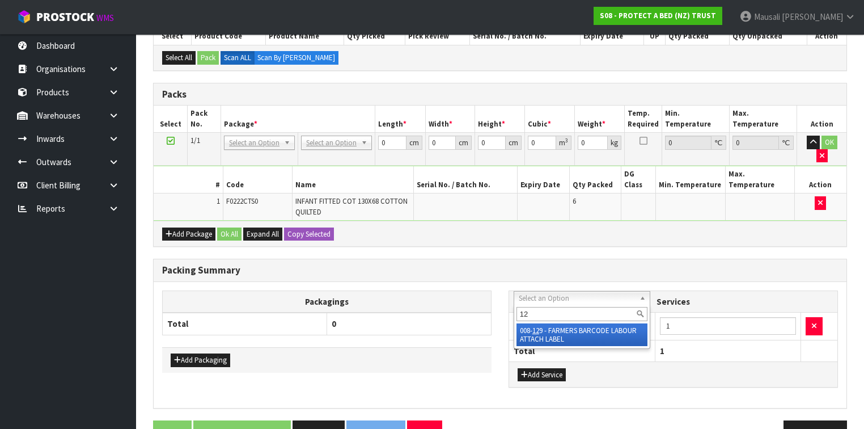
type input "129"
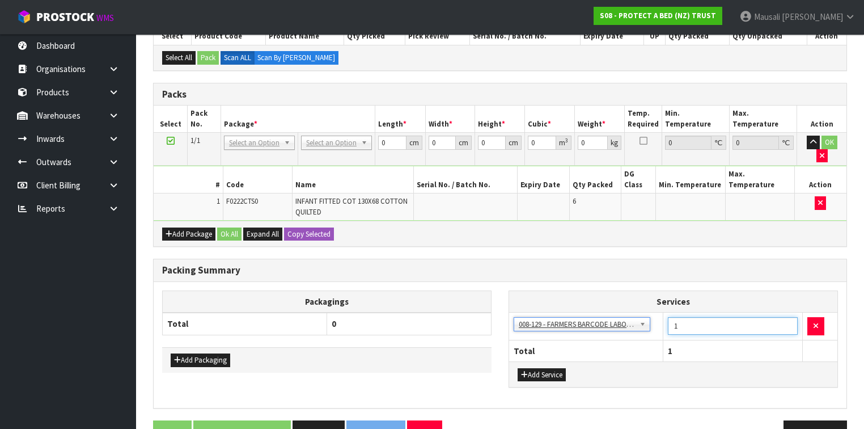
drag, startPoint x: 692, startPoint y: 300, endPoint x: 673, endPoint y: 311, distance: 22.1
click at [673, 312] on td "1" at bounding box center [733, 326] width 140 height 28
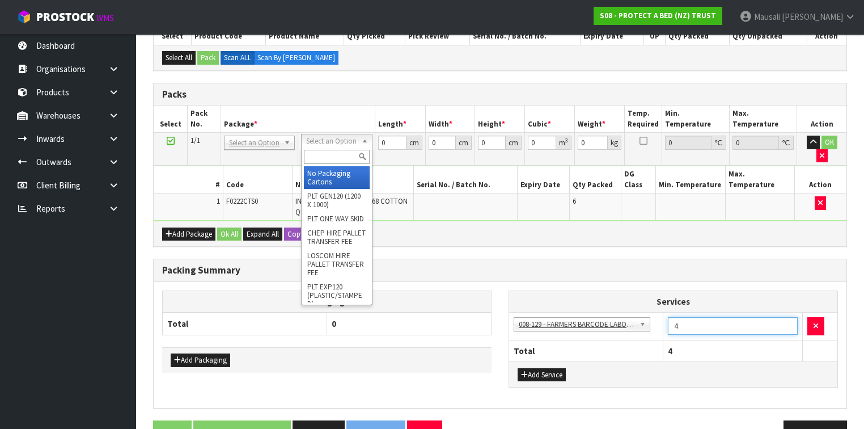
type input "4"
click at [323, 159] on input "text" at bounding box center [336, 157] width 65 height 14
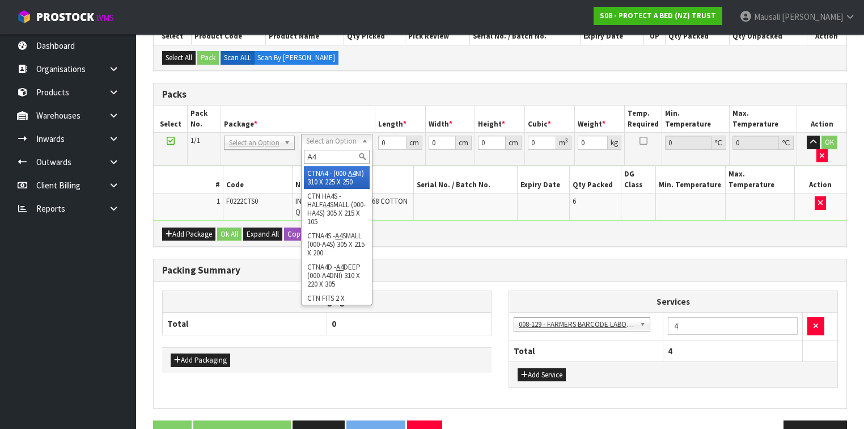
type input "A4"
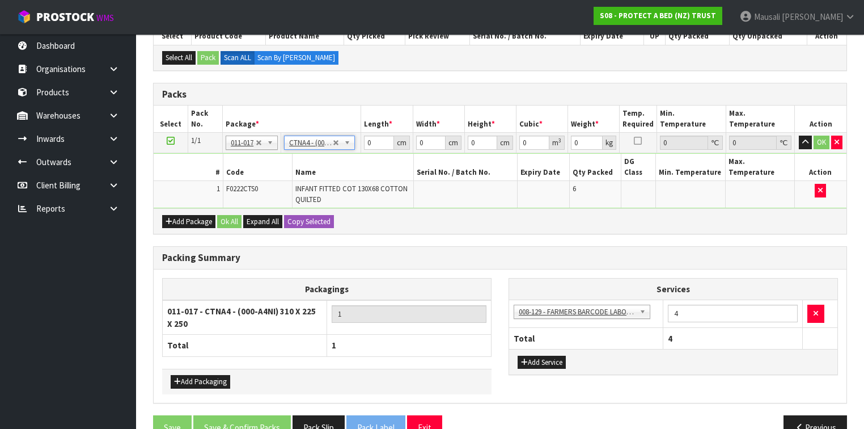
type input "31"
type input "22.5"
type input "25"
type input "0.017438"
type input "2.96"
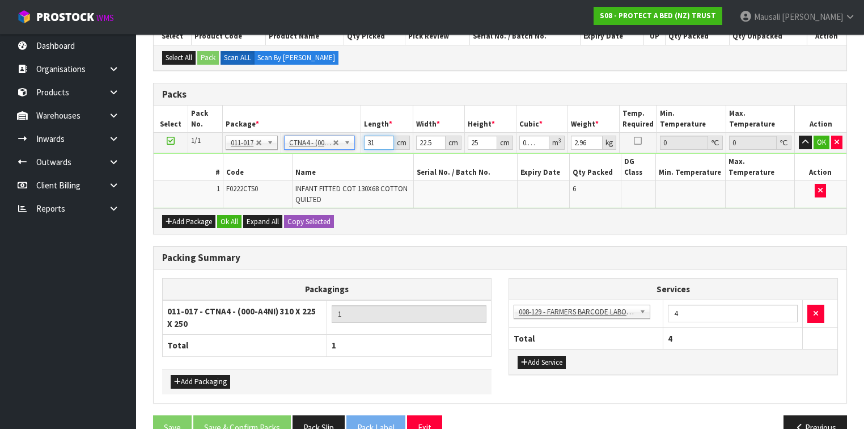
drag, startPoint x: 379, startPoint y: 142, endPoint x: 367, endPoint y: 145, distance: 12.2
click at [367, 145] on input "31" at bounding box center [378, 143] width 29 height 14
type input "3"
type input "0.001687"
type input "32"
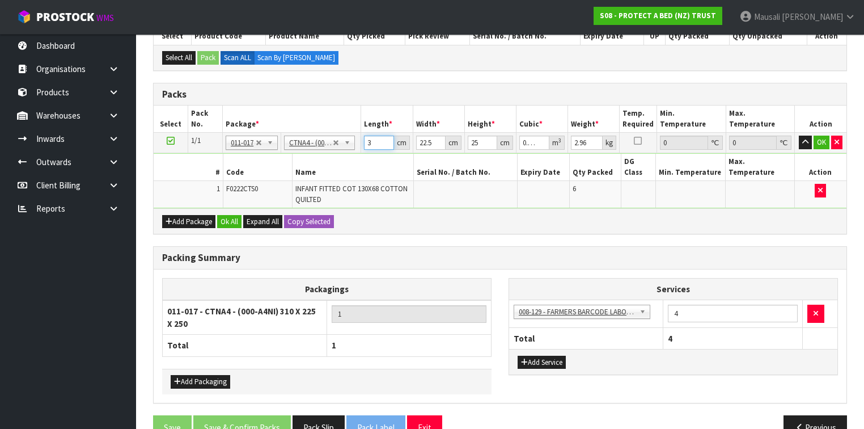
type input "0.018"
type input "32"
type input "2"
type input "0.0016"
type input "24"
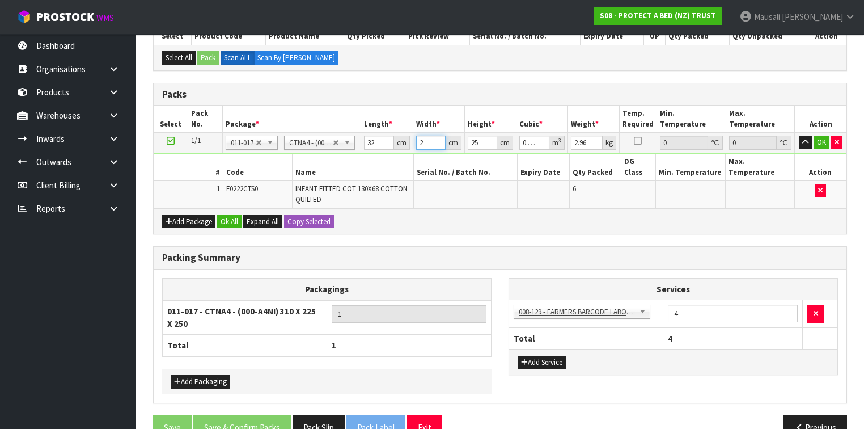
type input "0.0192"
type input "24"
type input "2"
type input "0.001536"
type input "27"
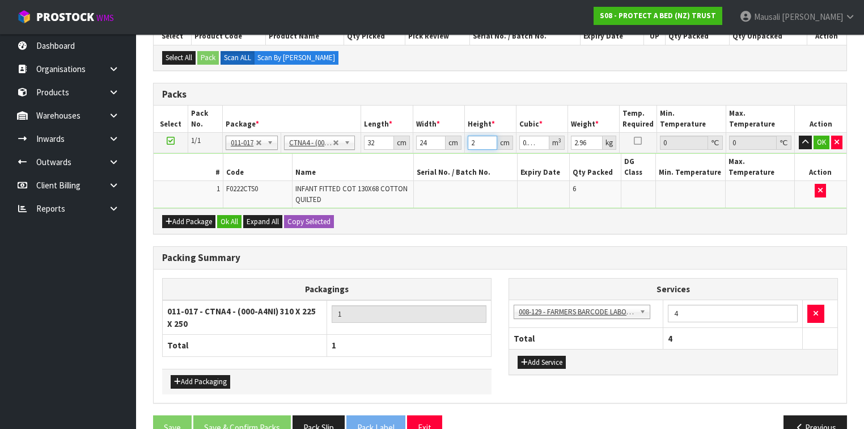
type input "0.020736"
type input "27"
type input "3"
click at [234, 215] on button "Ok All" at bounding box center [229, 222] width 24 height 14
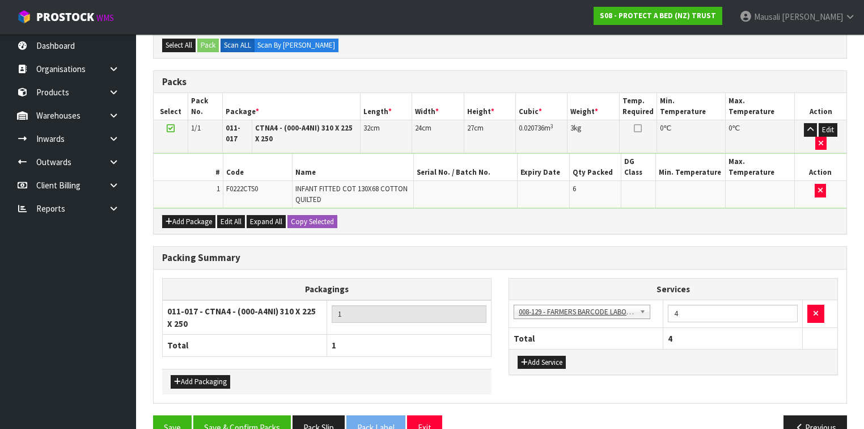
scroll to position [274, 0]
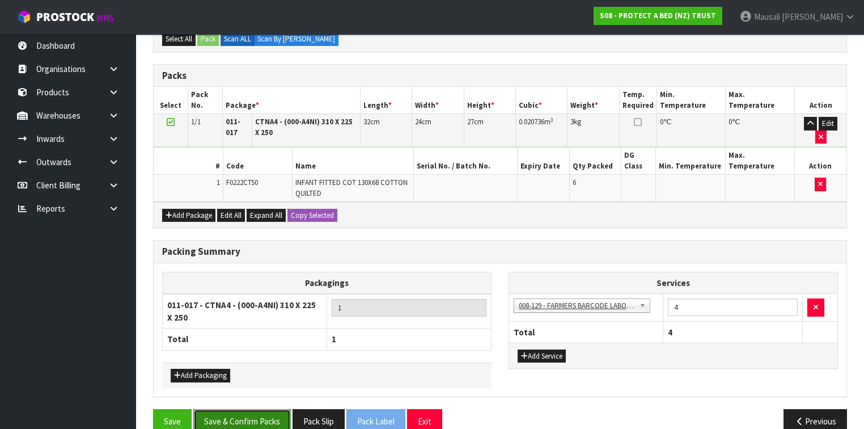
click at [218, 409] on button "Save & Confirm Packs" at bounding box center [242, 421] width 98 height 24
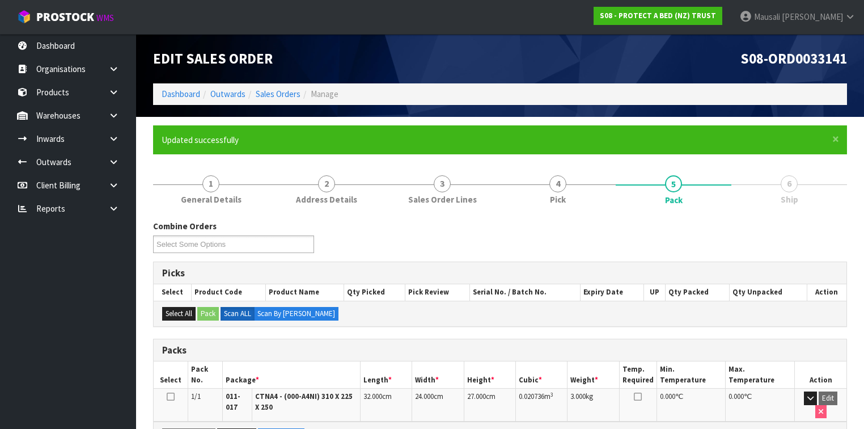
scroll to position [206, 0]
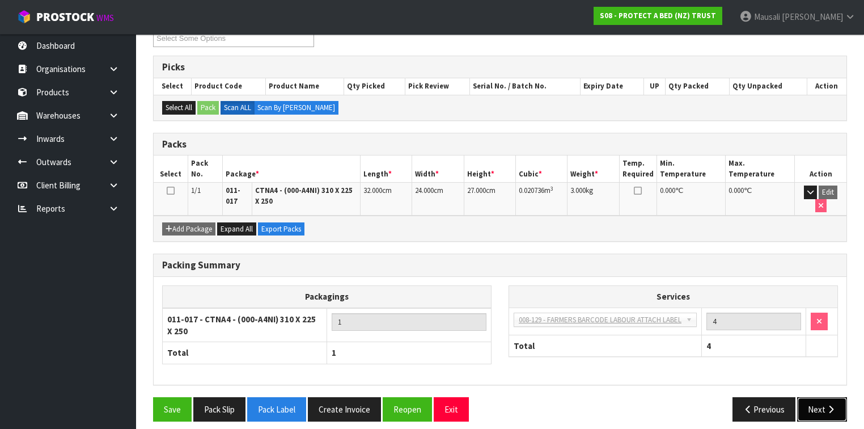
click at [817, 401] on button "Next" at bounding box center [822, 409] width 50 height 24
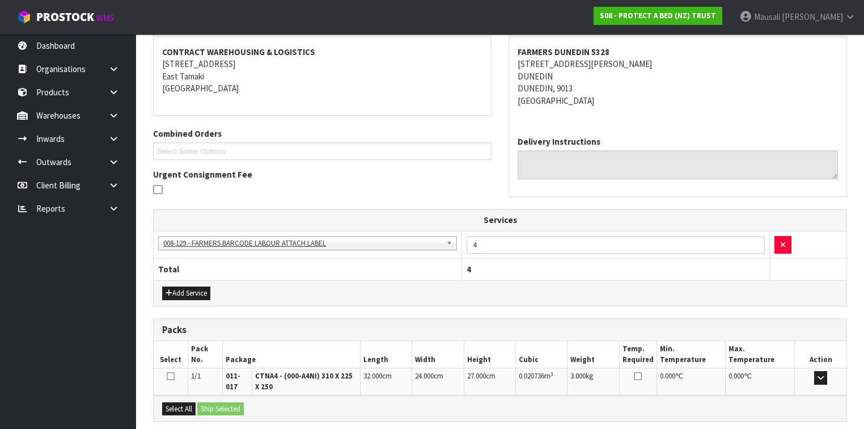
scroll to position [316, 0]
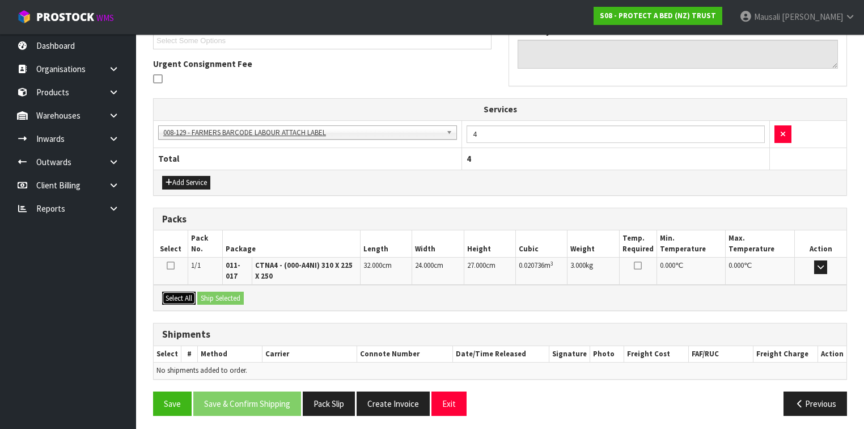
click at [188, 298] on button "Select All" at bounding box center [178, 298] width 33 height 14
click at [210, 295] on button "Ship Selected" at bounding box center [220, 298] width 47 height 14
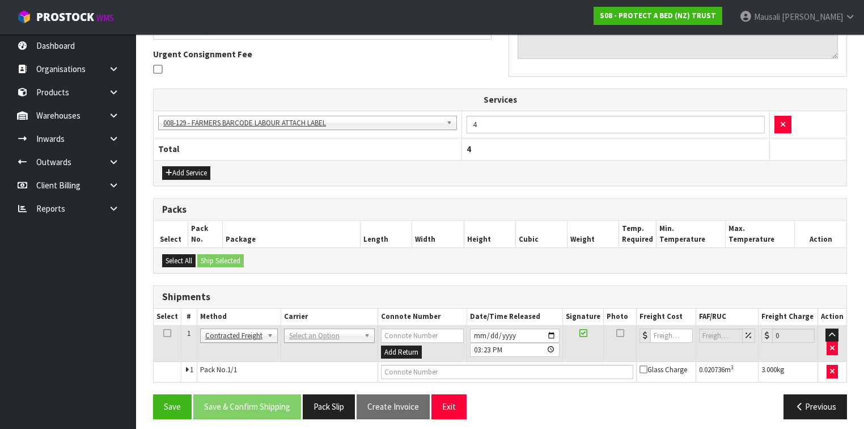
scroll to position [329, 0]
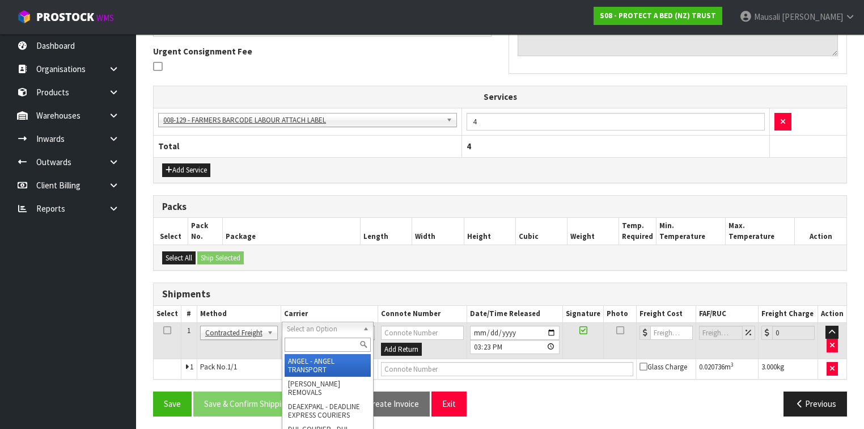
drag, startPoint x: 316, startPoint y: 329, endPoint x: 312, endPoint y: 335, distance: 7.7
click at [300, 347] on input "text" at bounding box center [328, 344] width 86 height 14
type input "NZP"
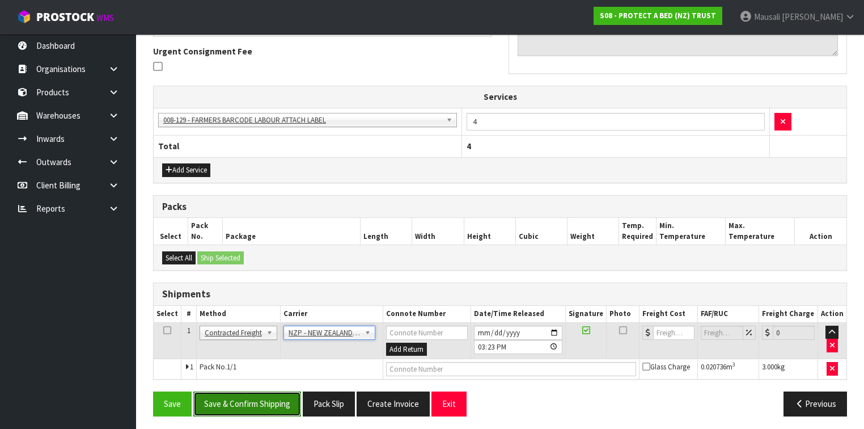
click at [262, 396] on button "Save & Confirm Shipping" at bounding box center [247, 403] width 108 height 24
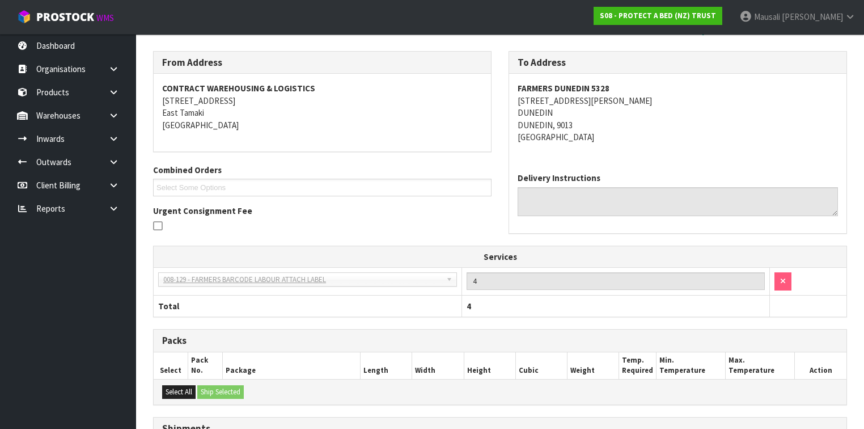
scroll to position [313, 0]
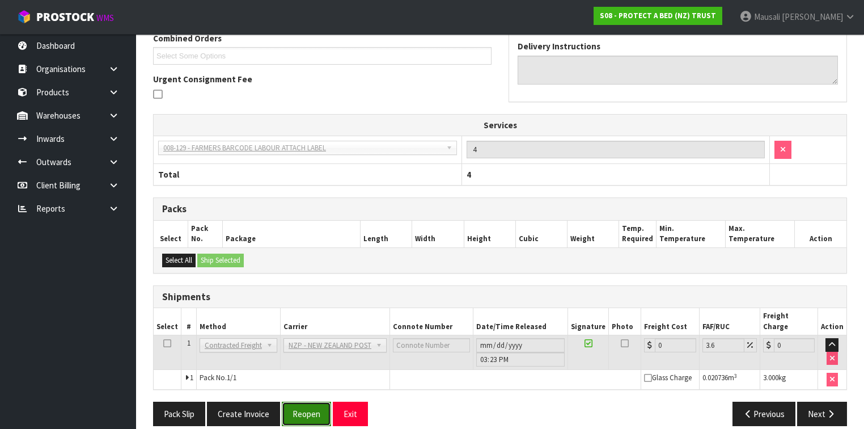
click at [304, 401] on button "Reopen" at bounding box center [306, 413] width 49 height 24
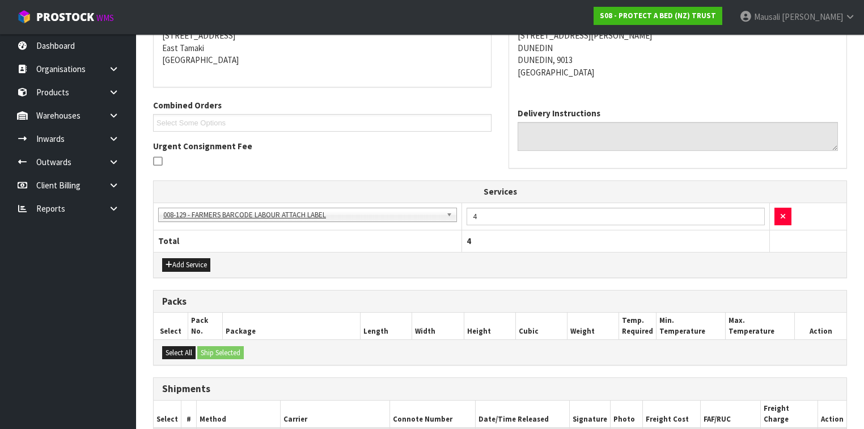
scroll to position [318, 0]
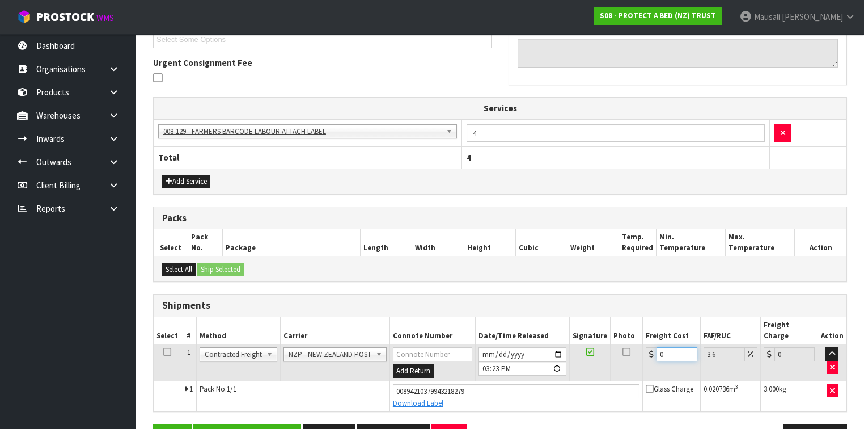
drag, startPoint x: 668, startPoint y: 341, endPoint x: 651, endPoint y: 347, distance: 18.1
click at [651, 347] on div "0" at bounding box center [671, 354] width 51 height 14
type input "1"
type input "1.04"
type input "11"
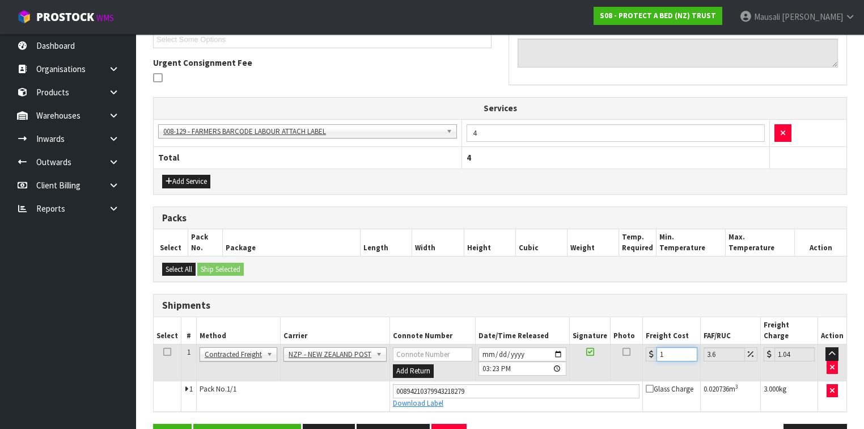
type input "11.4"
type input "11.6"
type input "12.02"
type input "11.61"
type input "12.03"
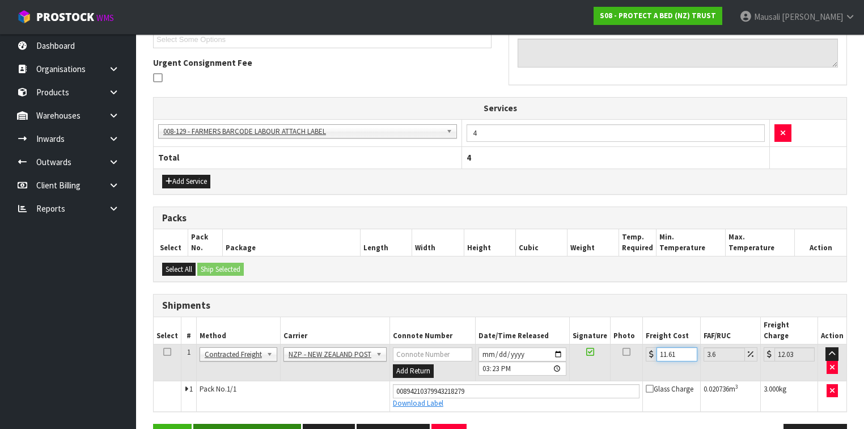
type input "11.61"
click at [264, 413] on button "Save & Confirm Shipping" at bounding box center [247, 436] width 108 height 24
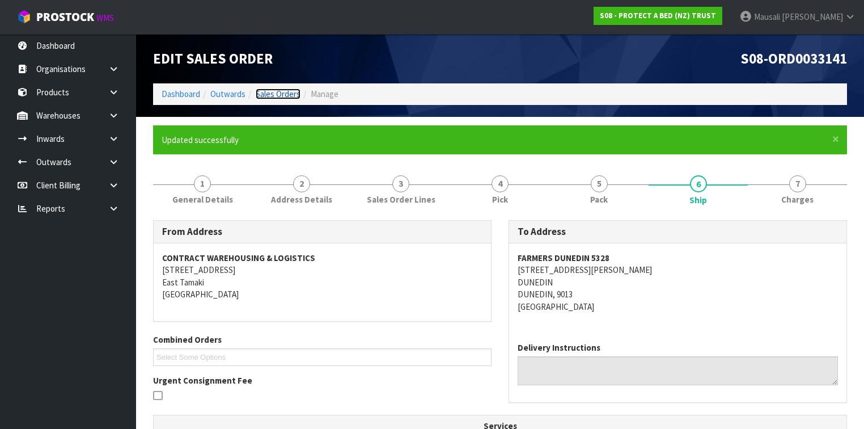
click at [272, 90] on link "Sales Orders" at bounding box center [278, 93] width 45 height 11
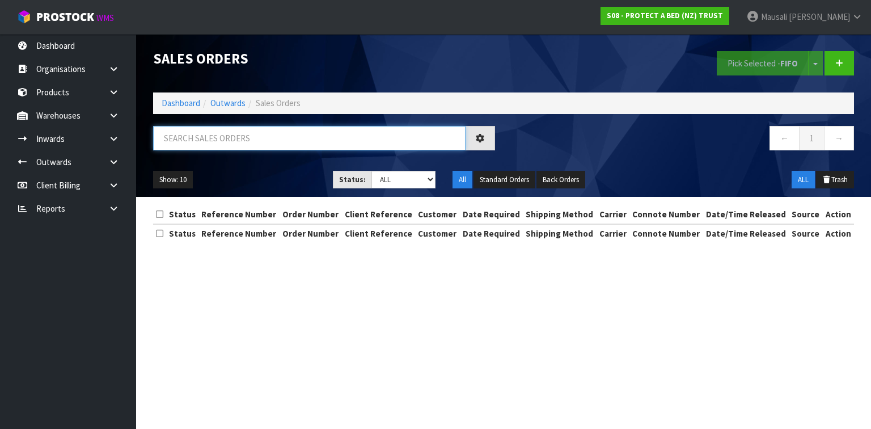
click at [182, 142] on input "text" at bounding box center [309, 138] width 312 height 24
type input "JOB-0409424"
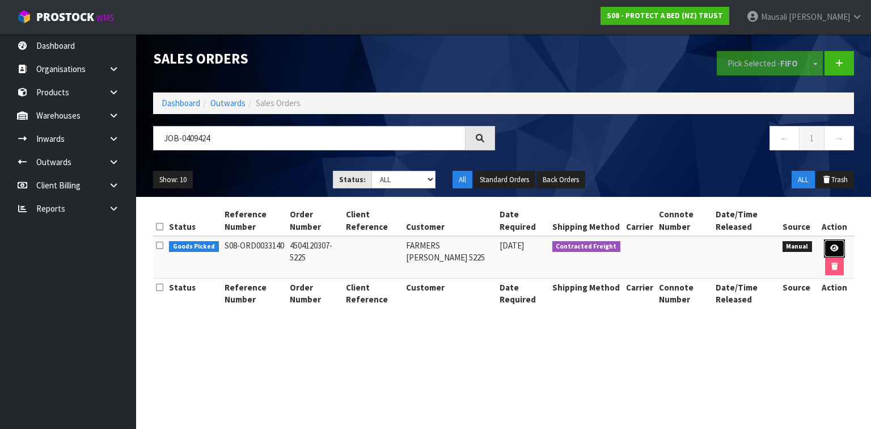
click at [833, 246] on icon at bounding box center [834, 247] width 9 height 7
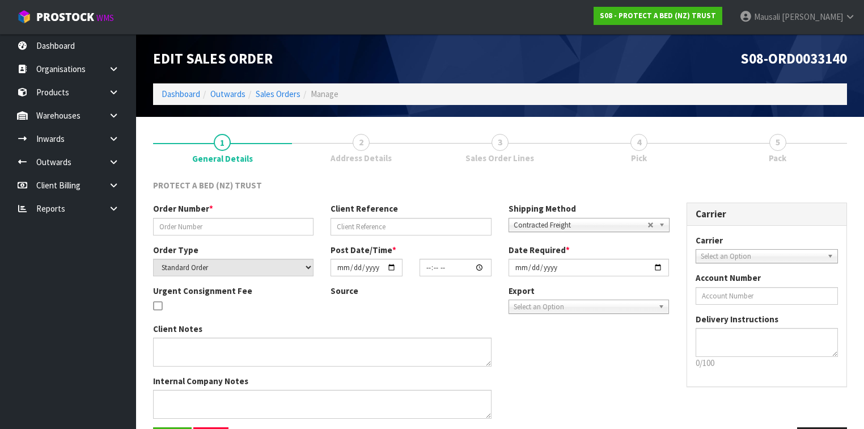
type input "4504120307-5225"
select select "number:0"
type input "[DATE]"
type input "08:47:00.000"
type input "[DATE]"
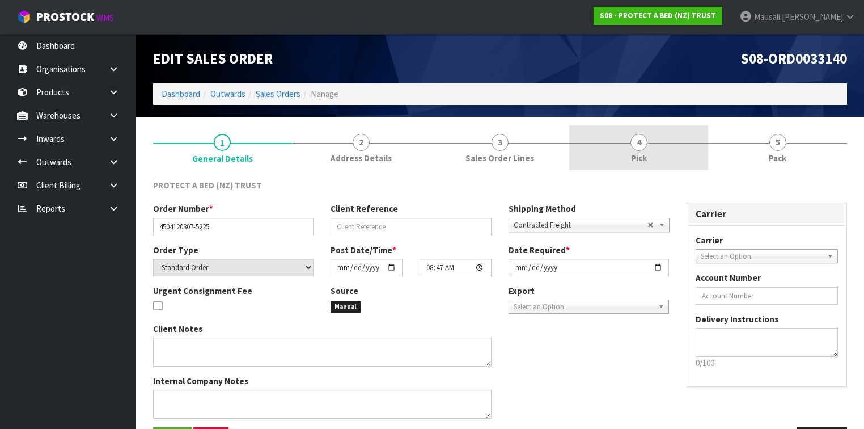
click at [646, 158] on span "Pick" at bounding box center [639, 158] width 16 height 12
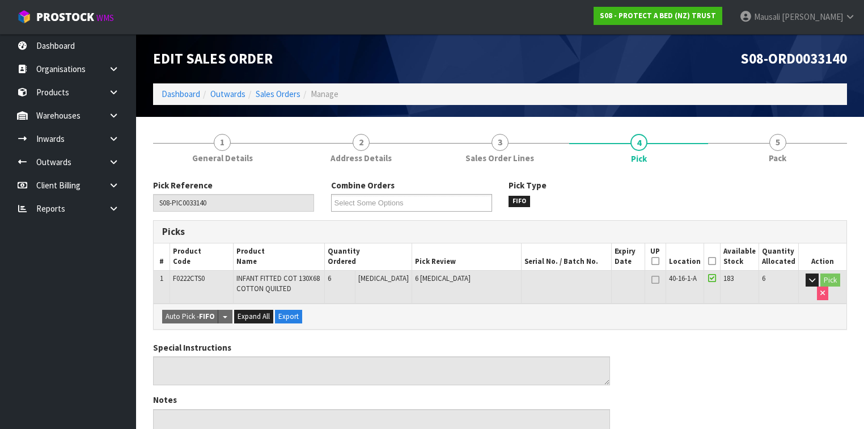
click at [711, 261] on icon at bounding box center [712, 261] width 8 height 1
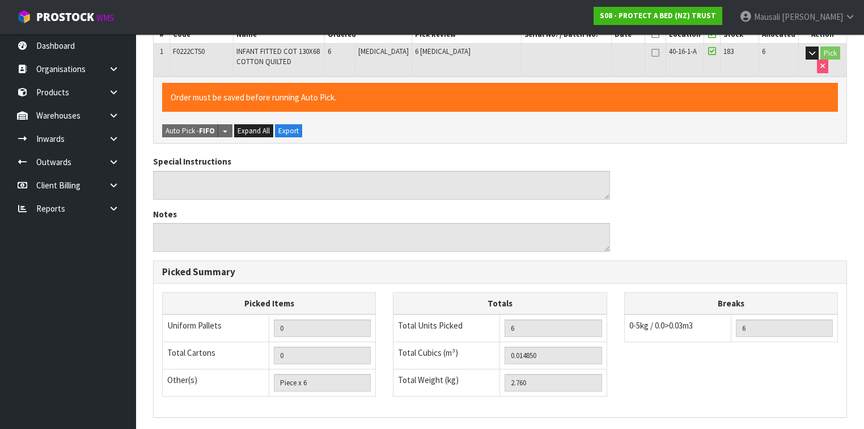
scroll to position [367, 0]
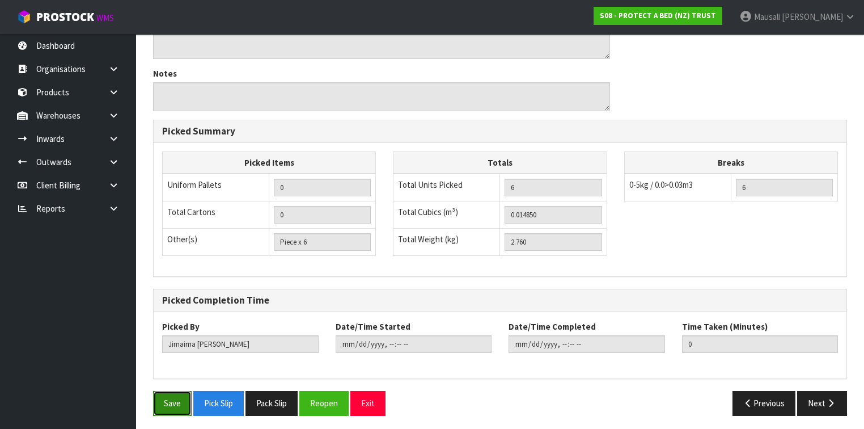
click at [160, 399] on button "Save" at bounding box center [172, 403] width 39 height 24
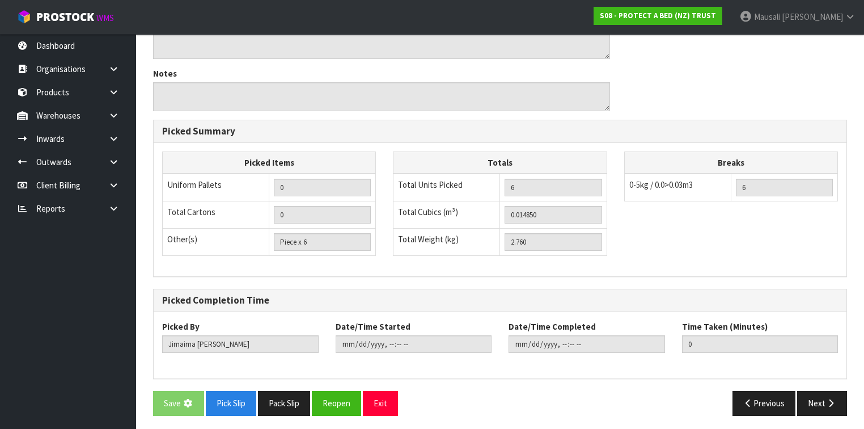
scroll to position [0, 0]
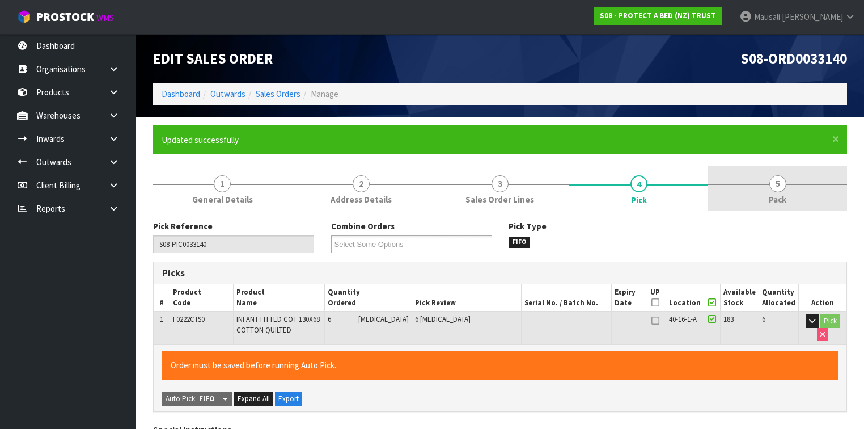
type input "[PERSON_NAME]"
type input "[DATE]T15:27:01"
click at [775, 191] on span "5" at bounding box center [778, 183] width 17 height 17
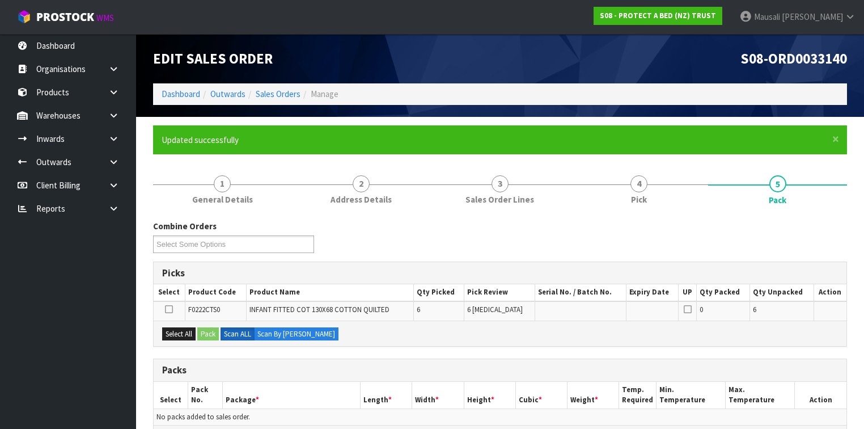
scroll to position [136, 0]
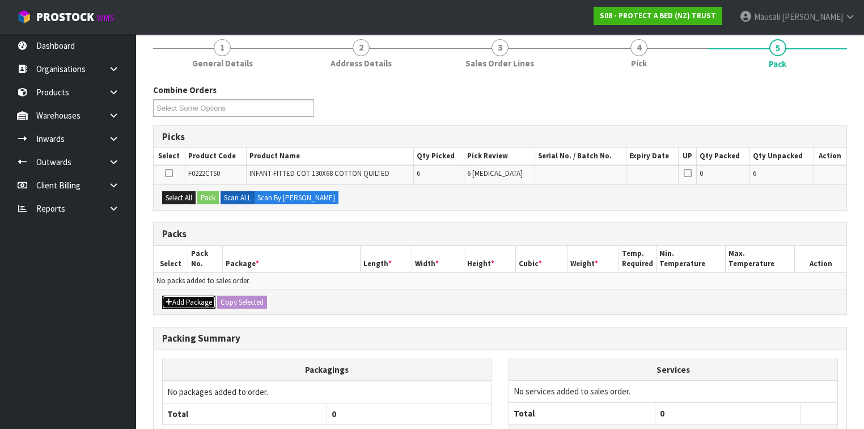
click at [197, 298] on button "Add Package" at bounding box center [188, 302] width 53 height 14
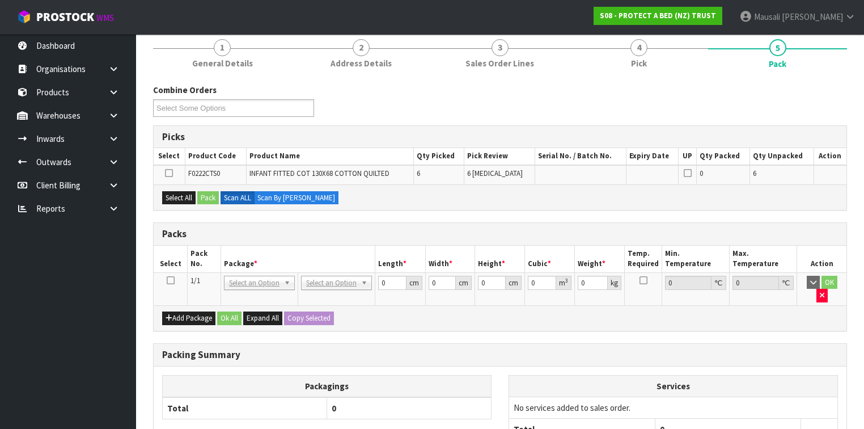
click at [171, 280] on icon at bounding box center [171, 280] width 8 height 1
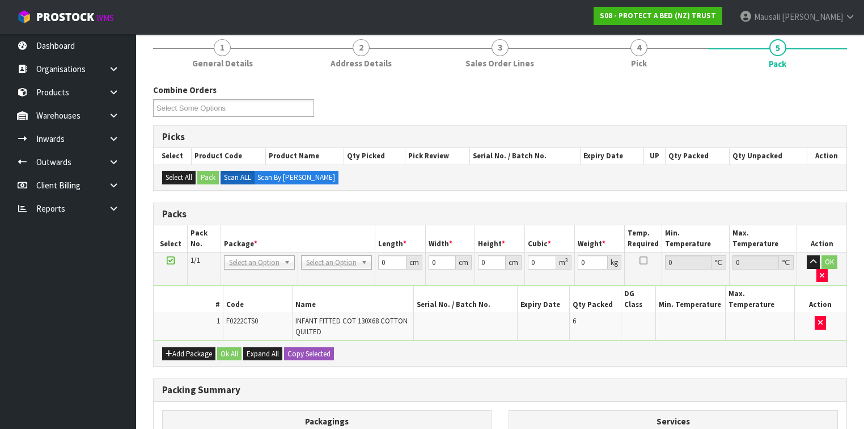
click at [335, 250] on th "Package *" at bounding box center [298, 238] width 154 height 27
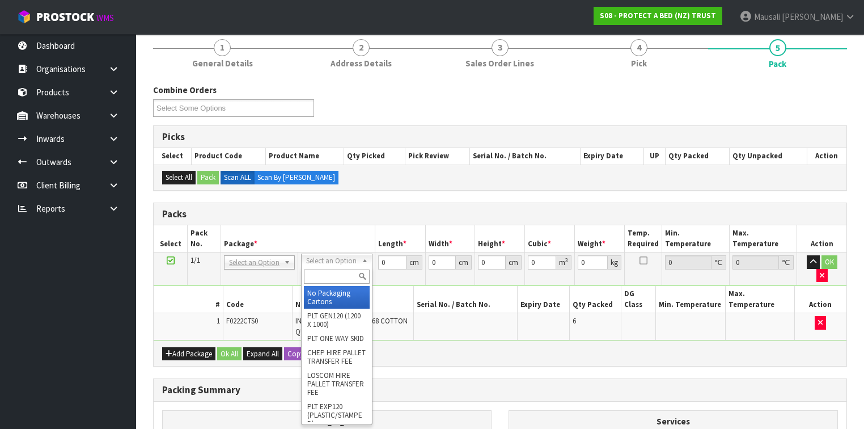
click at [329, 276] on input "text" at bounding box center [336, 276] width 65 height 14
type input "A4"
type input "31"
type input "22.5"
type input "25"
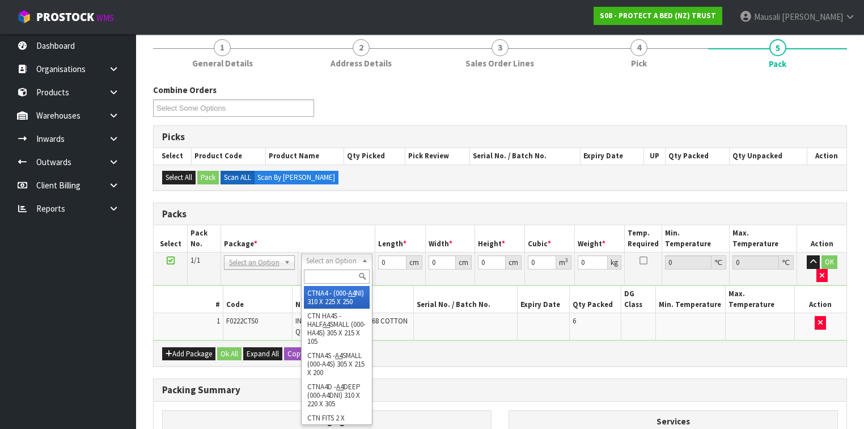
type input "0.017438"
type input "2.96"
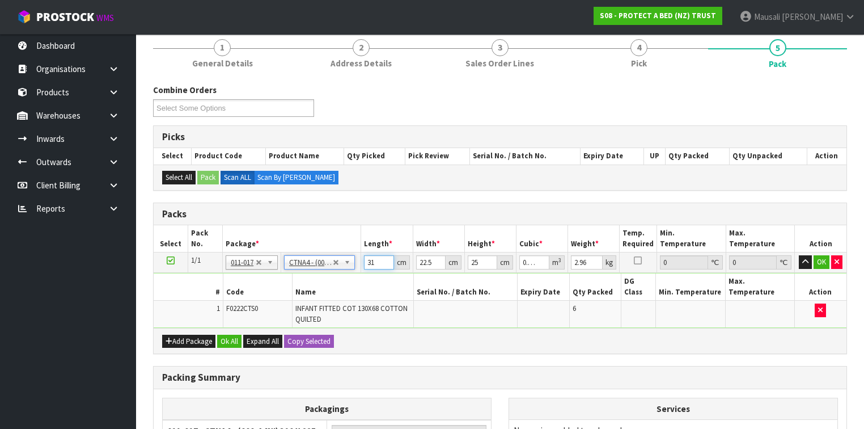
drag, startPoint x: 377, startPoint y: 264, endPoint x: 358, endPoint y: 268, distance: 19.0
click at [358, 268] on tr "1/1 NONE 007-001 007-002 007-004 007-009 007-013 007-014 007-015 007-017 007-01…" at bounding box center [500, 262] width 693 height 20
type input "3"
type input "0.001687"
type input "32"
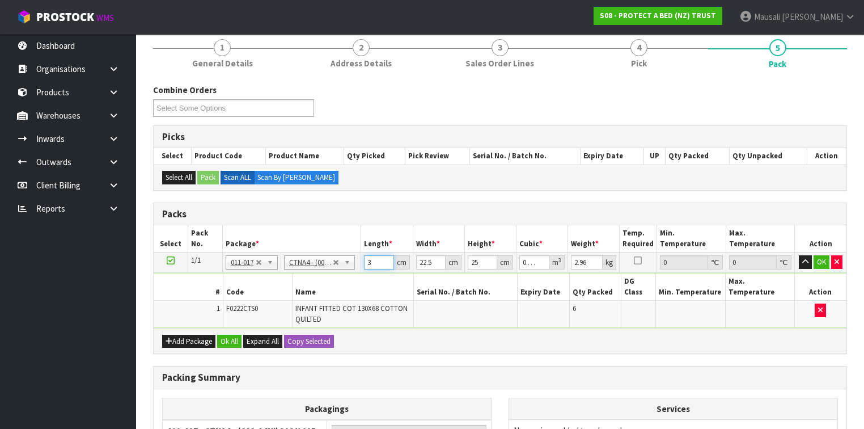
type input "0.018"
type input "32"
type input "2"
type input "0.0016"
type input "24"
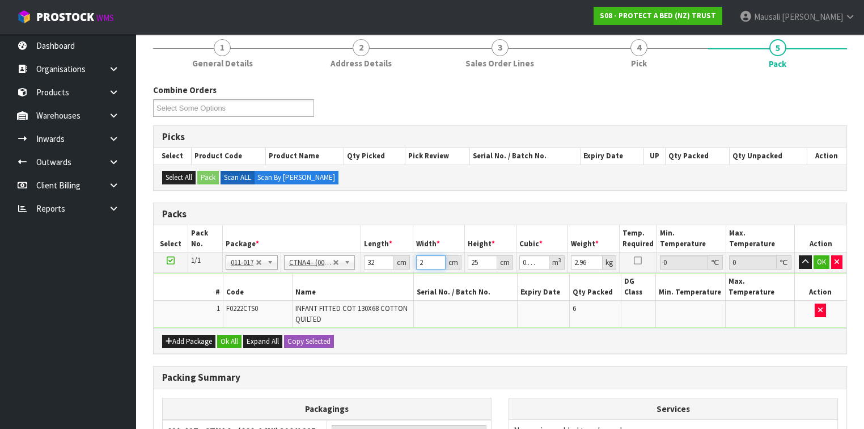
type input "0.0192"
type input "24"
type input "2"
type input "0.001536"
type input "27"
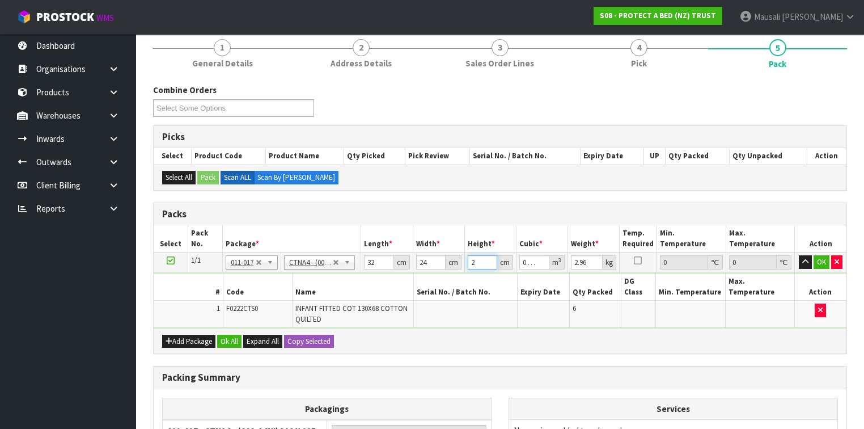
type input "0.020736"
type input "27"
type input "3"
click at [233, 335] on button "Ok All" at bounding box center [229, 342] width 24 height 14
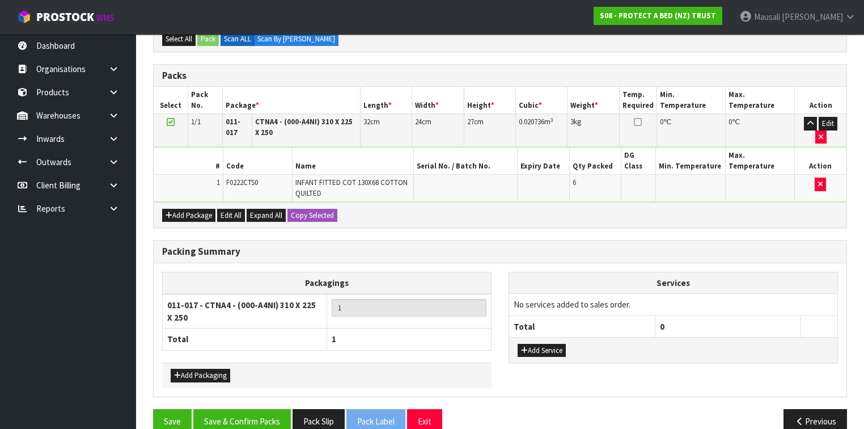
scroll to position [274, 0]
drag, startPoint x: 552, startPoint y: 324, endPoint x: 553, endPoint y: 309, distance: 14.8
click at [552, 344] on button "Add Service" at bounding box center [542, 351] width 48 height 14
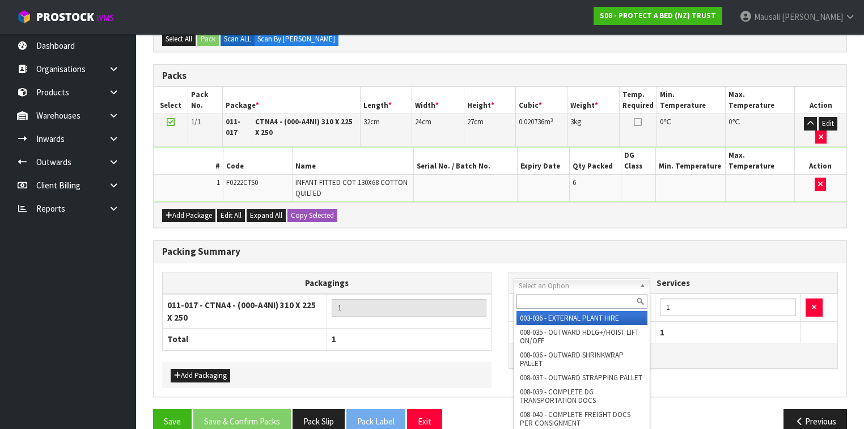
click at [540, 300] on input "text" at bounding box center [582, 301] width 131 height 14
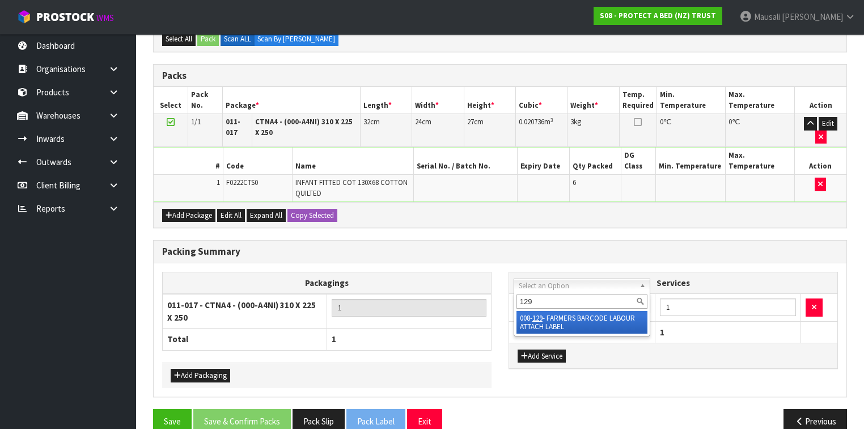
type input "129"
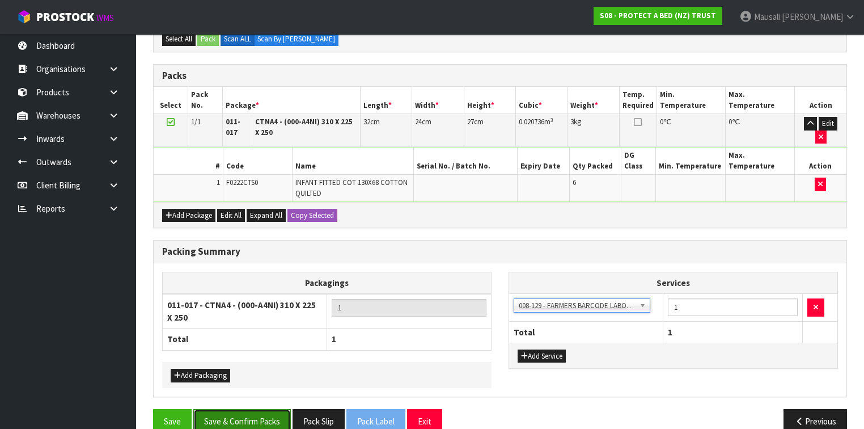
click at [254, 409] on button "Save & Confirm Packs" at bounding box center [242, 421] width 98 height 24
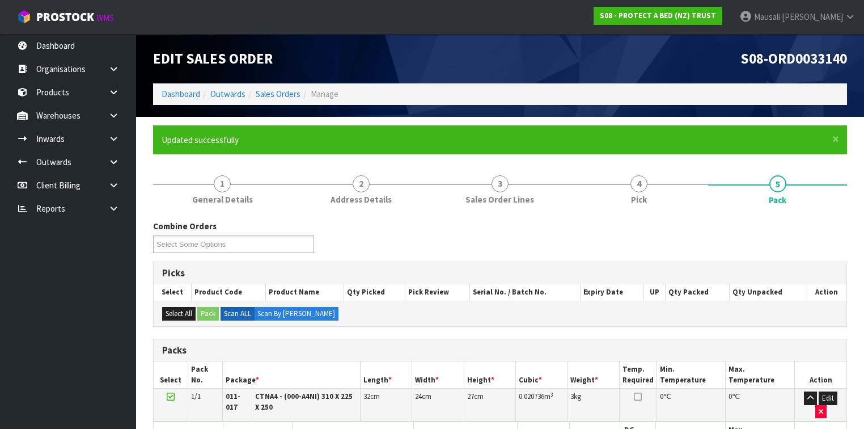
scroll to position [206, 0]
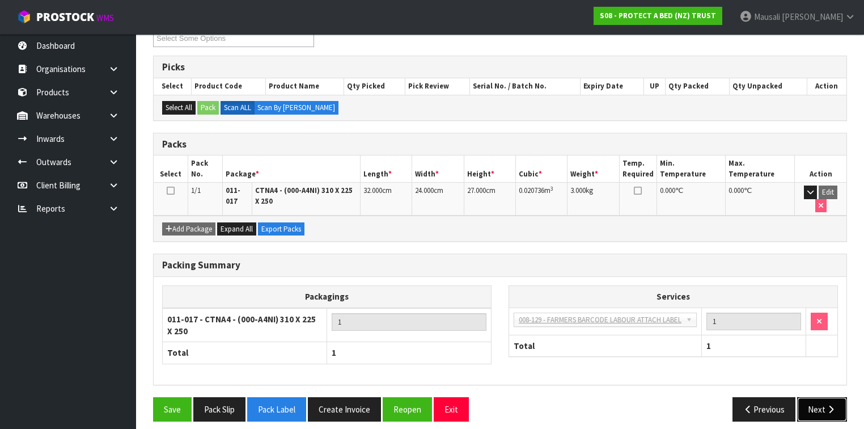
click at [815, 397] on button "Next" at bounding box center [822, 409] width 50 height 24
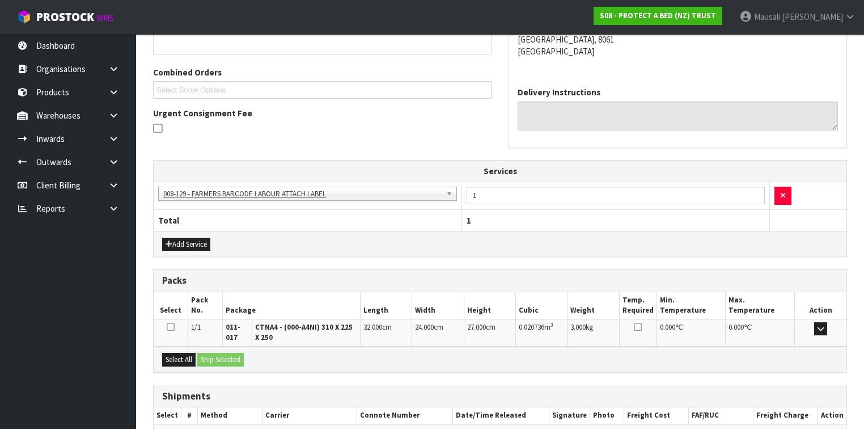
scroll to position [328, 0]
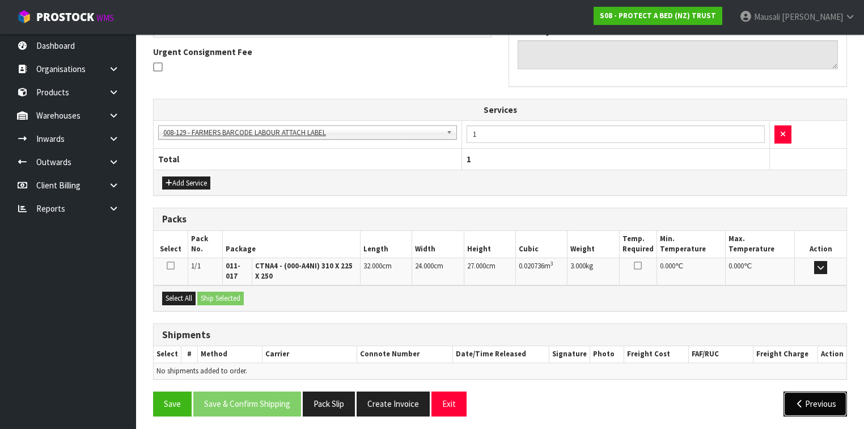
click at [797, 404] on button "Previous" at bounding box center [816, 403] width 64 height 24
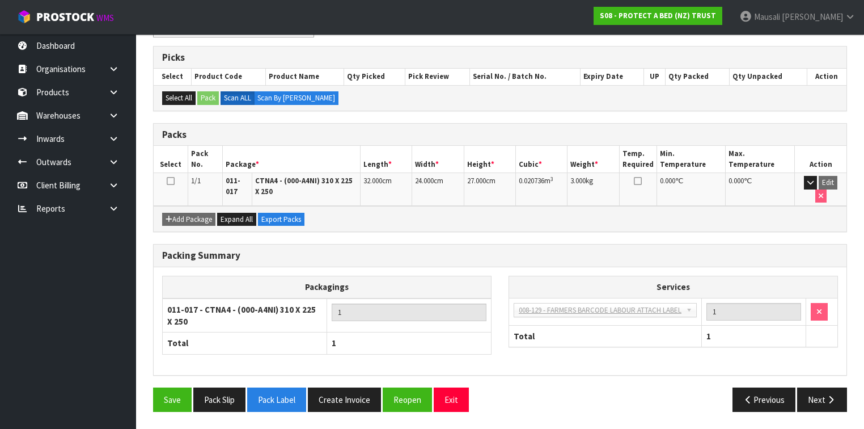
scroll to position [206, 0]
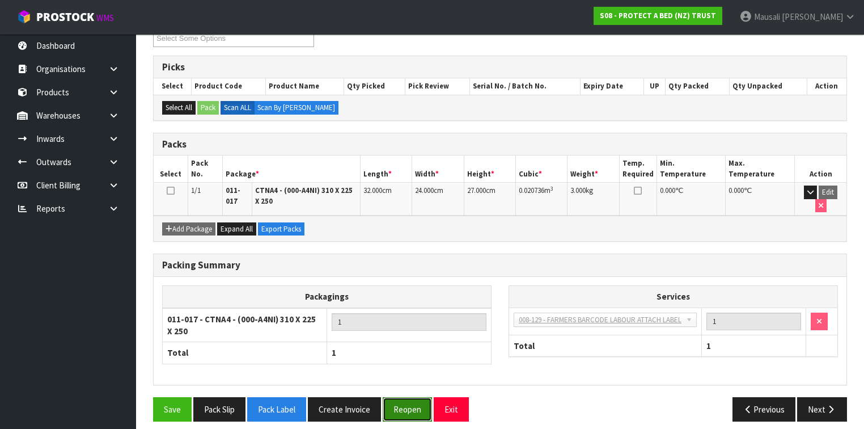
click at [406, 399] on button "Reopen" at bounding box center [407, 409] width 49 height 24
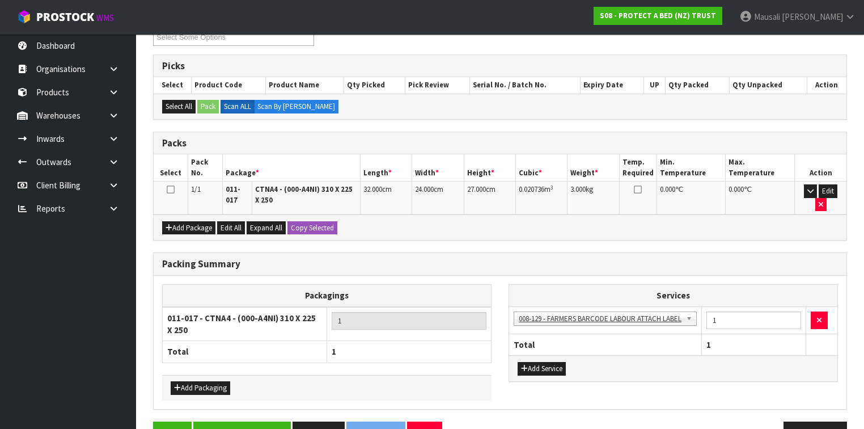
scroll to position [231, 0]
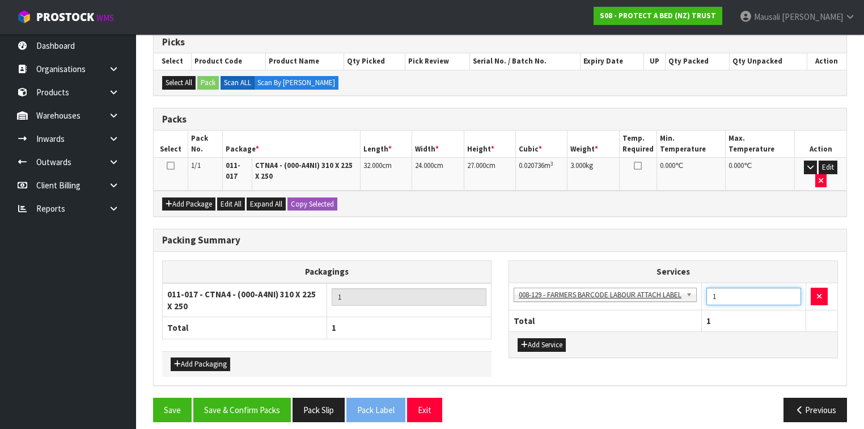
drag, startPoint x: 728, startPoint y: 286, endPoint x: 712, endPoint y: 293, distance: 17.8
click at [712, 293] on input "1" at bounding box center [754, 297] width 95 height 18
type input "3"
click at [254, 401] on button "Save & Confirm Packs" at bounding box center [242, 410] width 98 height 24
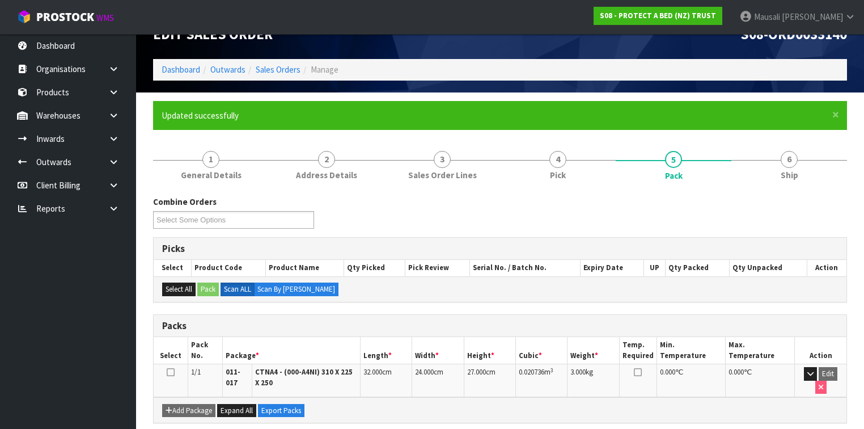
scroll to position [206, 0]
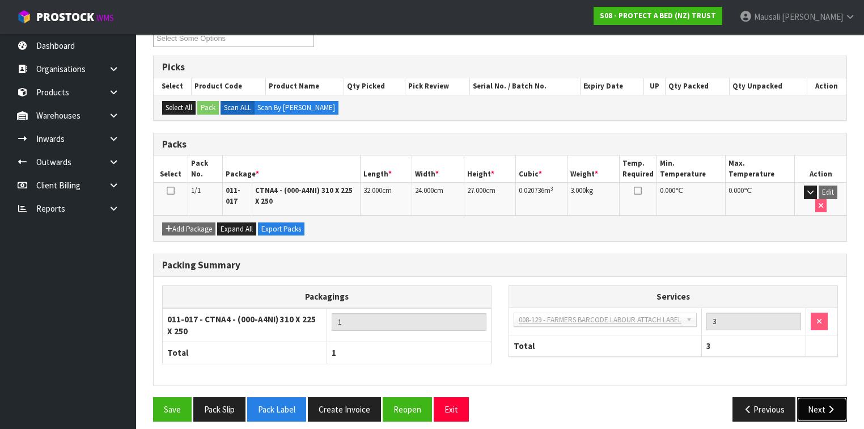
click at [829, 405] on icon "button" at bounding box center [831, 409] width 11 height 9
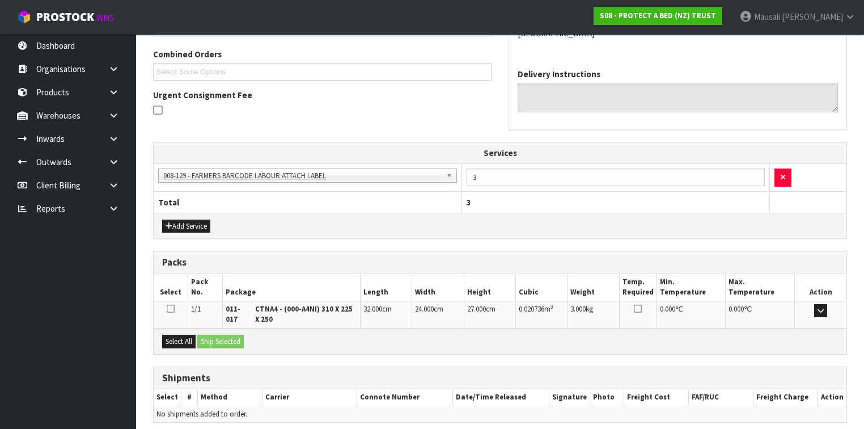
scroll to position [328, 0]
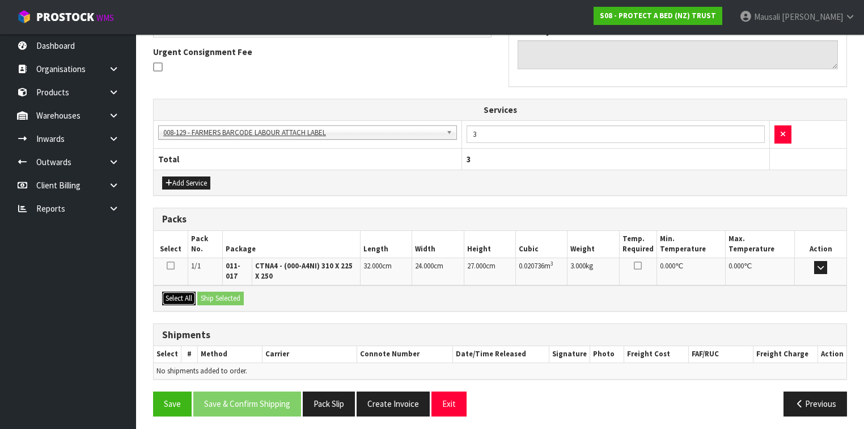
drag, startPoint x: 180, startPoint y: 293, endPoint x: 227, endPoint y: 289, distance: 47.8
click at [180, 293] on button "Select All" at bounding box center [178, 298] width 33 height 14
click at [229, 291] on button "Ship Selected" at bounding box center [220, 298] width 47 height 14
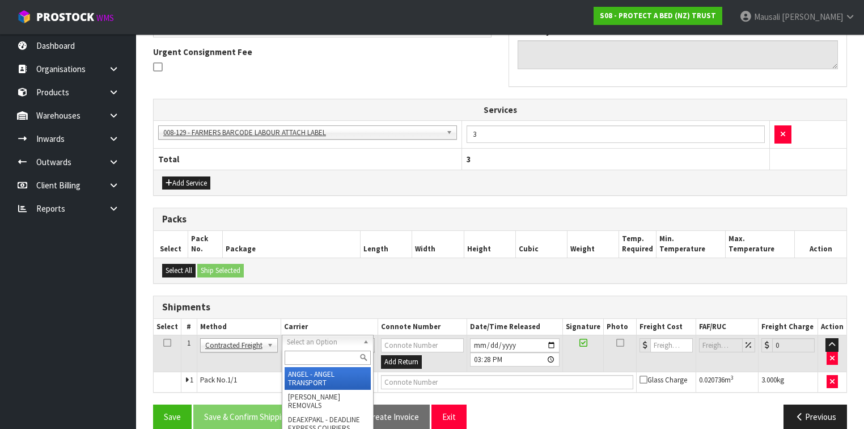
click at [301, 357] on input "text" at bounding box center [328, 357] width 86 height 14
type input "NZP"
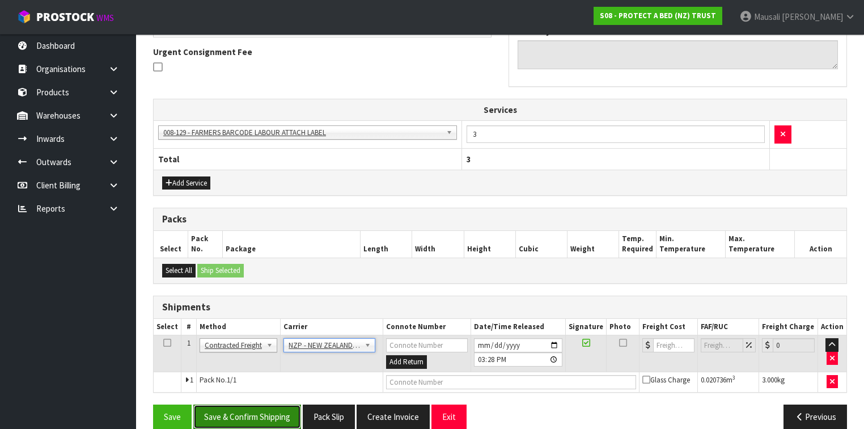
click at [264, 410] on button "Save & Confirm Shipping" at bounding box center [247, 416] width 108 height 24
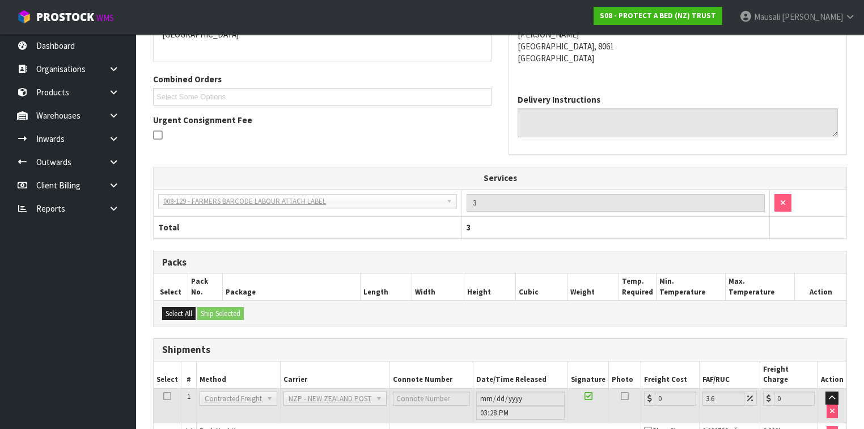
scroll to position [326, 0]
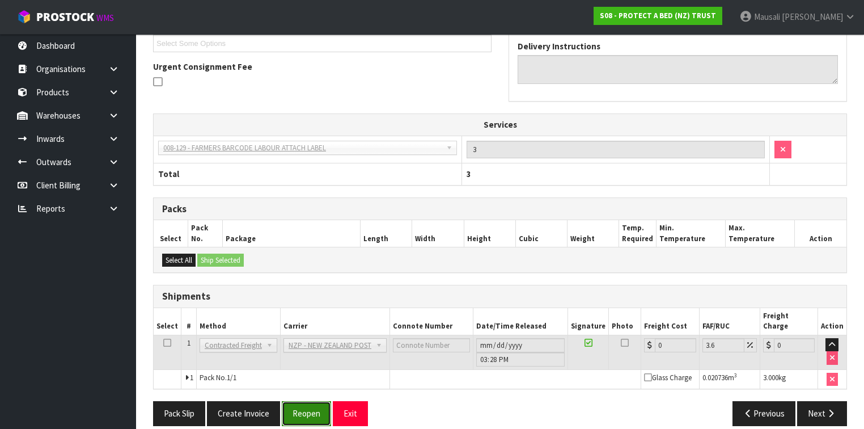
click at [297, 401] on button "Reopen" at bounding box center [306, 413] width 49 height 24
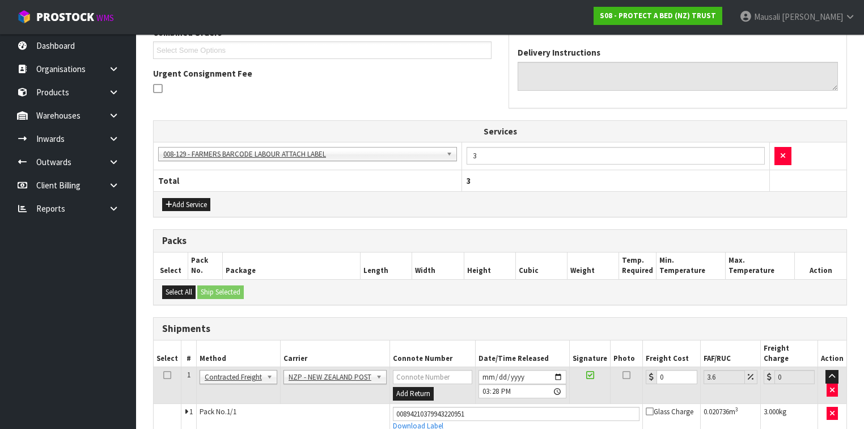
scroll to position [352, 0]
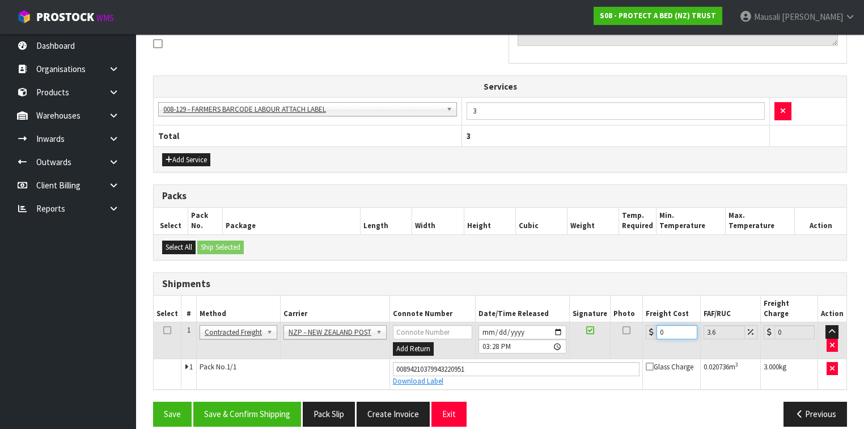
drag, startPoint x: 667, startPoint y: 318, endPoint x: 622, endPoint y: 329, distance: 46.2
click at [622, 329] on tr "1 Client Local Pickup Customer Local Pickup Company Freight Contracted Freight …" at bounding box center [500, 340] width 693 height 37
type input "1"
type input "1.04"
type input "11"
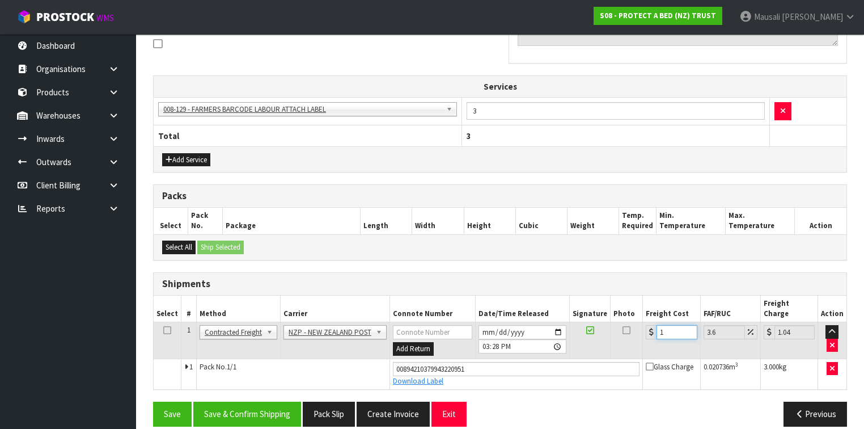
type input "11.4"
type input "11.6"
type input "12.02"
click at [265, 401] on button "Save & Confirm Shipping" at bounding box center [247, 413] width 108 height 24
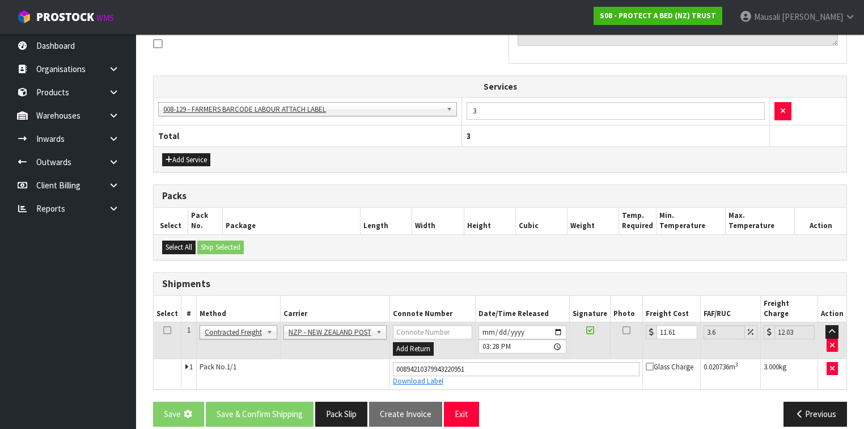
scroll to position [0, 0]
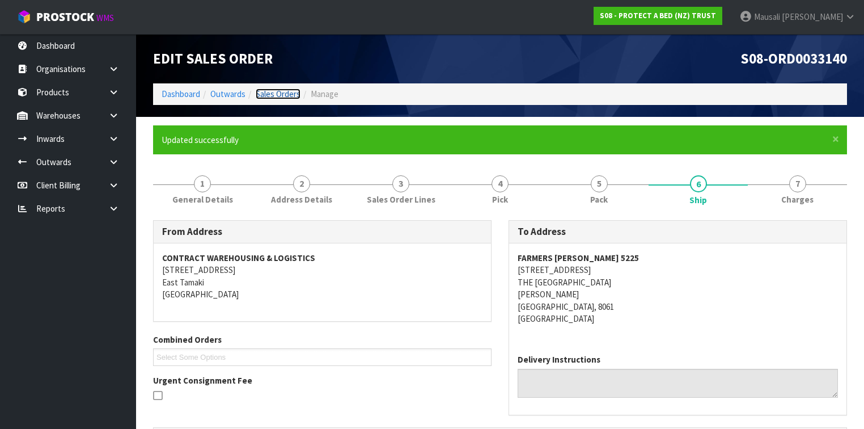
click at [289, 88] on link "Sales Orders" at bounding box center [278, 93] width 45 height 11
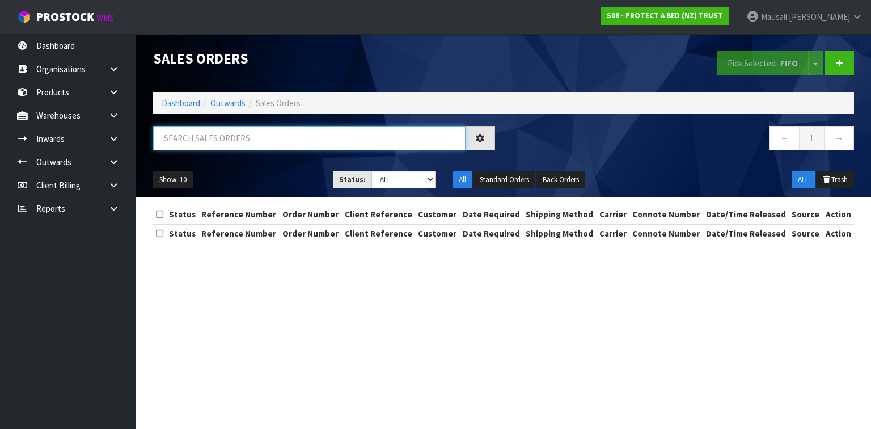
click at [179, 138] on input "text" at bounding box center [309, 138] width 312 height 24
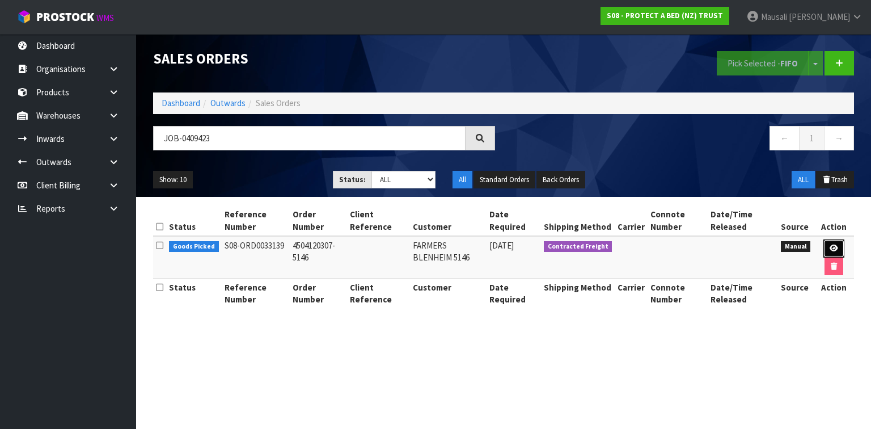
click at [832, 242] on link at bounding box center [833, 248] width 21 height 18
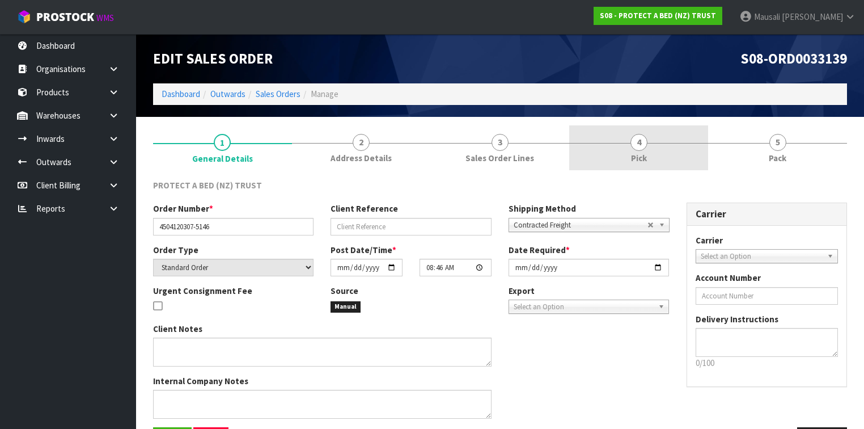
click at [649, 148] on link "4 Pick" at bounding box center [638, 147] width 139 height 45
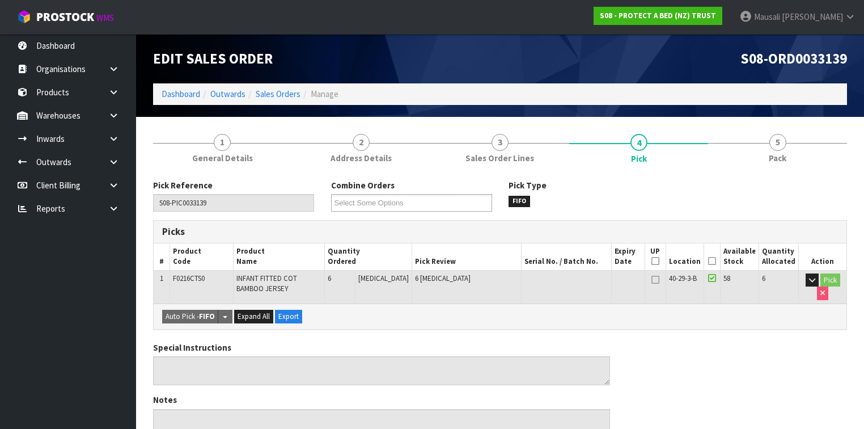
click at [712, 261] on icon at bounding box center [712, 261] width 8 height 1
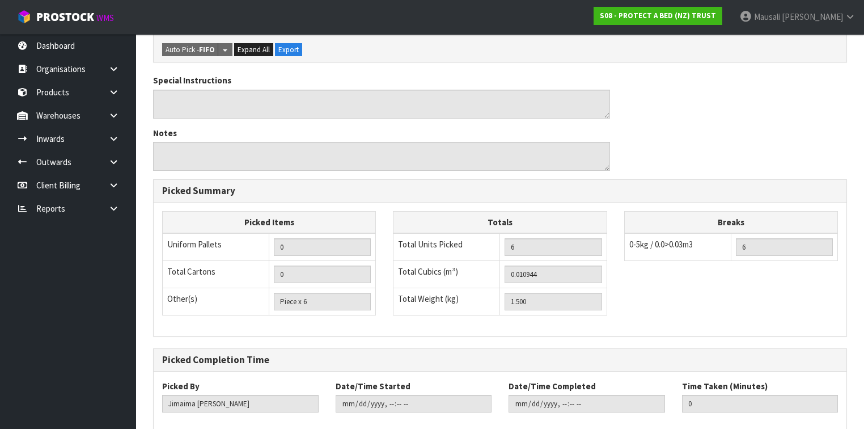
scroll to position [367, 0]
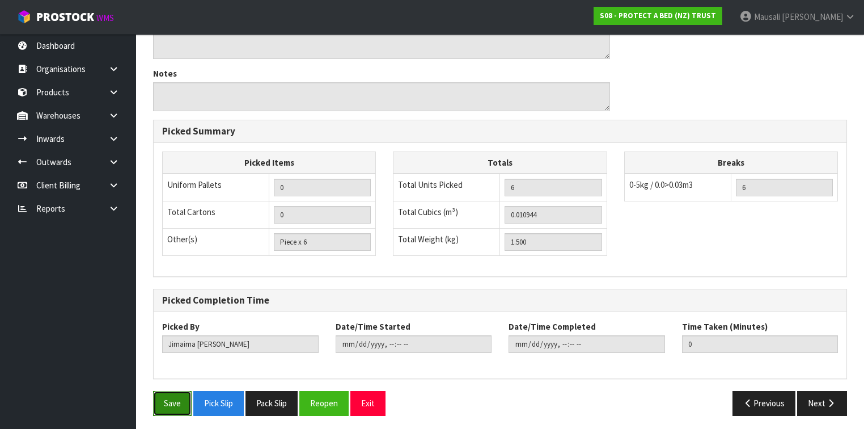
click at [168, 393] on button "Save" at bounding box center [172, 403] width 39 height 24
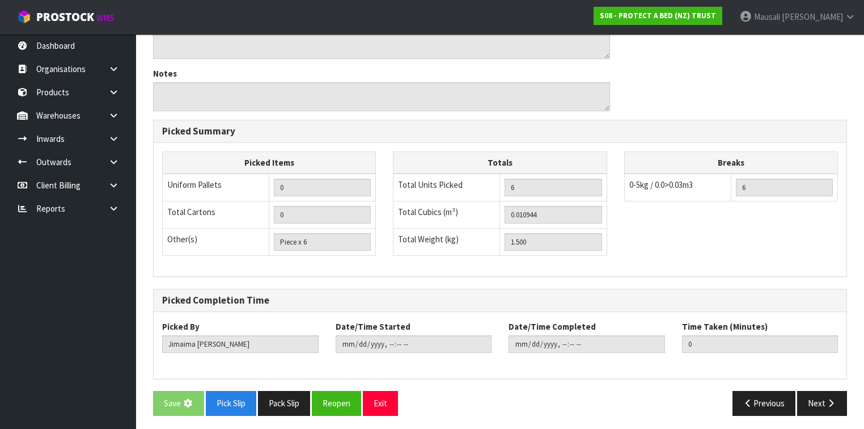
scroll to position [0, 0]
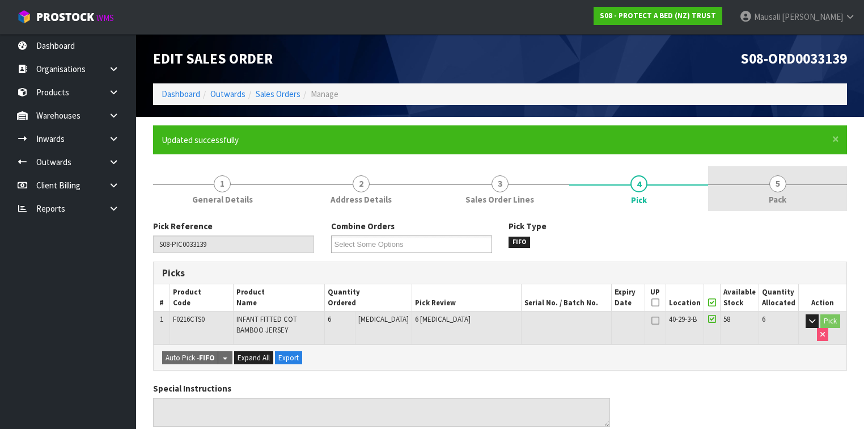
click at [769, 188] on link "5 Pack" at bounding box center [777, 188] width 139 height 45
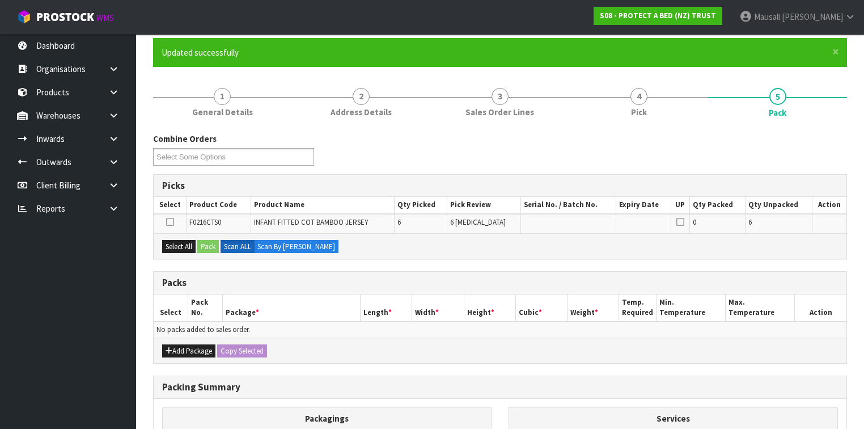
scroll to position [91, 0]
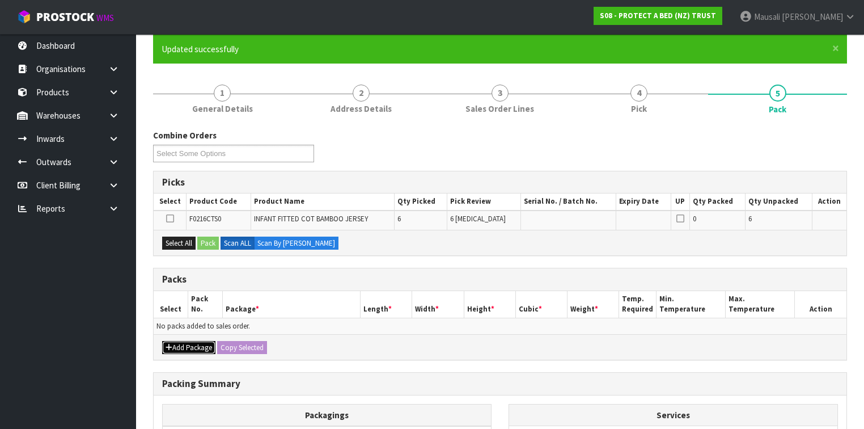
click at [188, 344] on button "Add Package" at bounding box center [188, 348] width 53 height 14
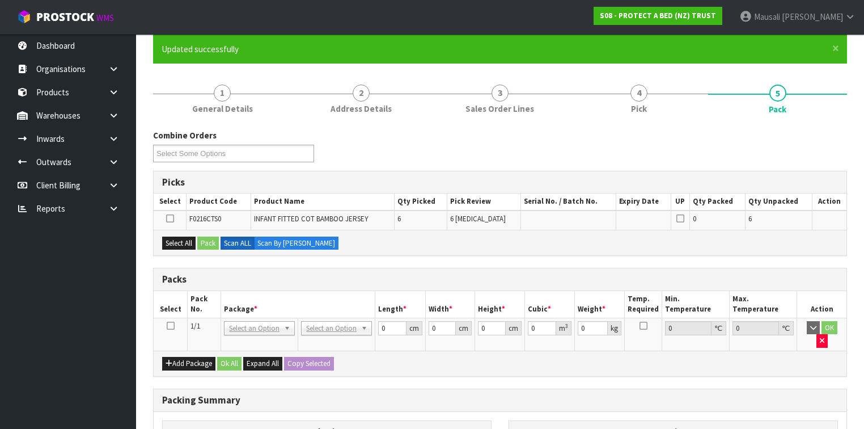
click at [170, 326] on icon at bounding box center [171, 326] width 8 height 1
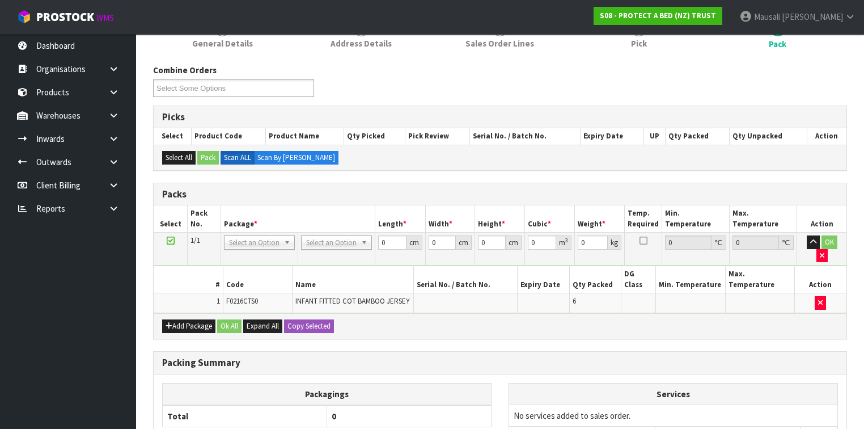
scroll to position [227, 0]
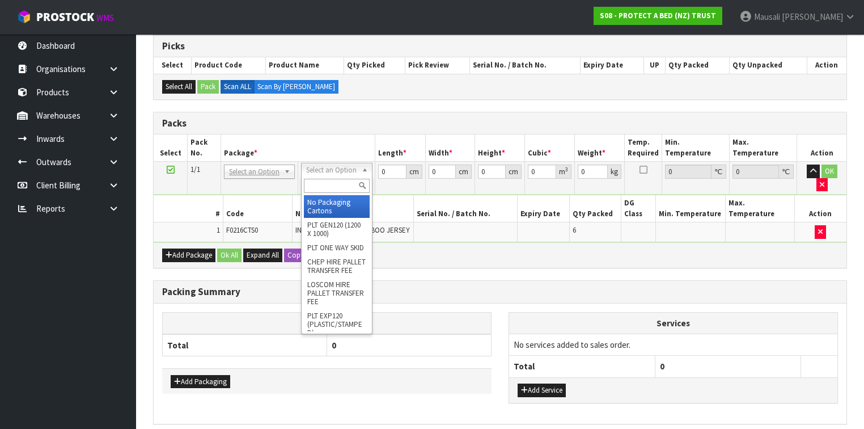
click at [322, 185] on input "text" at bounding box center [336, 186] width 65 height 14
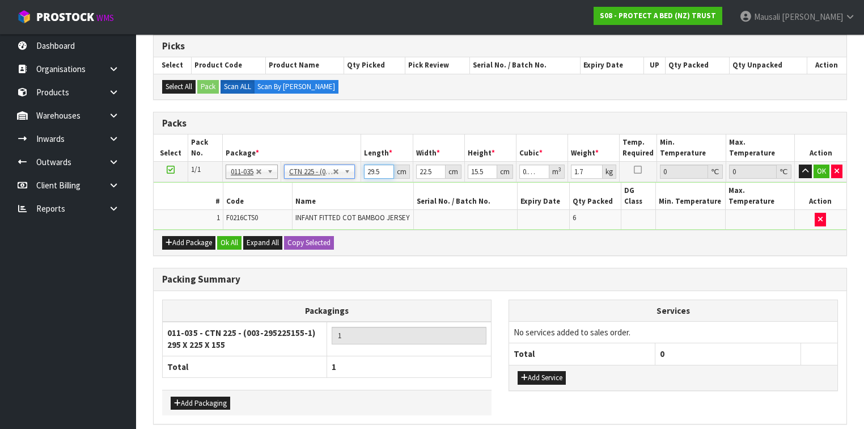
drag, startPoint x: 379, startPoint y: 173, endPoint x: 367, endPoint y: 176, distance: 11.8
click at [367, 176] on input "29.5" at bounding box center [378, 171] width 29 height 14
click at [234, 236] on button "Ok All" at bounding box center [229, 243] width 24 height 14
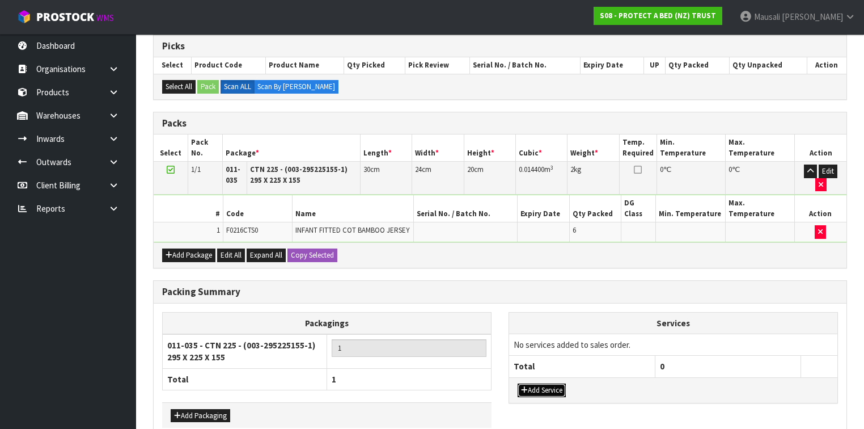
click at [553, 383] on button "Add Service" at bounding box center [542, 390] width 48 height 14
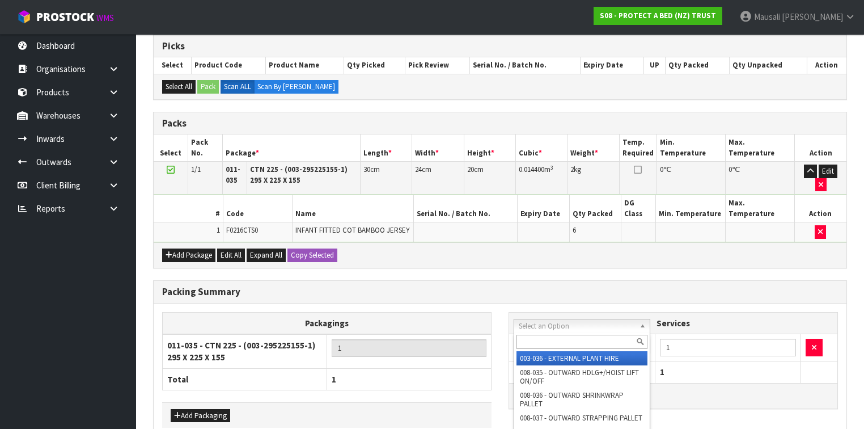
click at [536, 339] on input "text" at bounding box center [582, 342] width 131 height 14
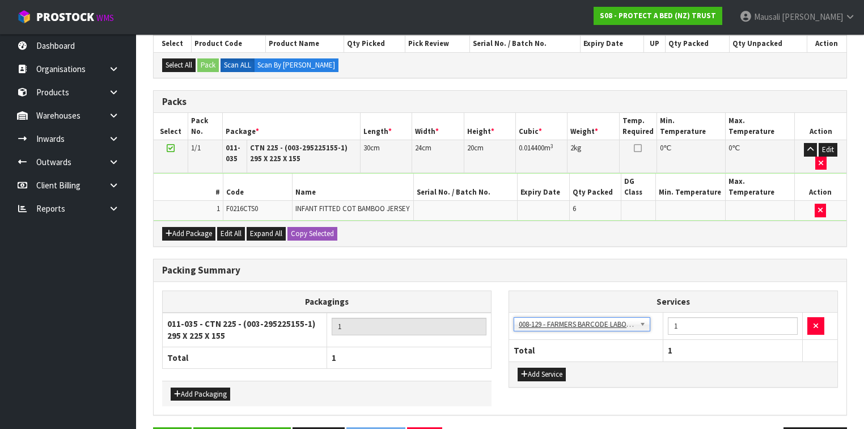
scroll to position [267, 0]
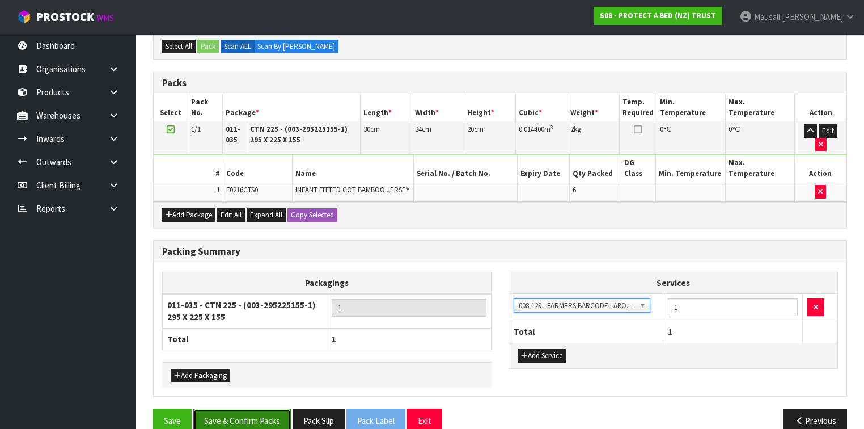
click at [260, 408] on button "Save & Confirm Packs" at bounding box center [242, 420] width 98 height 24
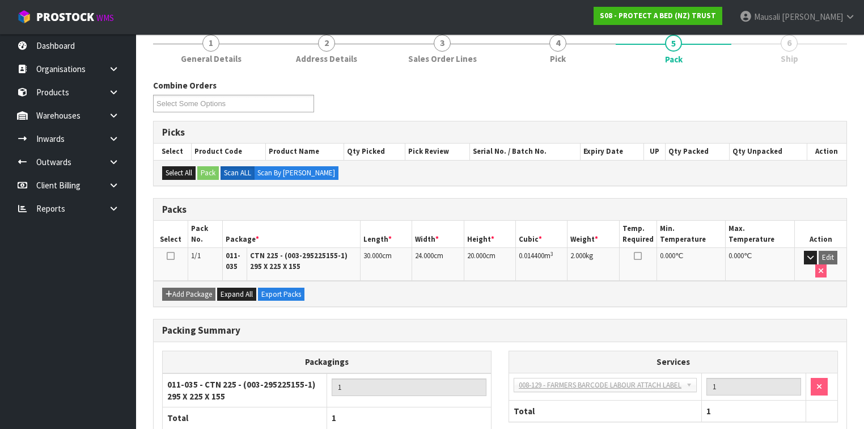
scroll to position [206, 0]
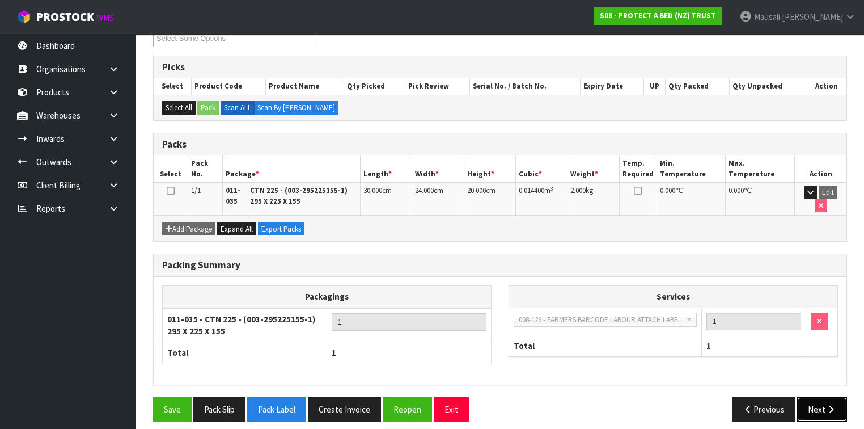
click at [814, 401] on button "Next" at bounding box center [822, 409] width 50 height 24
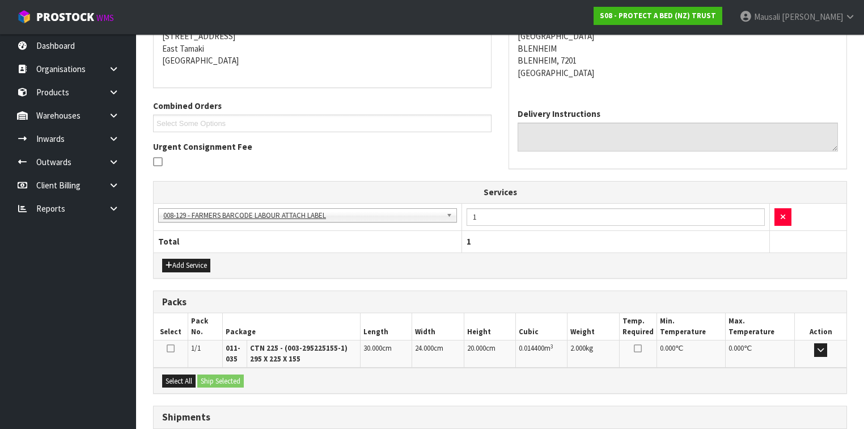
scroll to position [316, 0]
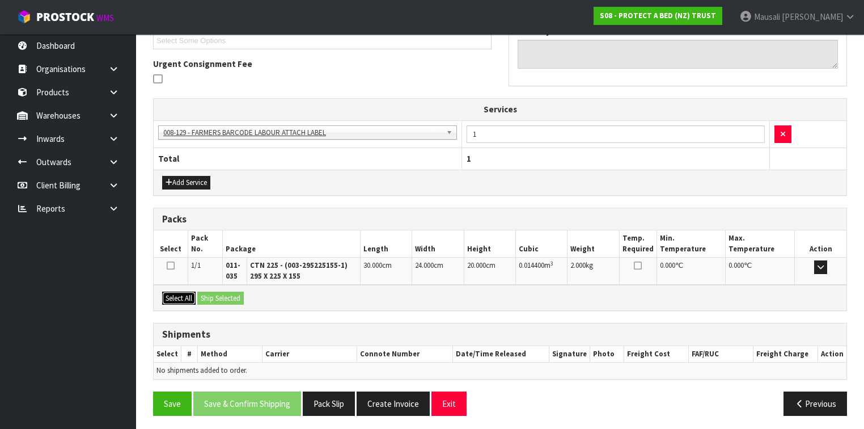
click at [190, 294] on button "Select All" at bounding box center [178, 298] width 33 height 14
click at [220, 294] on button "Ship Selected" at bounding box center [220, 298] width 47 height 14
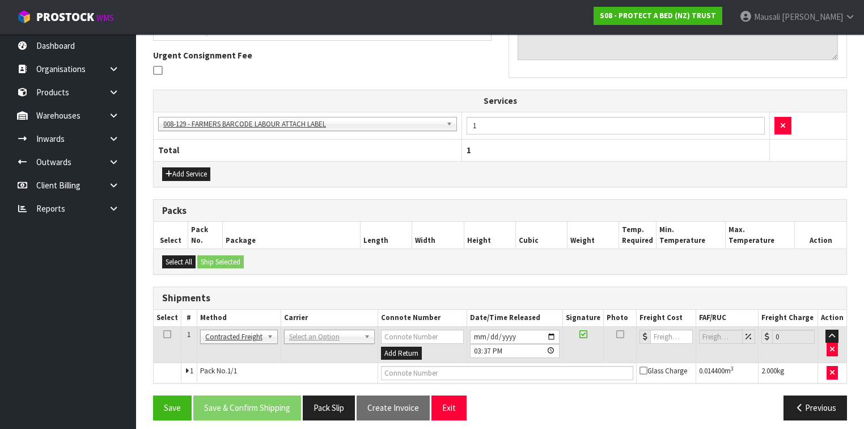
scroll to position [329, 0]
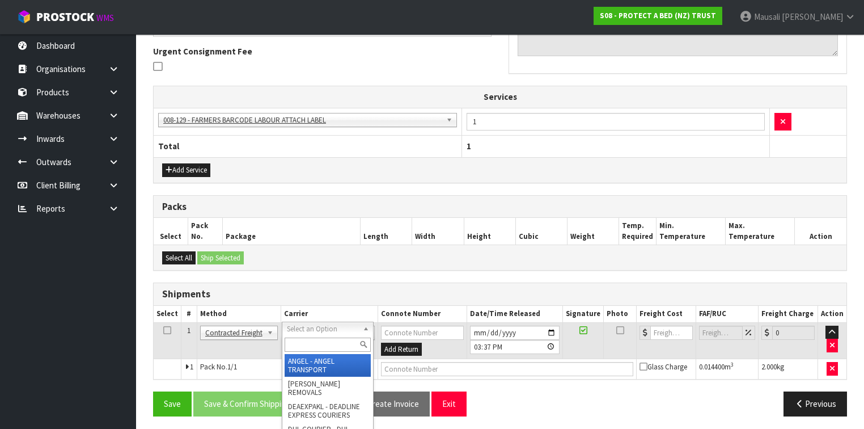
click at [311, 345] on input "text" at bounding box center [328, 344] width 86 height 14
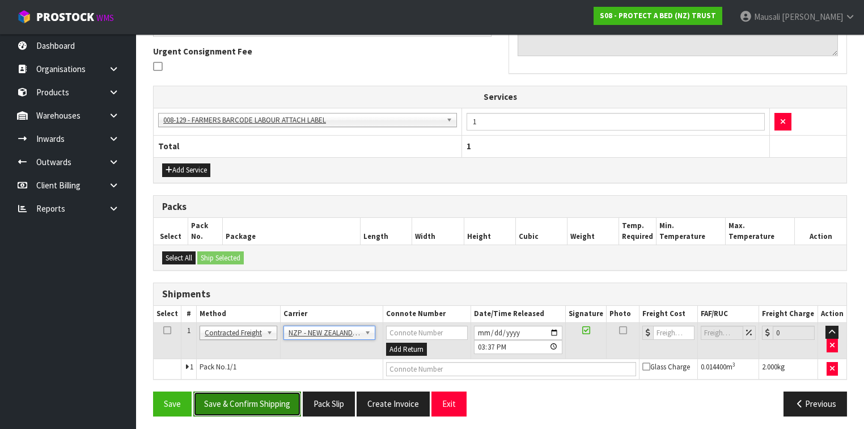
click at [252, 394] on button "Save & Confirm Shipping" at bounding box center [247, 403] width 108 height 24
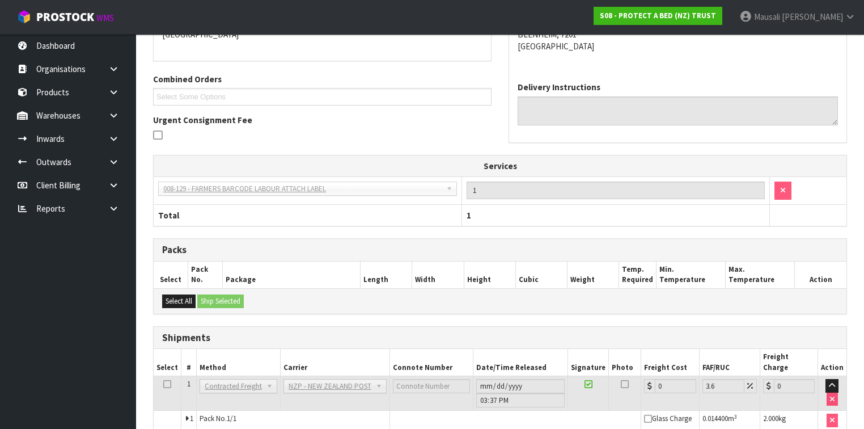
scroll to position [313, 0]
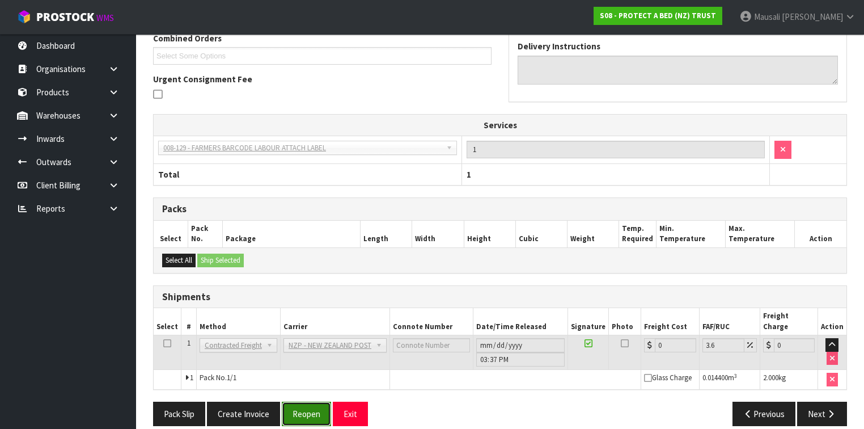
click at [294, 401] on button "Reopen" at bounding box center [306, 413] width 49 height 24
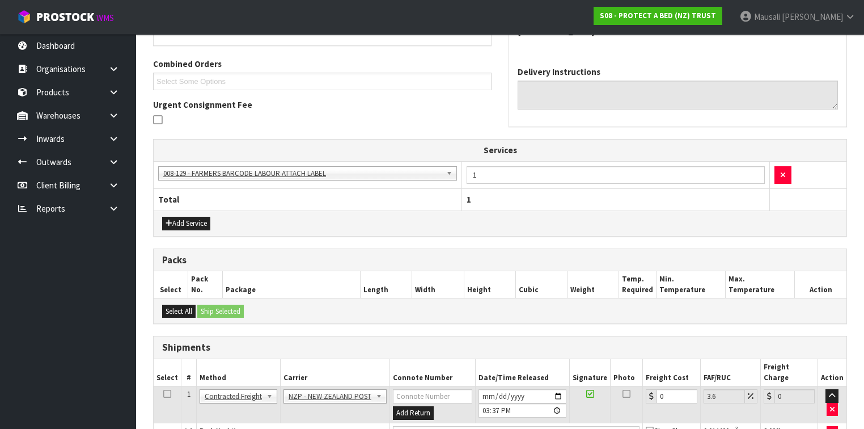
scroll to position [339, 0]
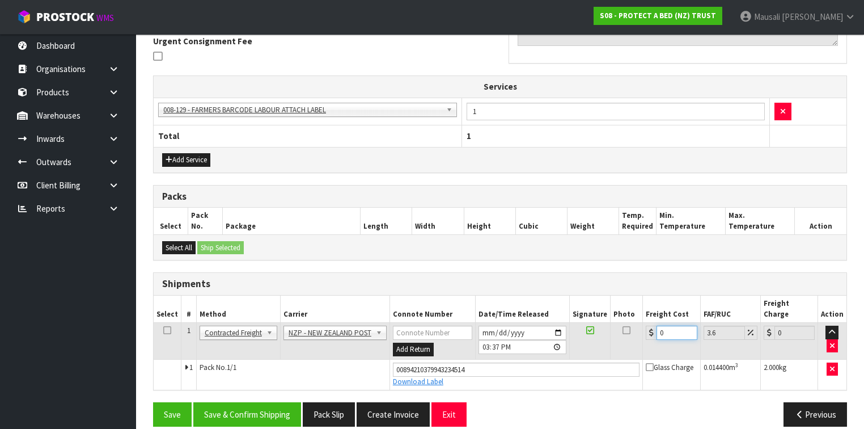
drag, startPoint x: 669, startPoint y: 316, endPoint x: 646, endPoint y: 332, distance: 26.9
click at [646, 332] on td "0" at bounding box center [671, 341] width 57 height 37
click at [284, 402] on button "Save & Confirm Shipping" at bounding box center [247, 414] width 108 height 24
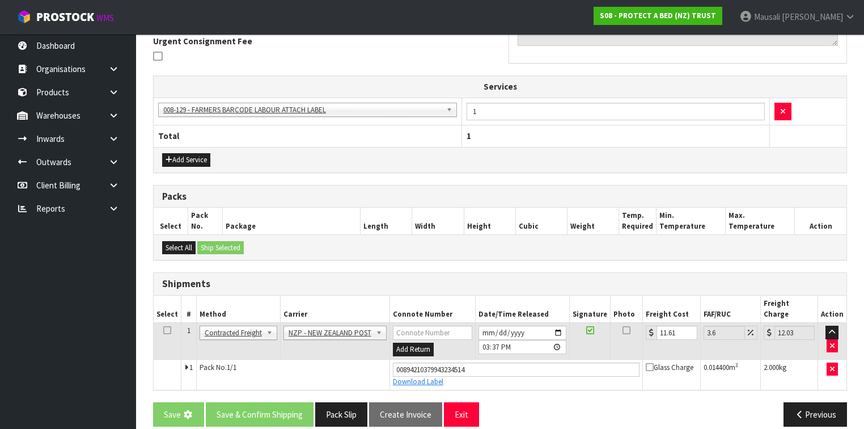
scroll to position [0, 0]
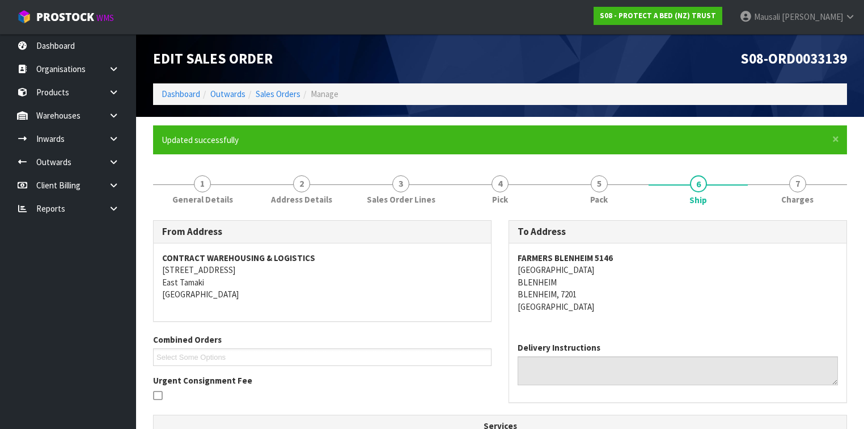
click at [79, 276] on ul "Dashboard Organisations Clients Consignees Carriers Products Categories Serial …" at bounding box center [68, 231] width 136 height 395
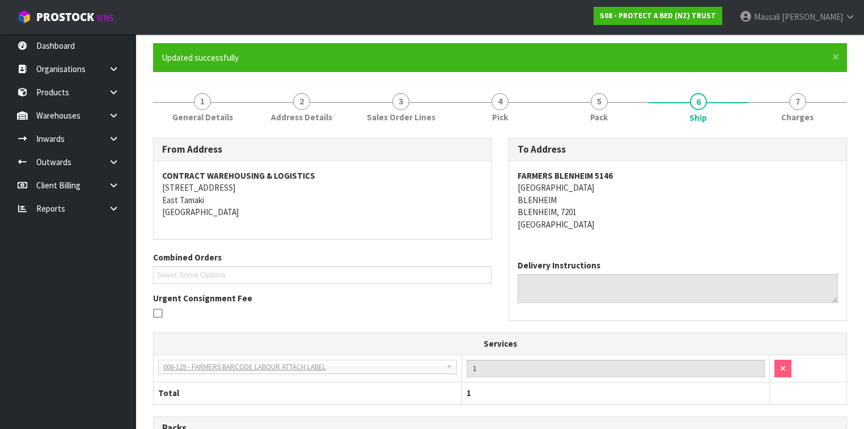
scroll to position [45, 0]
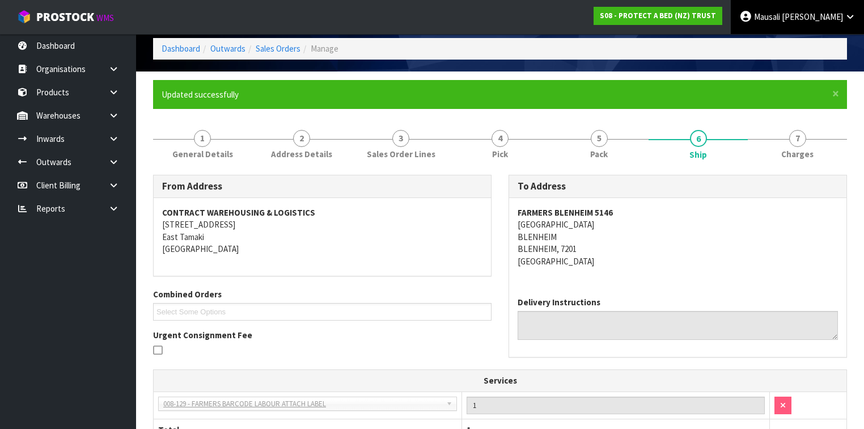
click at [841, 10] on link "[PERSON_NAME]" at bounding box center [797, 17] width 133 height 34
click at [816, 41] on link "Logout" at bounding box center [819, 44] width 90 height 15
